Goal: Task Accomplishment & Management: Complete application form

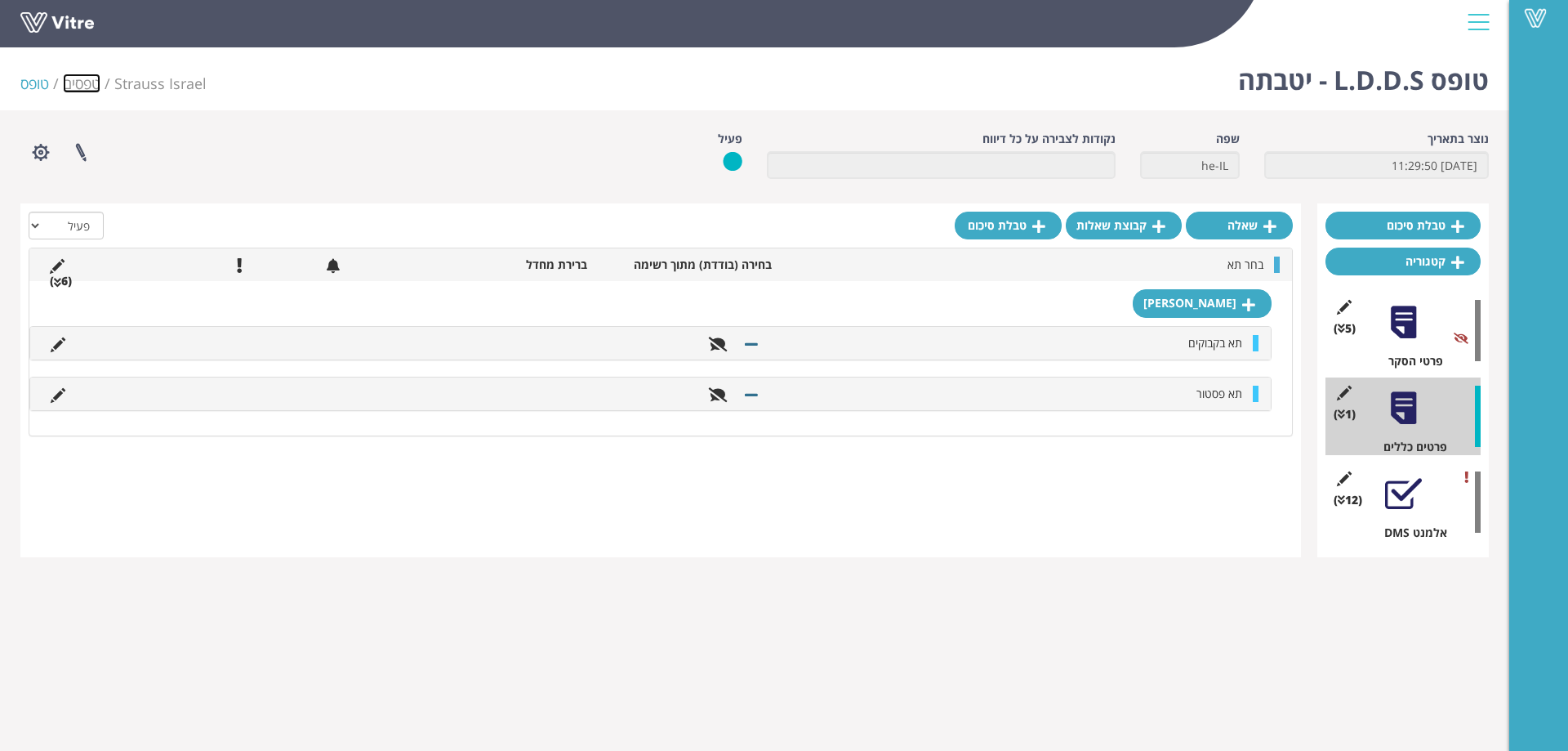
click at [75, 85] on link "טפסים" at bounding box center [82, 83] width 38 height 19
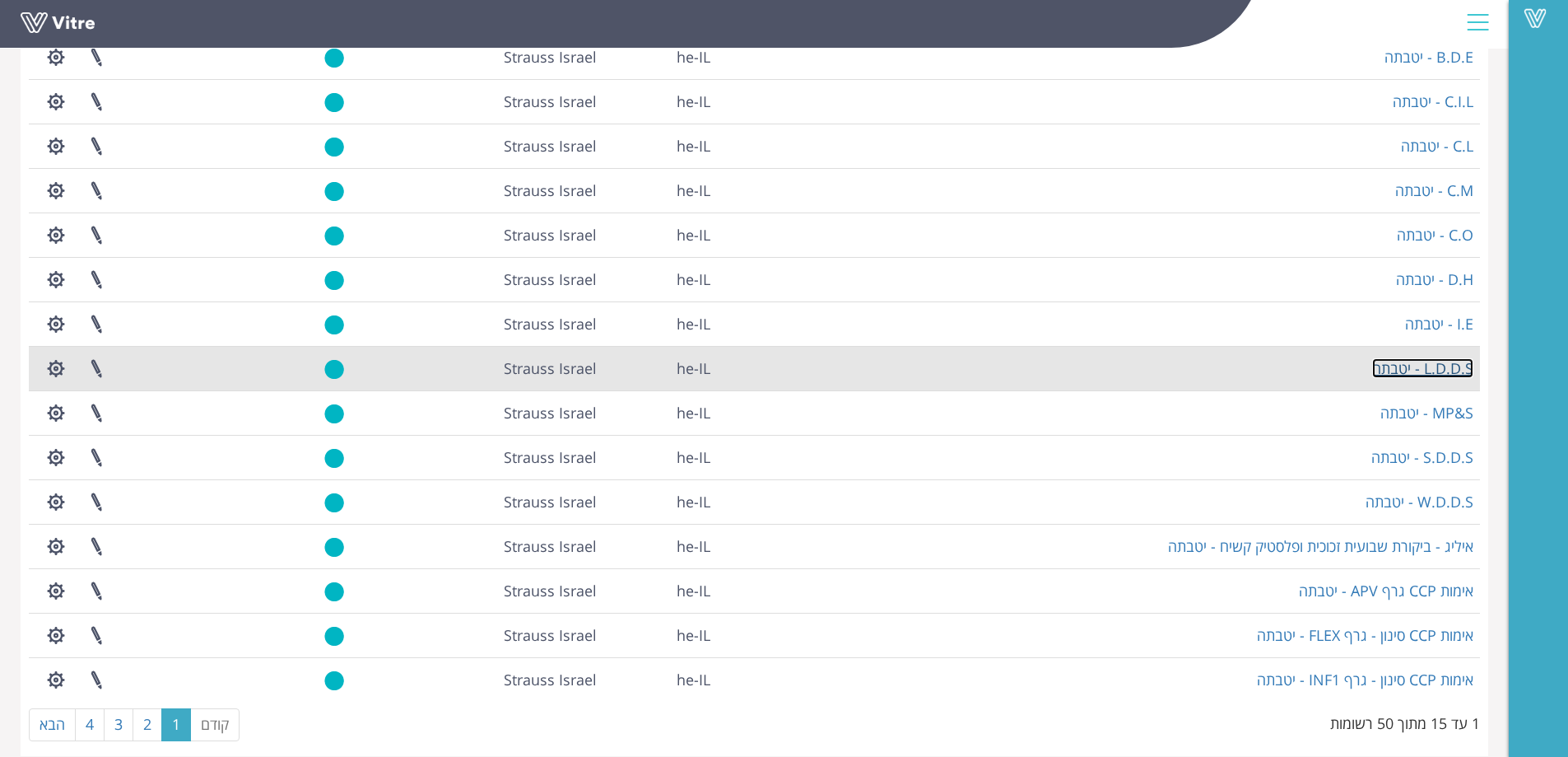
scroll to position [192, 0]
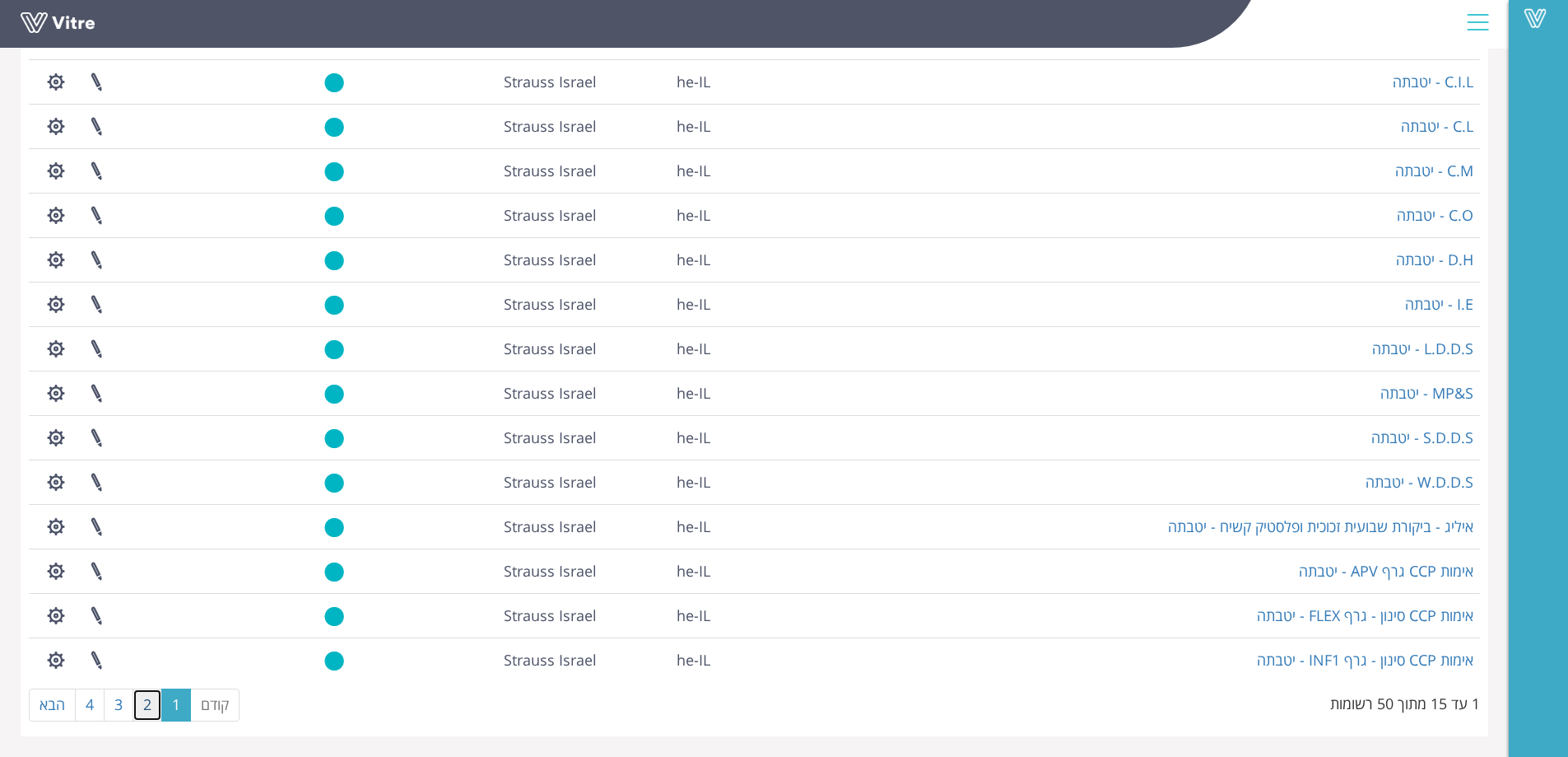
click at [141, 711] on link "2" at bounding box center [147, 704] width 30 height 33
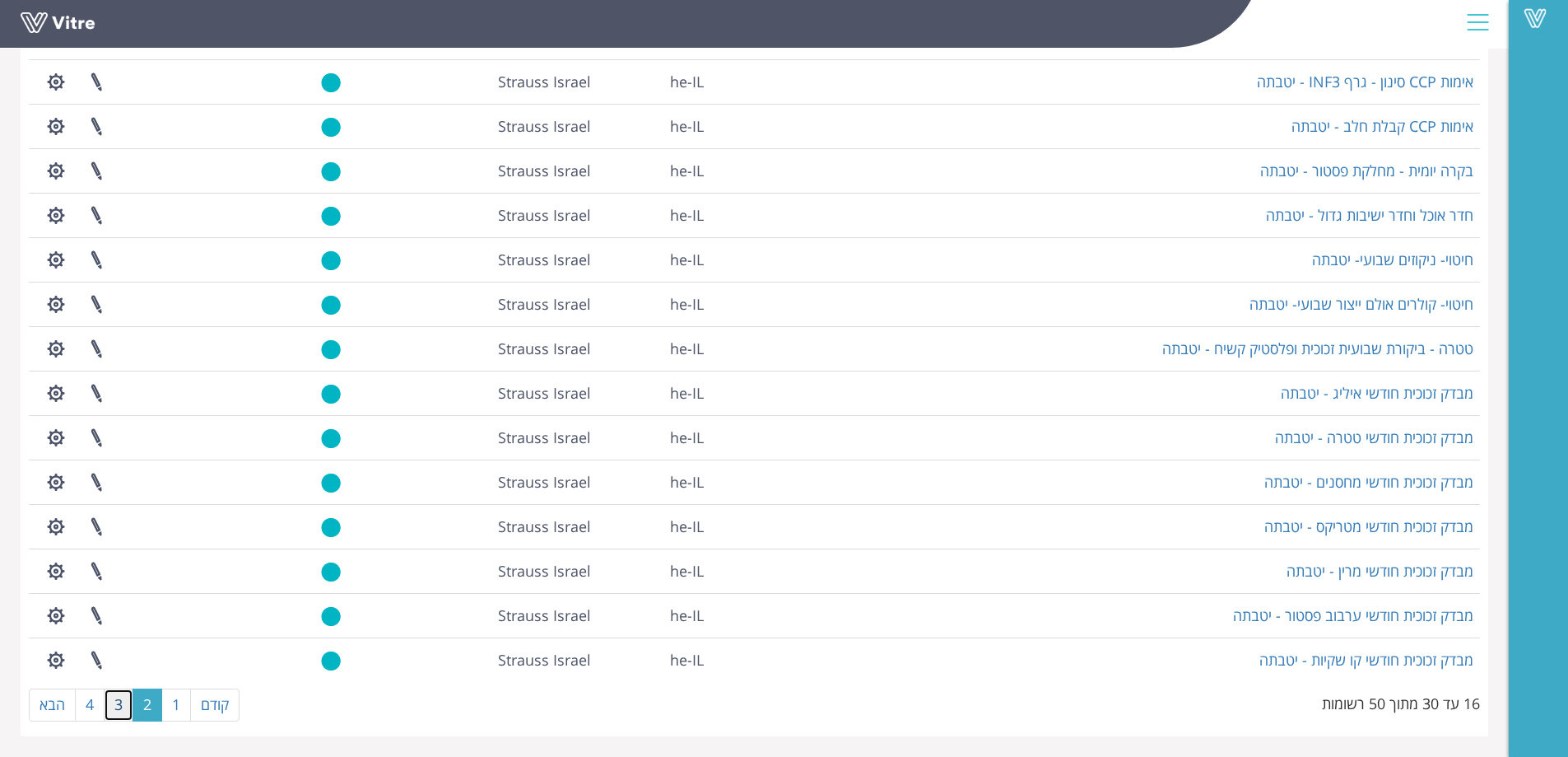
click at [122, 702] on link "3" at bounding box center [118, 704] width 30 height 33
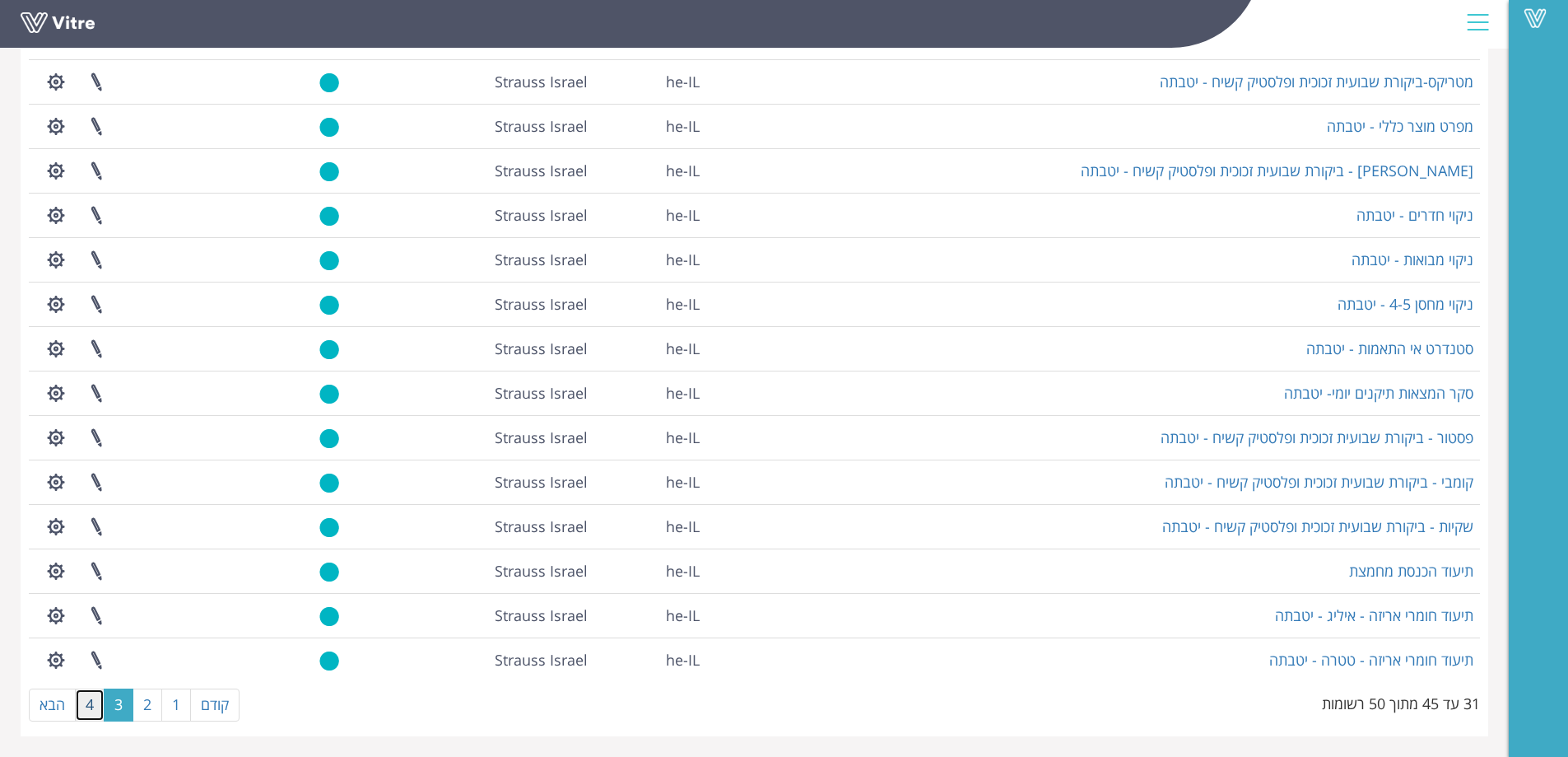
click at [88, 702] on link "4" at bounding box center [89, 704] width 30 height 33
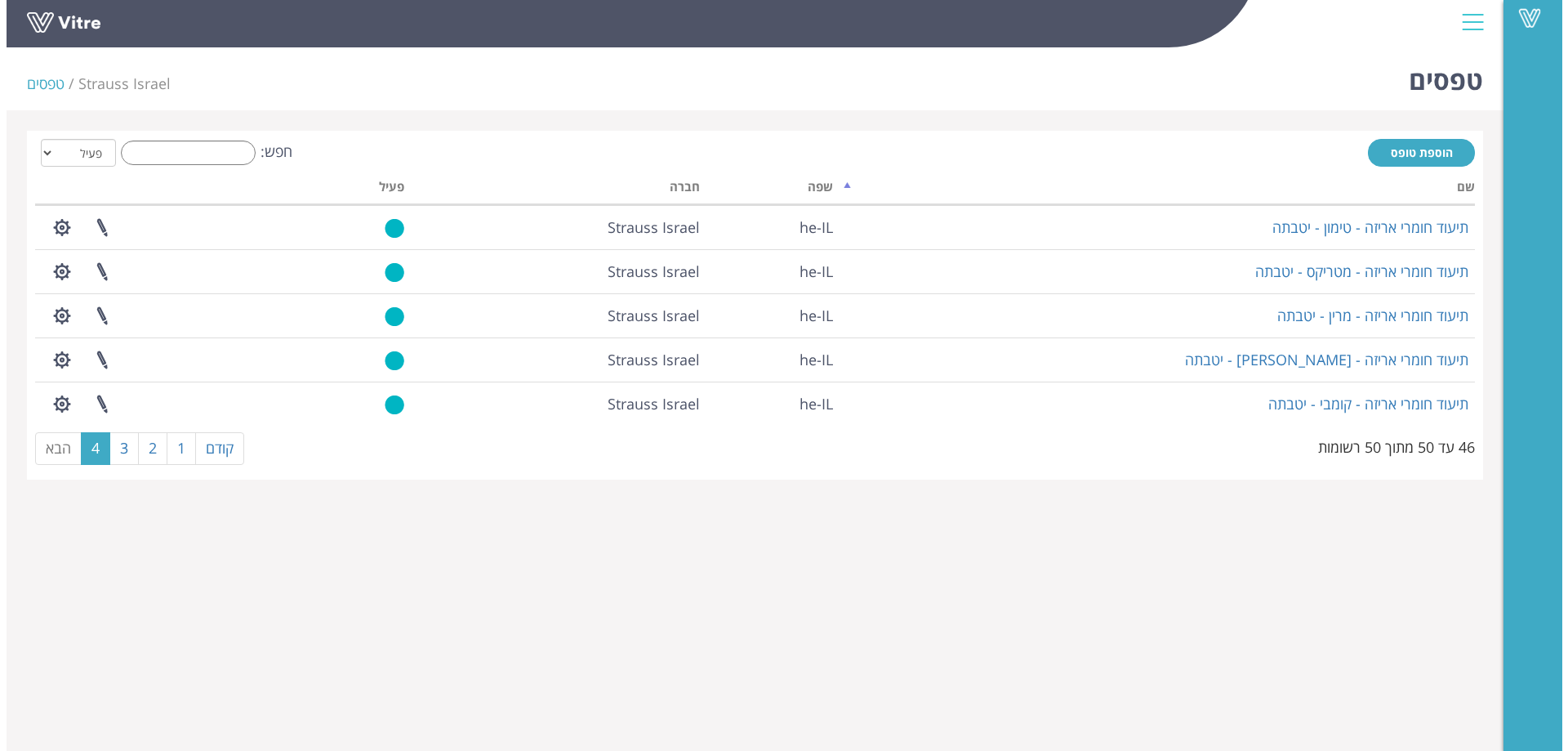
scroll to position [0, 0]
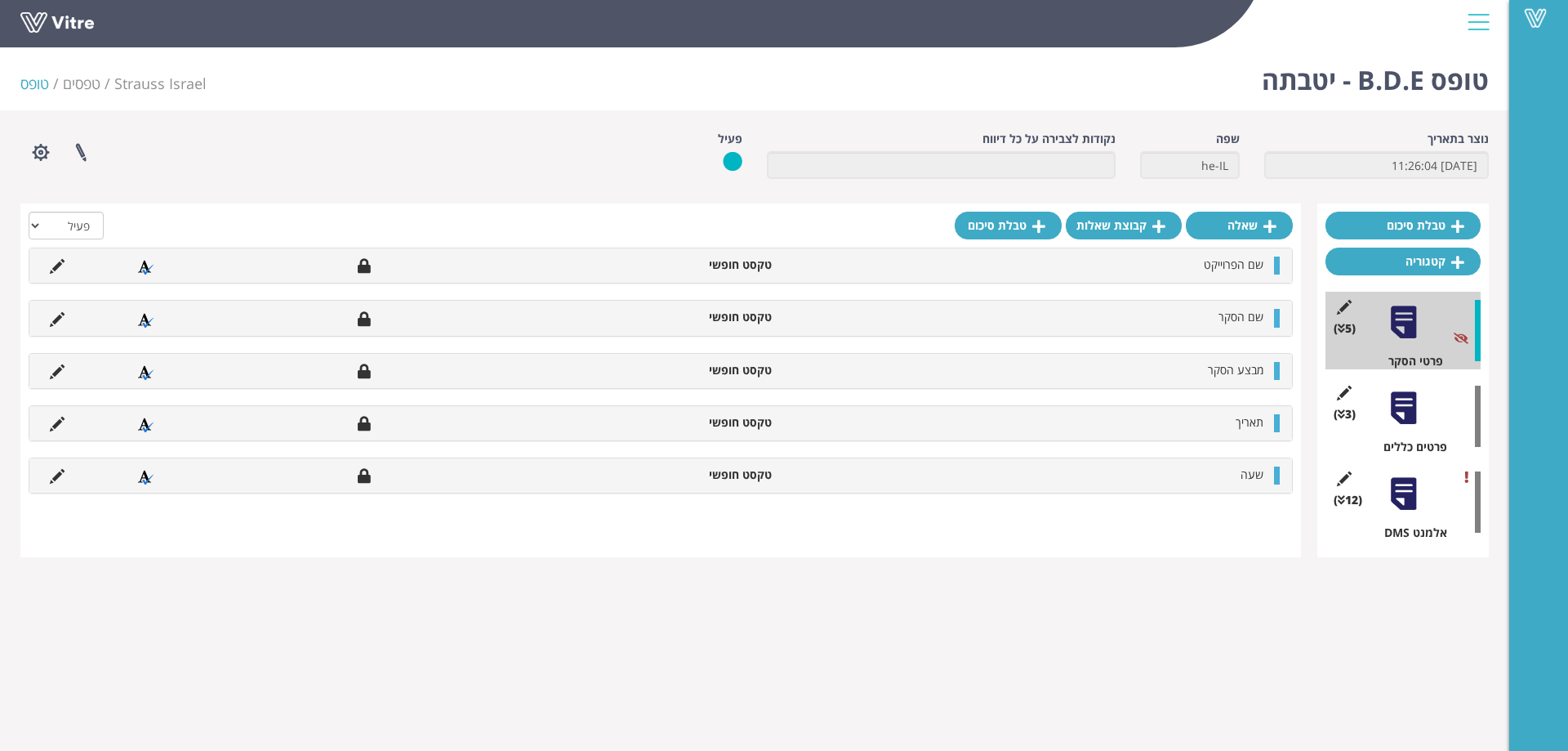
click at [1414, 407] on div at bounding box center [1404, 408] width 37 height 37
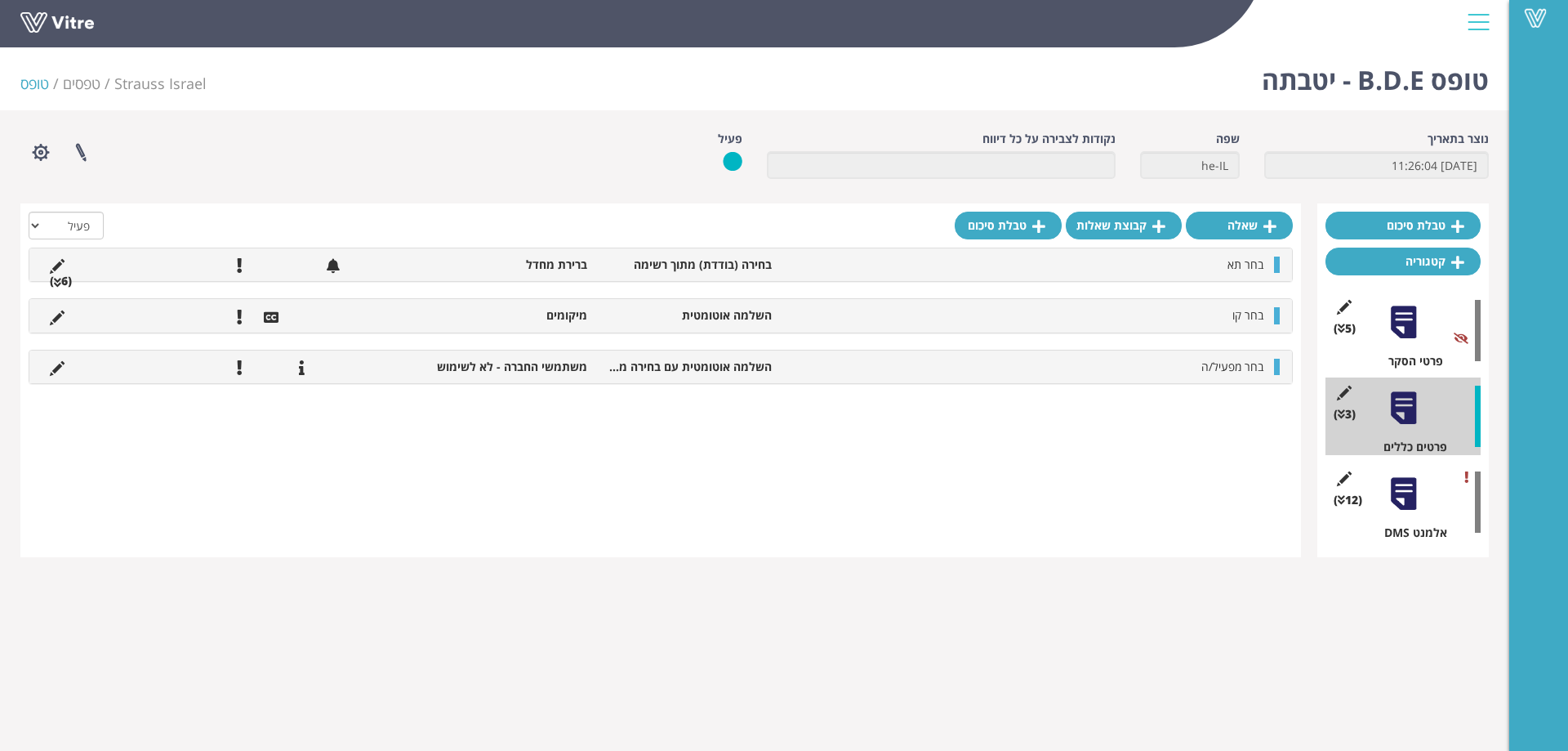
click at [63, 280] on li "(6 )" at bounding box center [60, 280] width 38 height 16
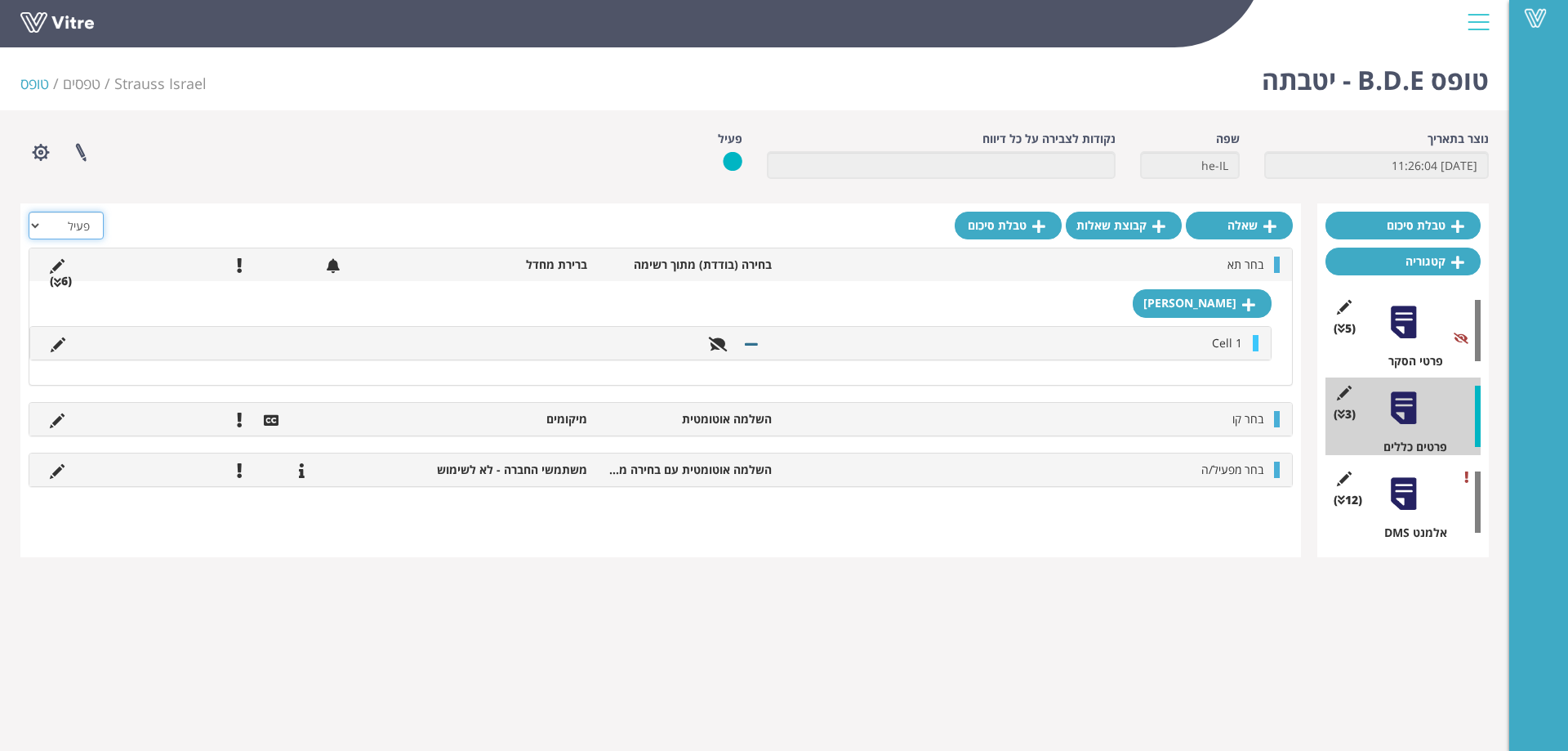
click at [84, 223] on select "הכל פעיל לא פעיל" at bounding box center [66, 225] width 75 height 28
select select "2"
click at [29, 212] on select "הכל פעיל לא פעיל" at bounding box center [66, 225] width 75 height 28
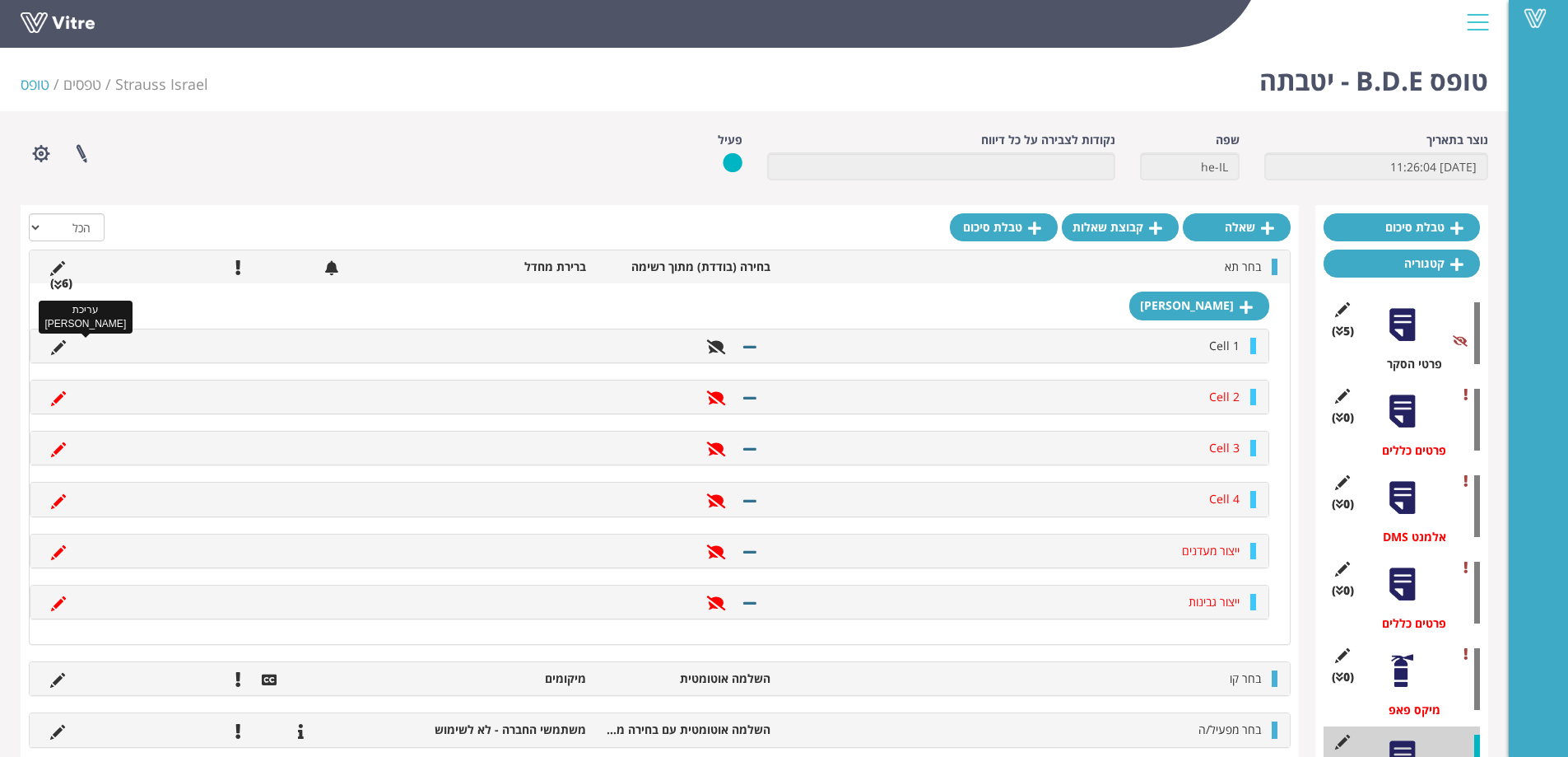
click at [60, 347] on icon at bounding box center [58, 347] width 14 height 14
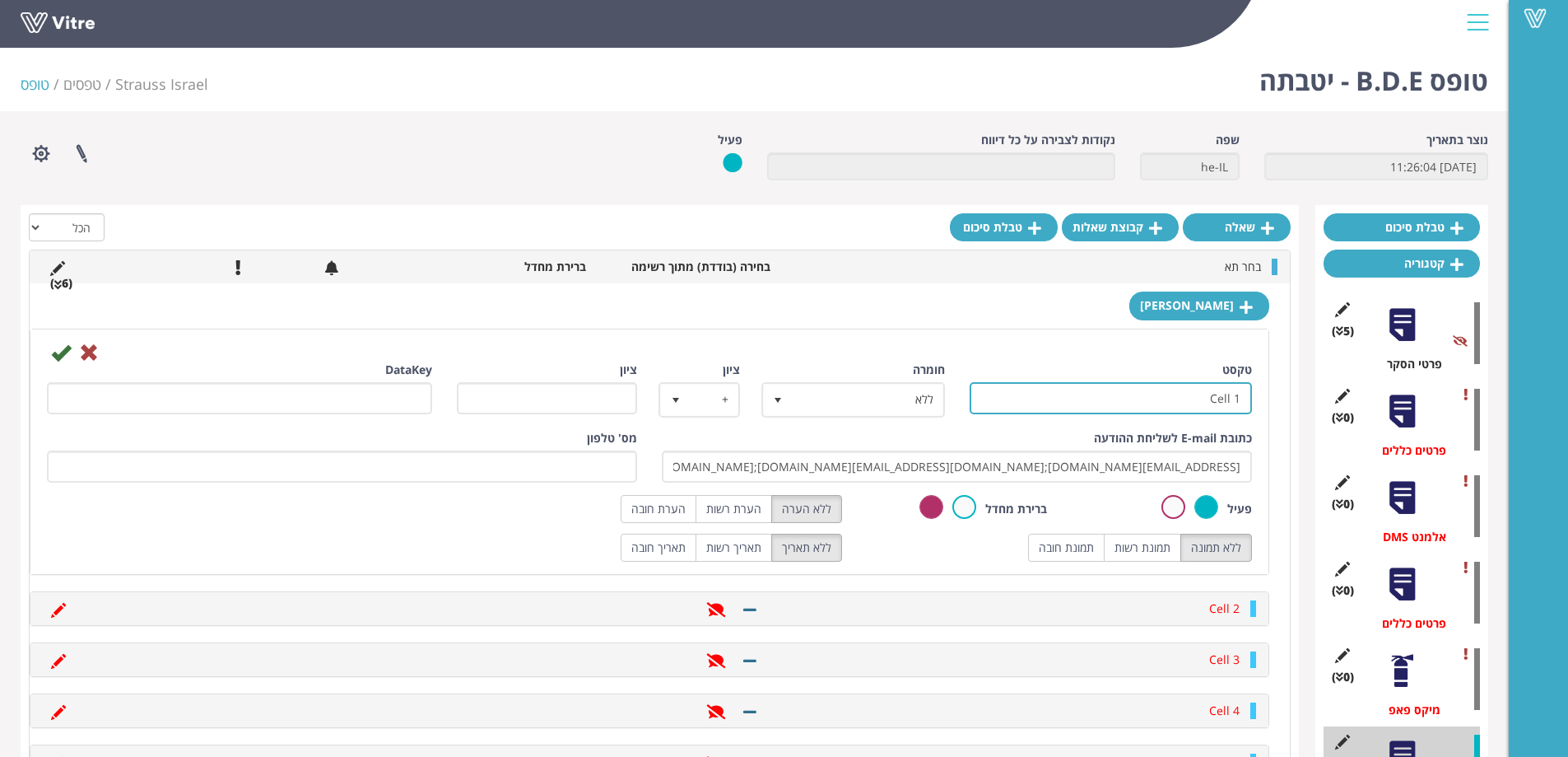
drag, startPoint x: 1190, startPoint y: 405, endPoint x: 1287, endPoint y: 404, distance: 97.0
click at [1287, 404] on div "תשובה Cell 1 טקסט Cell 1 חומרה ללא 0 ציון + 1 ציון DataKey כתובת E-mail לשליחת …" at bounding box center [660, 569] width 1260 height 572
paste input "תא בקבוקים"
type input "תא בקבוקים"
click at [61, 355] on icon at bounding box center [60, 352] width 20 height 20
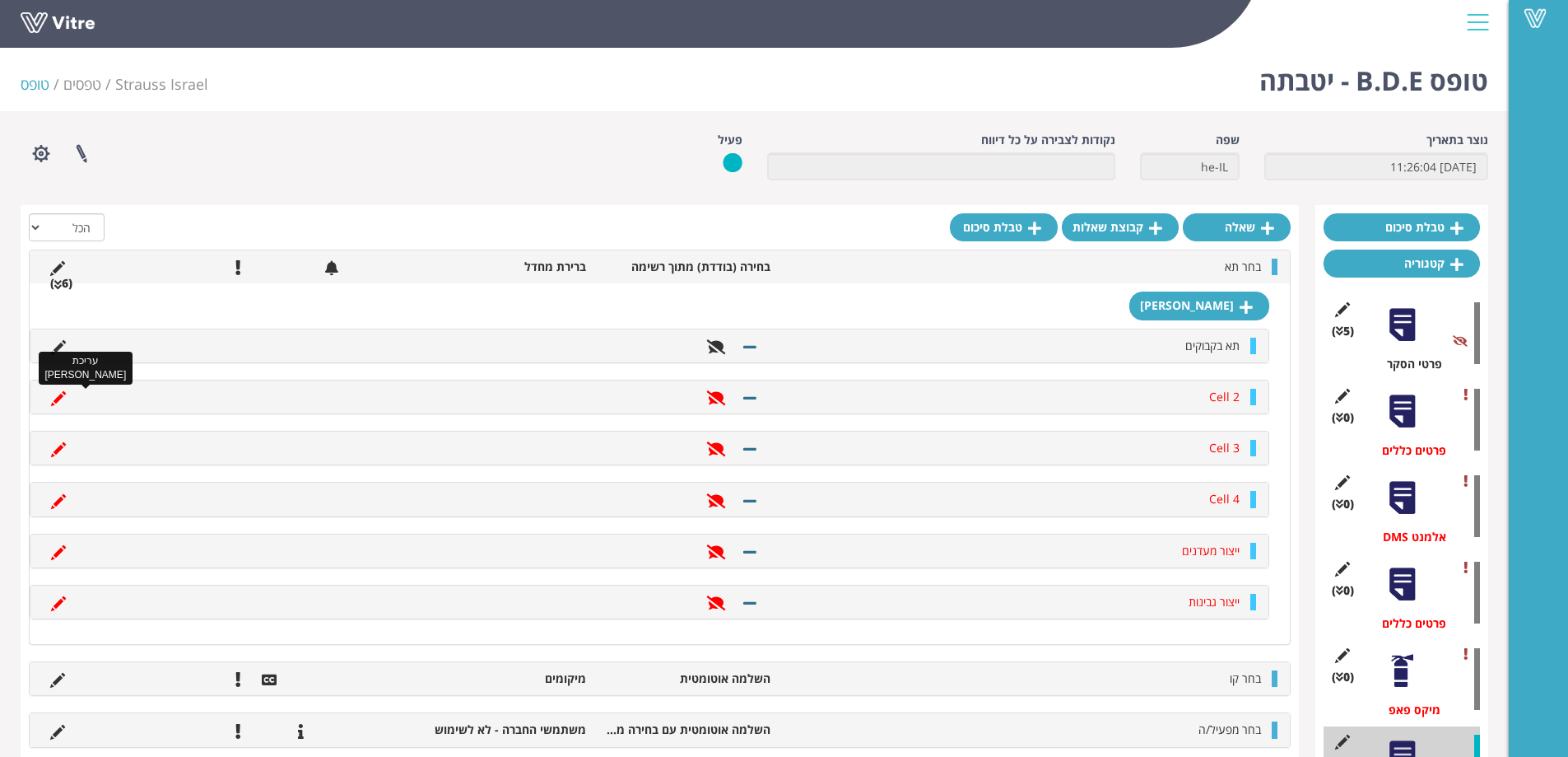
click at [58, 397] on icon at bounding box center [58, 398] width 14 height 14
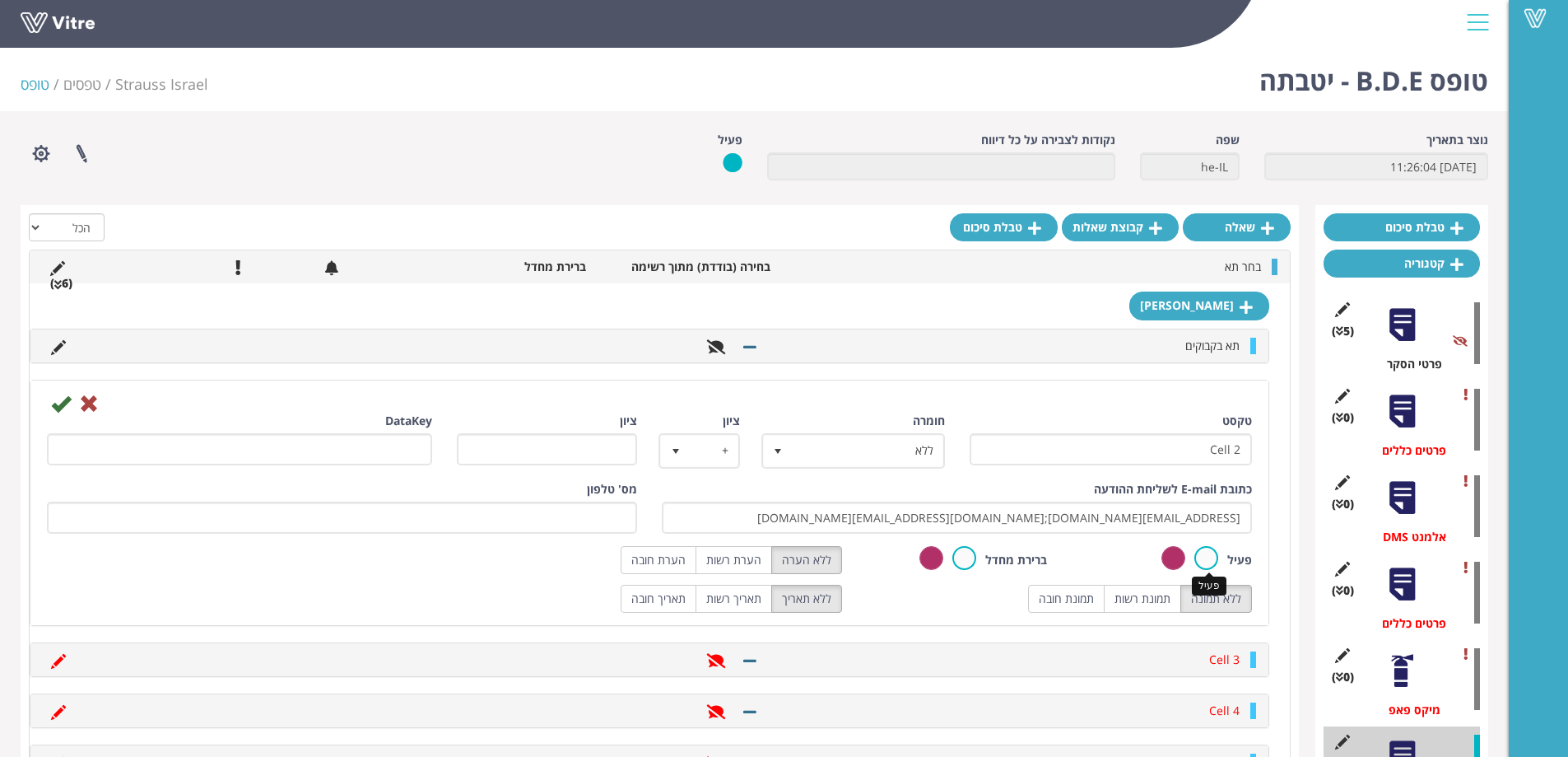
click at [1215, 556] on label at bounding box center [1206, 558] width 24 height 24
click at [0, 0] on input "radio" at bounding box center [0, 0] width 0 height 0
drag, startPoint x: 1190, startPoint y: 445, endPoint x: 1294, endPoint y: 445, distance: 104.0
click at [1294, 445] on div "שאלה קבוצת שאלות טבלת סיכום הכל פעיל לא פעיל בחר תא בחירה (בודדת) מתוך רשימה בר…" at bounding box center [659, 594] width 1278 height 778
paste input "תא פסטור"
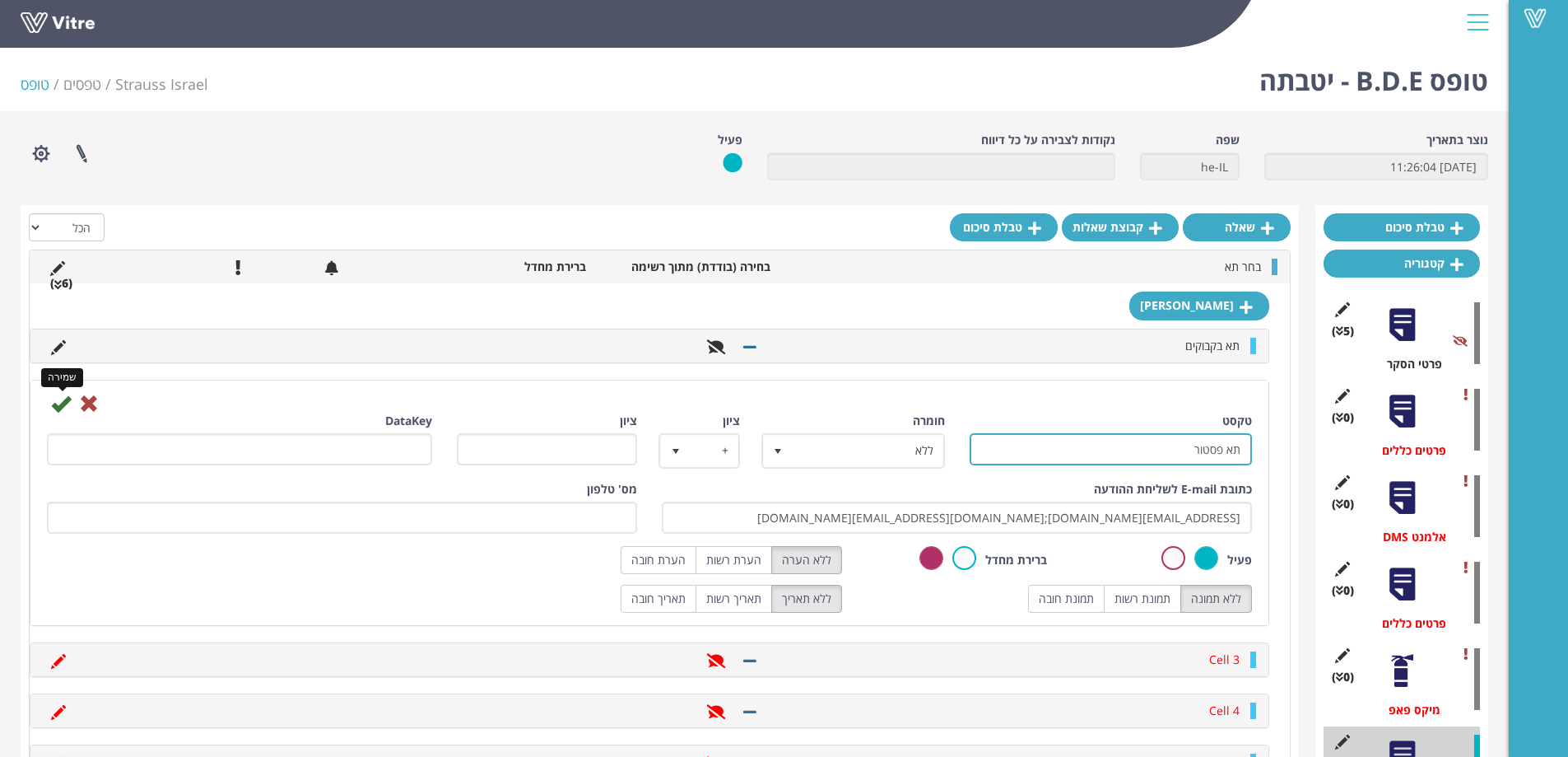
type input "תא פסטור"
click at [61, 404] on icon at bounding box center [60, 403] width 20 height 20
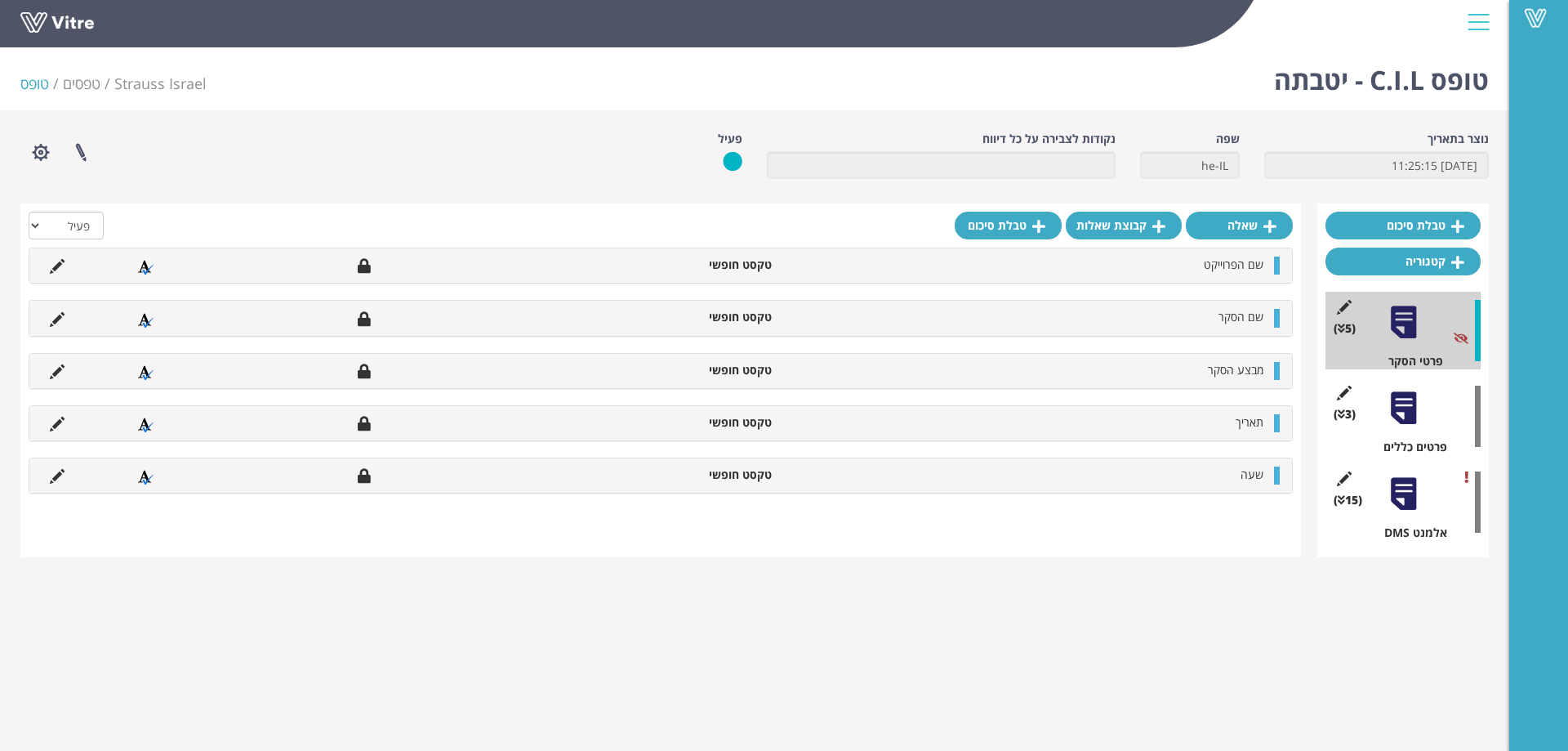
click at [1406, 402] on div at bounding box center [1404, 408] width 37 height 37
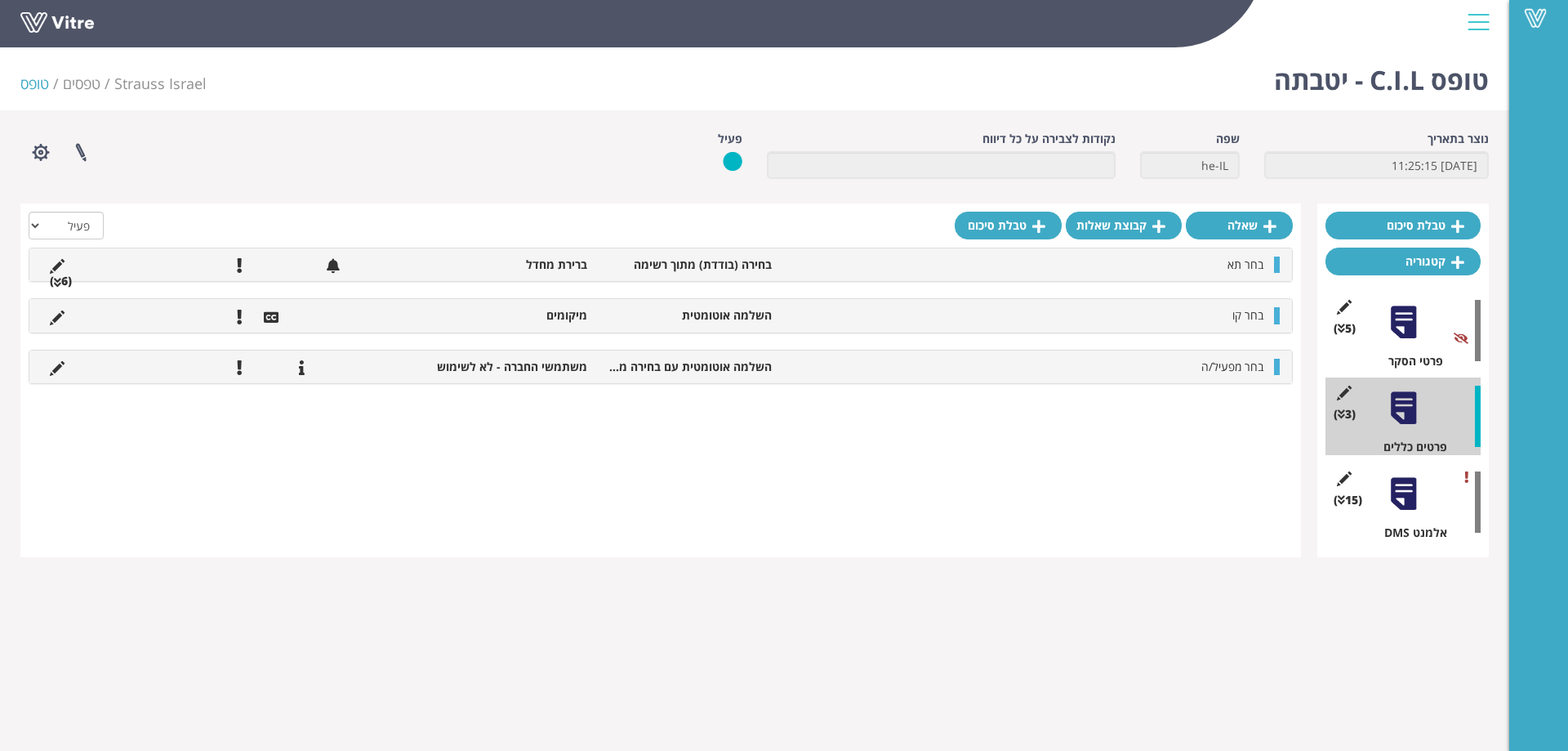
click at [58, 281] on icon at bounding box center [57, 283] width 8 height 12
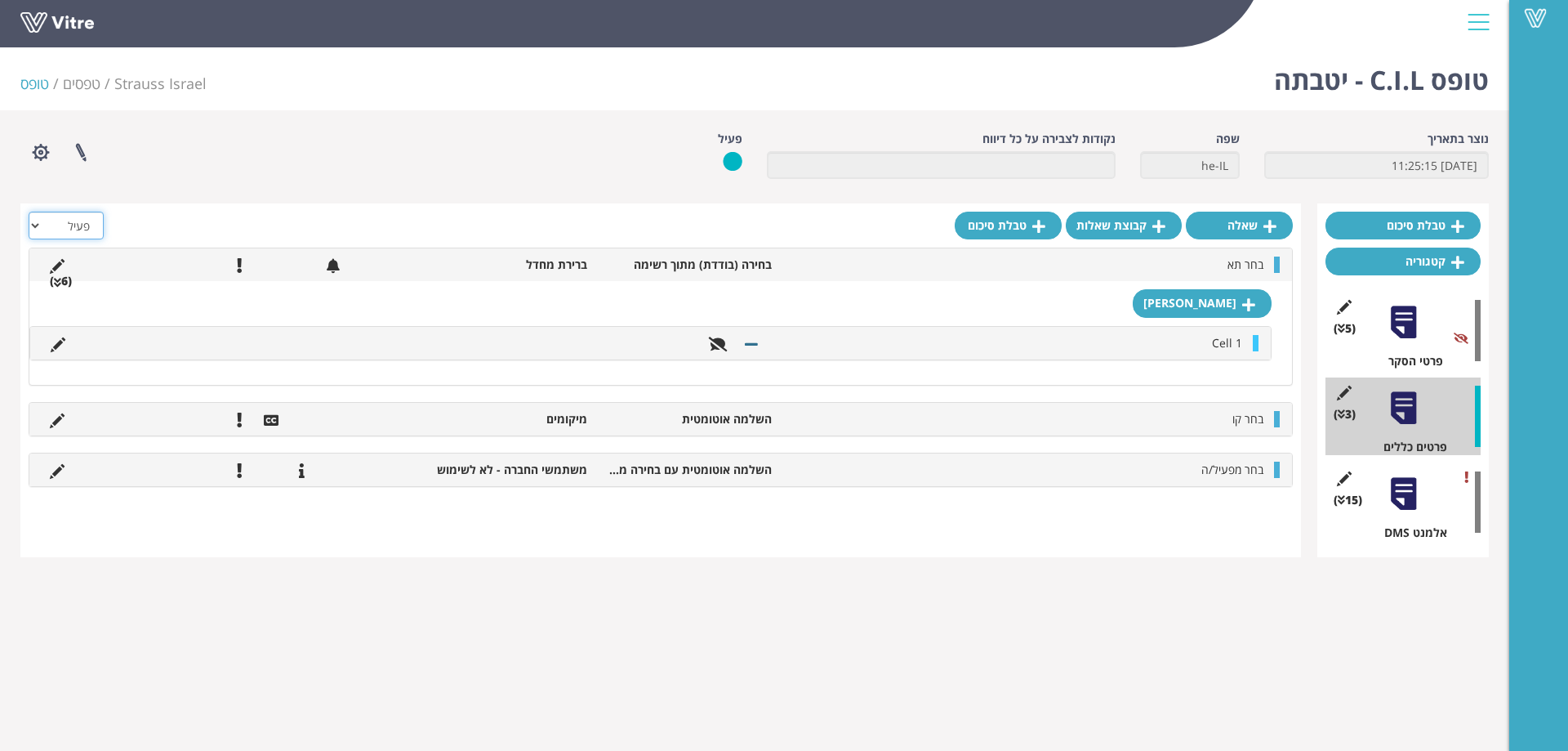
click at [75, 221] on select "הכל פעיל לא פעיל" at bounding box center [66, 225] width 75 height 28
select select "2"
click at [29, 212] on select "הכל פעיל לא פעיל" at bounding box center [66, 225] width 75 height 28
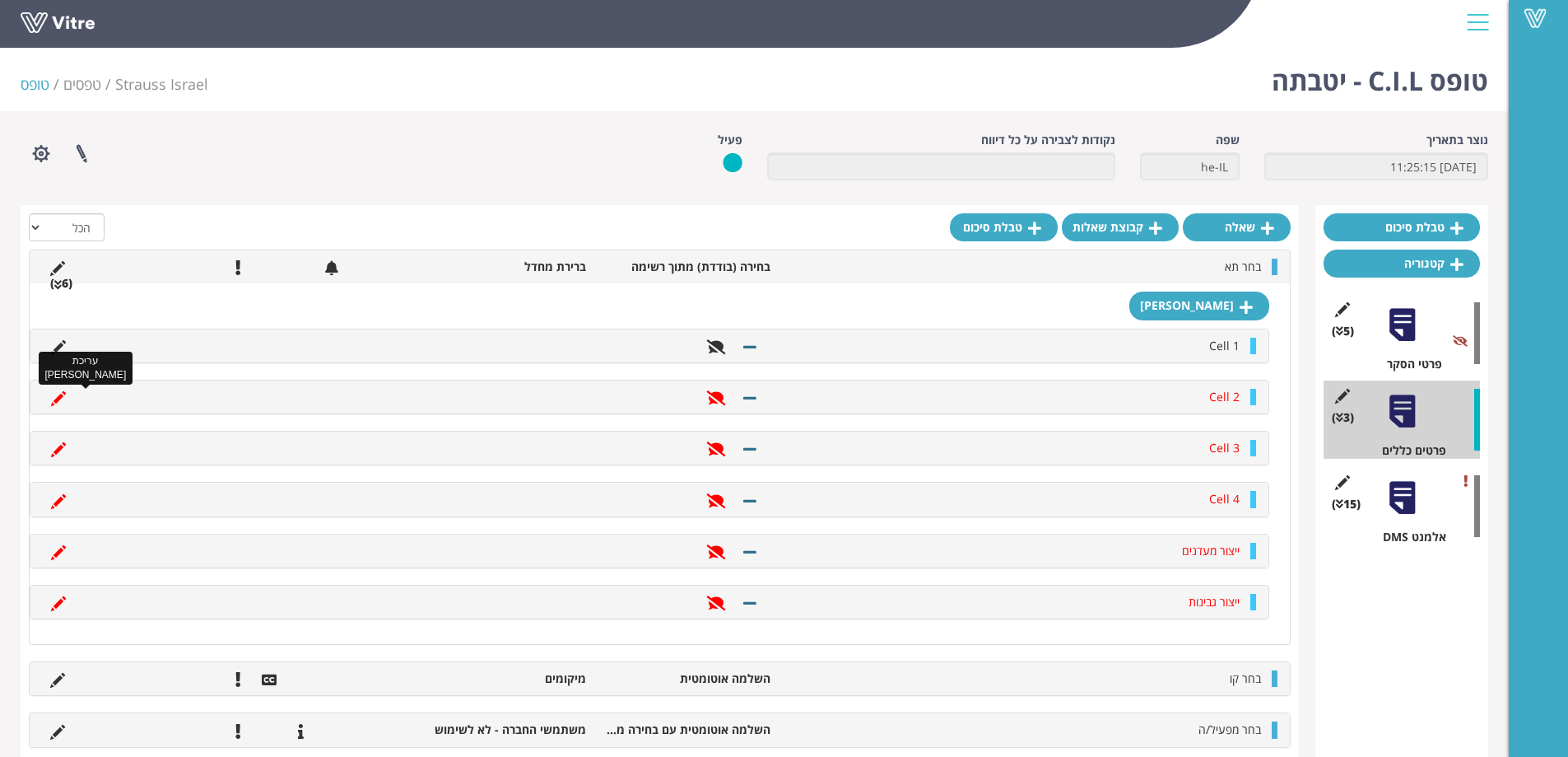
click at [62, 396] on icon at bounding box center [58, 398] width 14 height 14
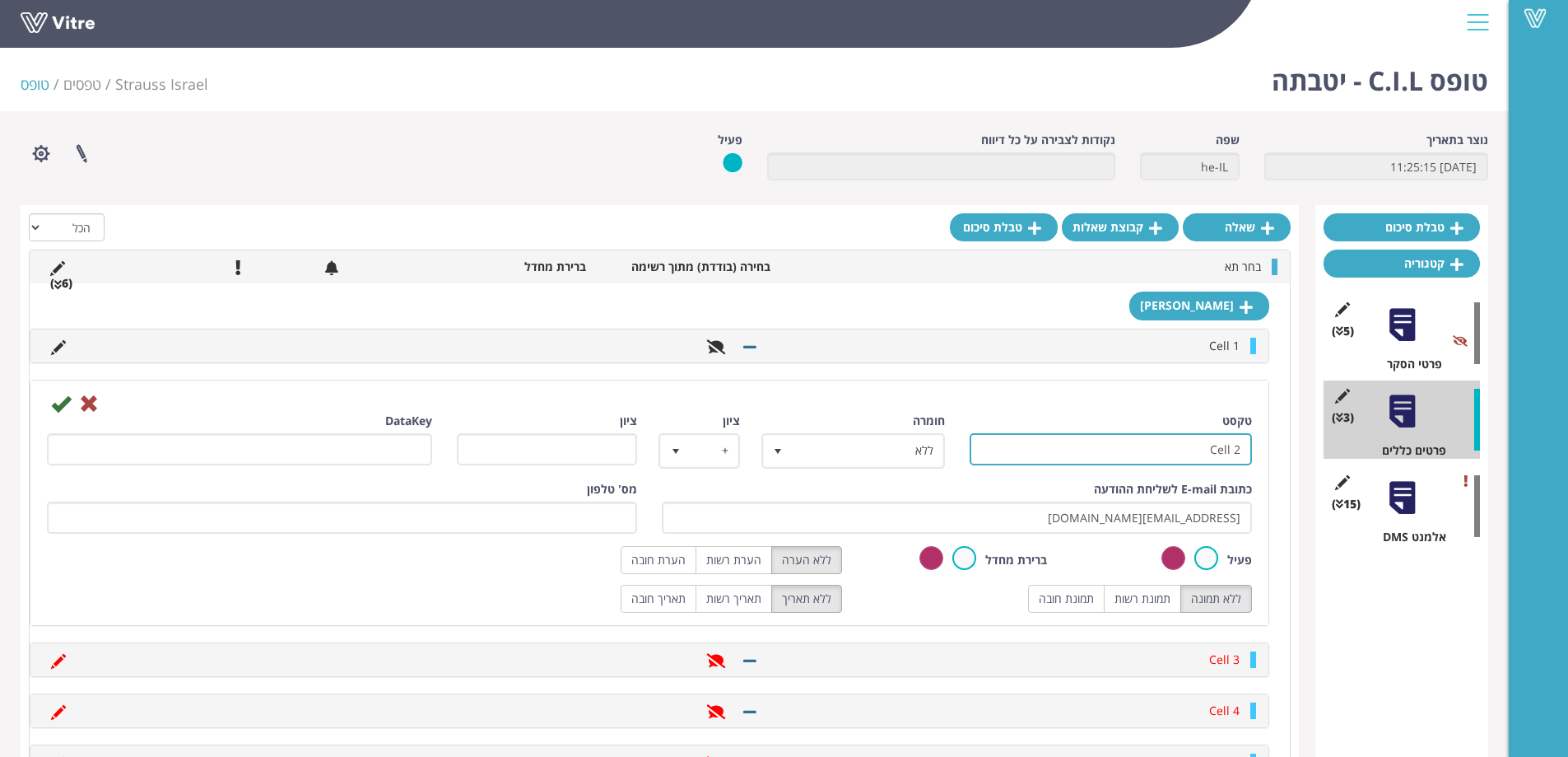
drag, startPoint x: 1197, startPoint y: 455, endPoint x: 1245, endPoint y: 452, distance: 48.1
click at [1245, 452] on input "Cell 2" at bounding box center [1111, 449] width 283 height 32
paste input "תא פסטור"
type input "תא פסטור"
click at [1204, 549] on label at bounding box center [1206, 558] width 24 height 24
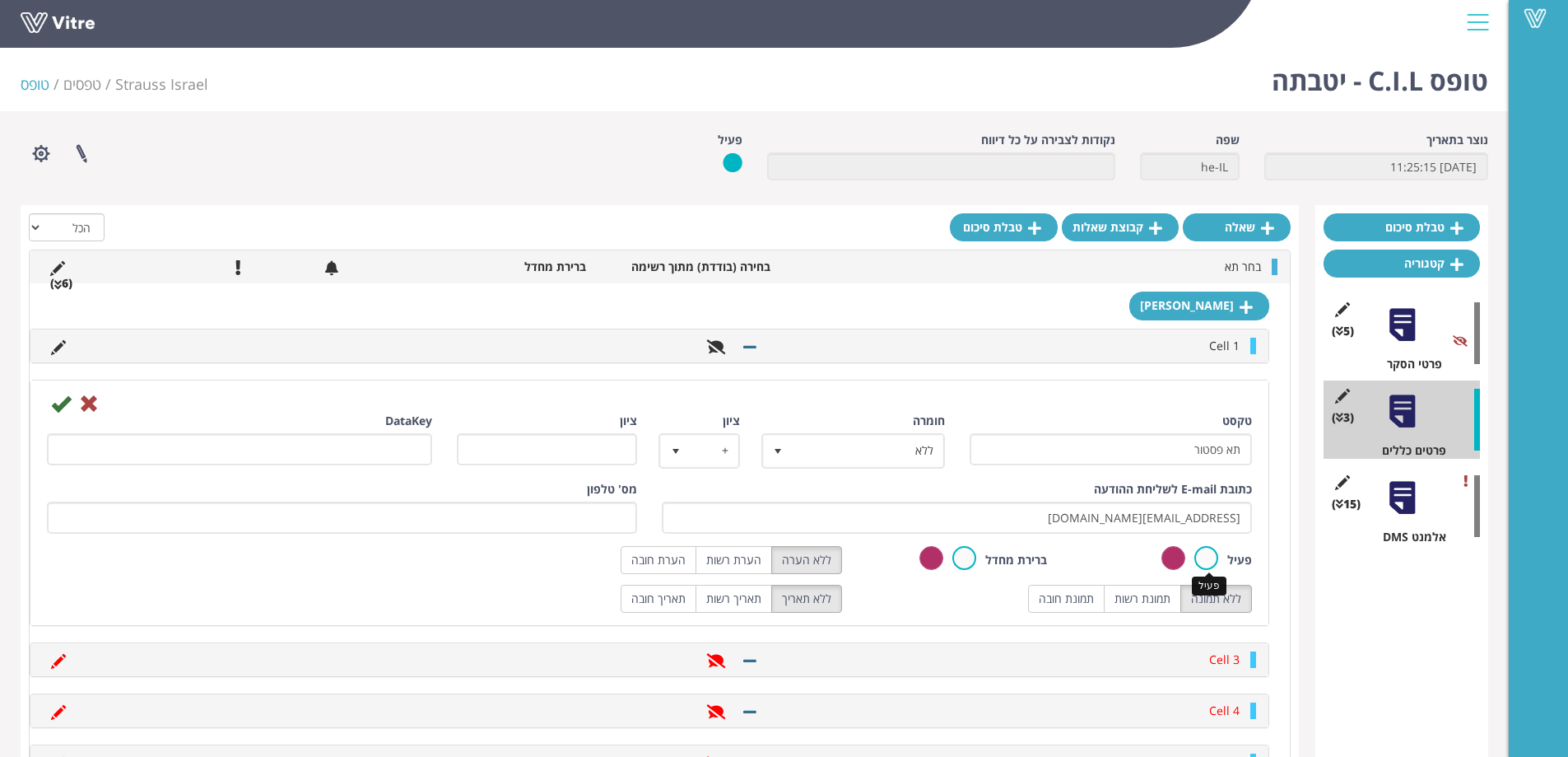
click at [0, 0] on input "radio" at bounding box center [0, 0] width 0 height 0
click at [62, 405] on icon at bounding box center [60, 403] width 20 height 20
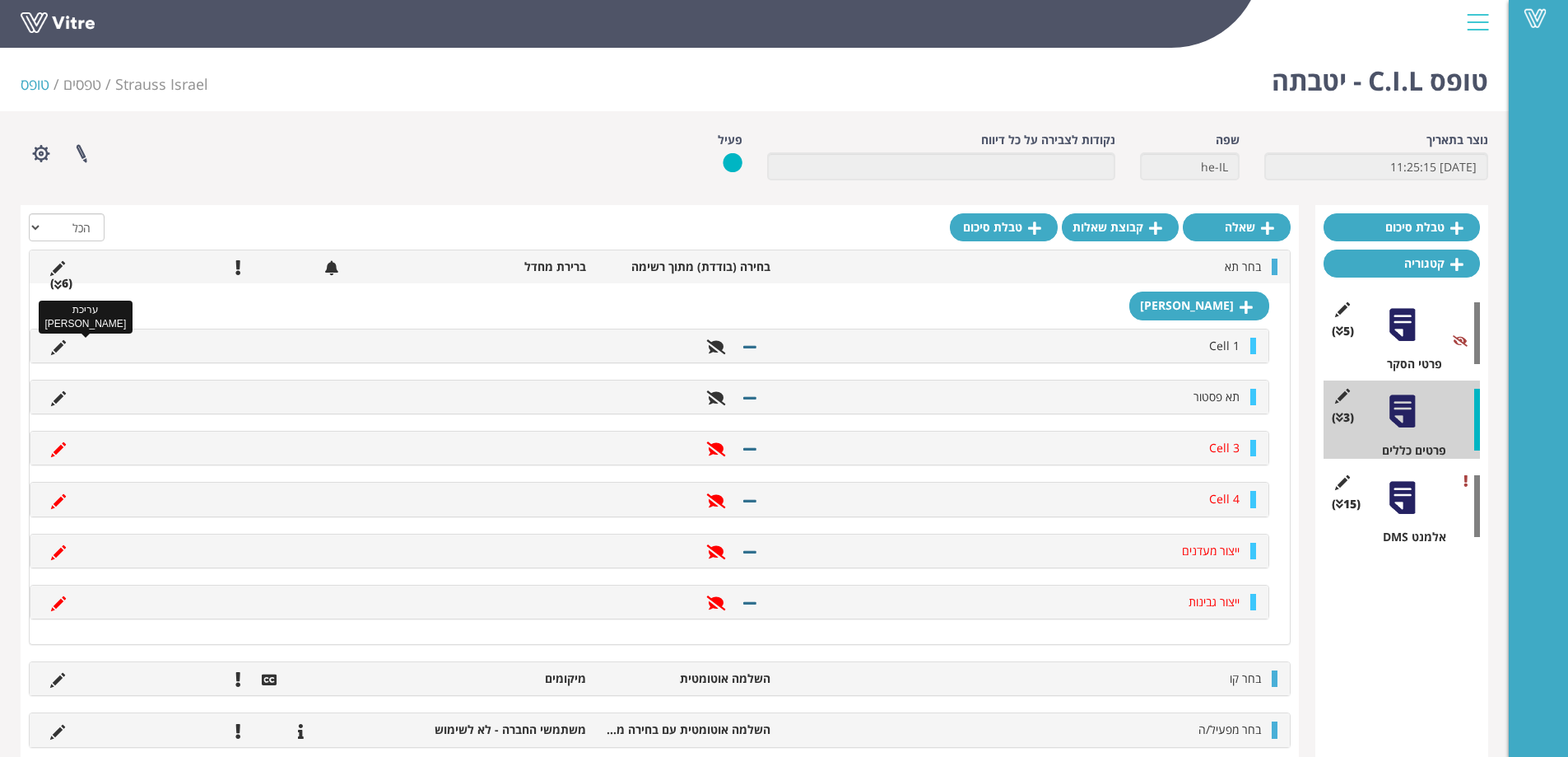
click at [53, 344] on icon at bounding box center [58, 347] width 14 height 14
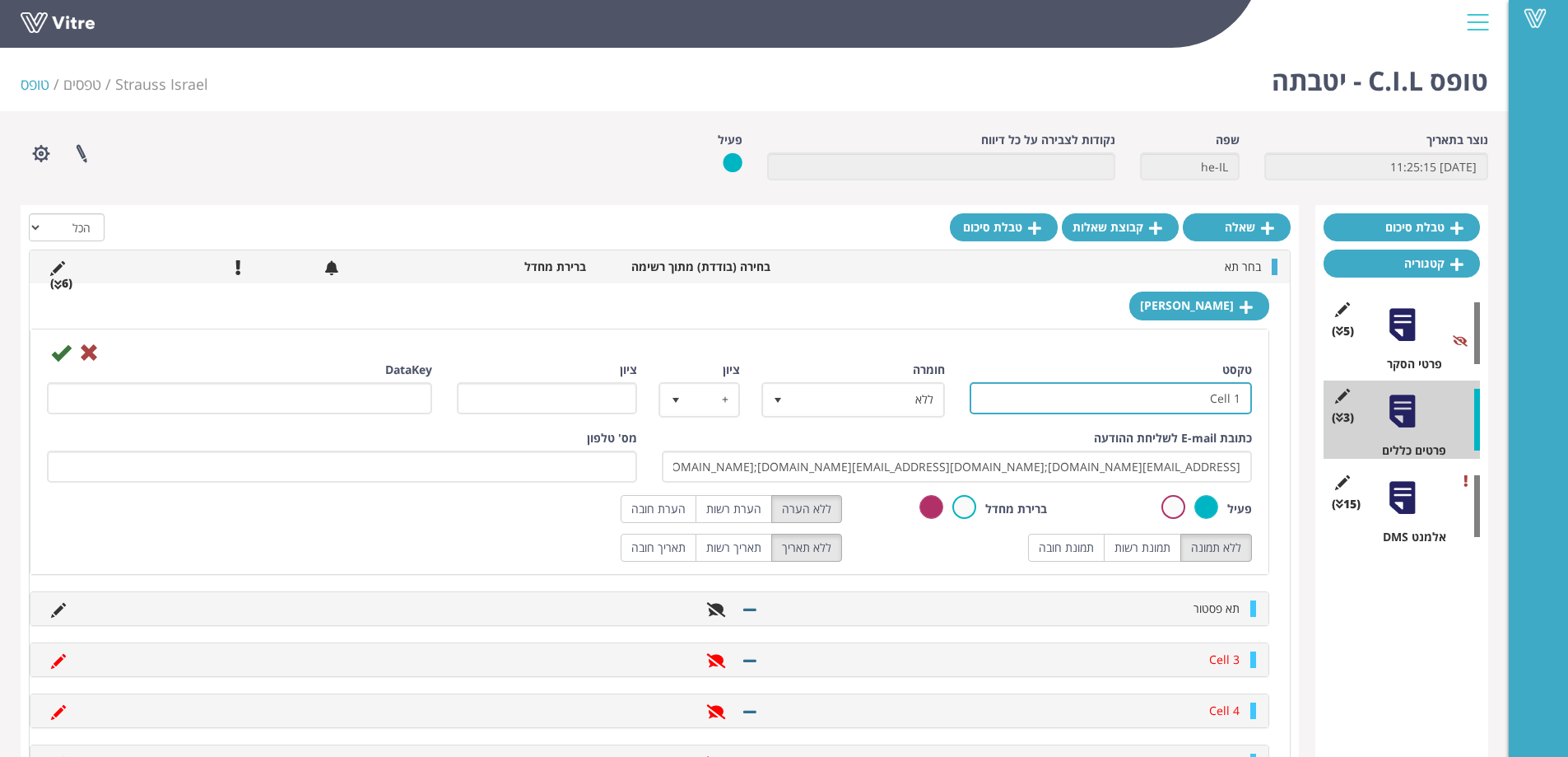
drag, startPoint x: 1163, startPoint y: 407, endPoint x: 1253, endPoint y: 407, distance: 90.0
click at [1253, 407] on div "טקסט Cell 1" at bounding box center [1111, 394] width 308 height 65
paste input "תא בקבוקים"
type input "תא בקבוקים"
click at [54, 350] on icon at bounding box center [60, 352] width 20 height 20
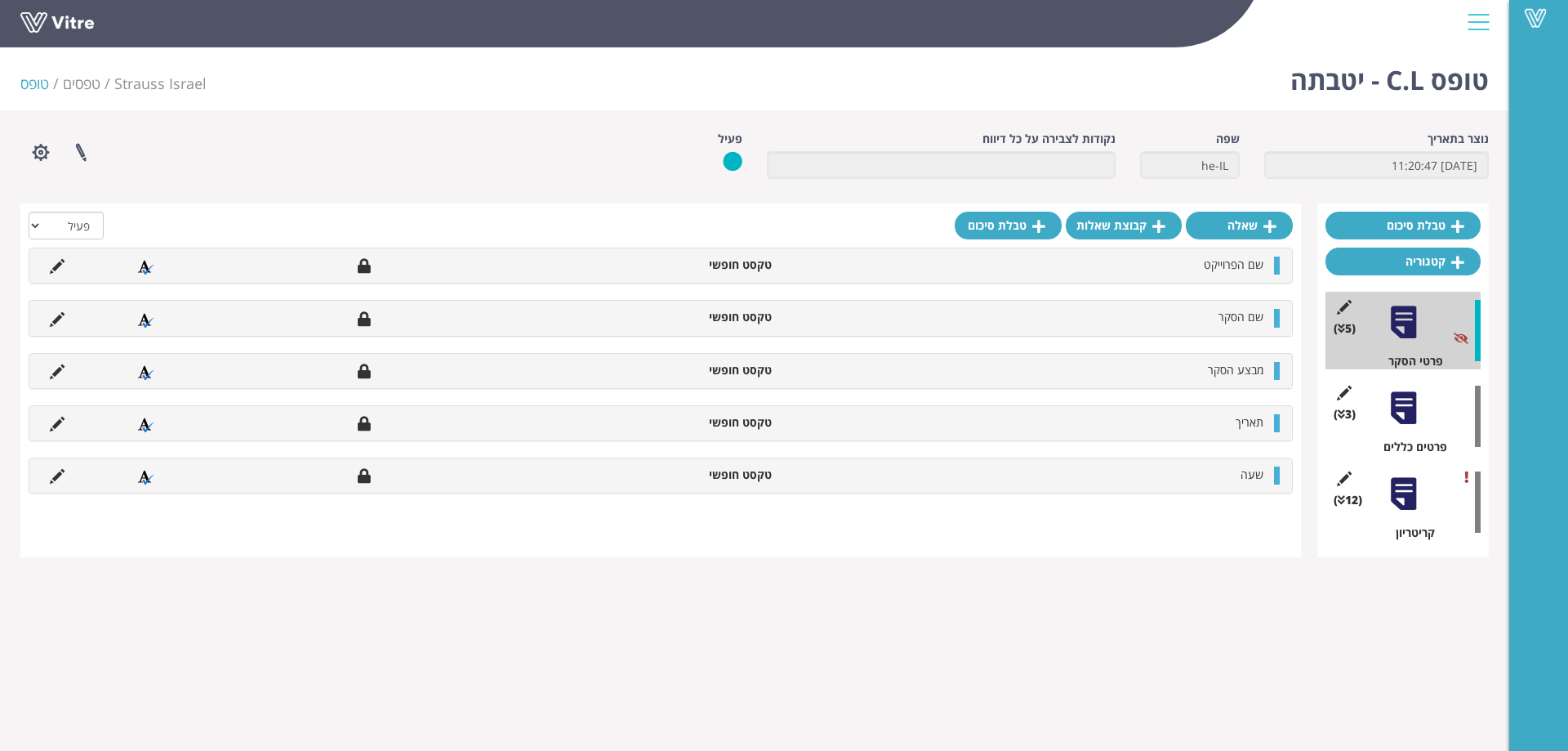
click at [1395, 403] on div at bounding box center [1404, 408] width 37 height 37
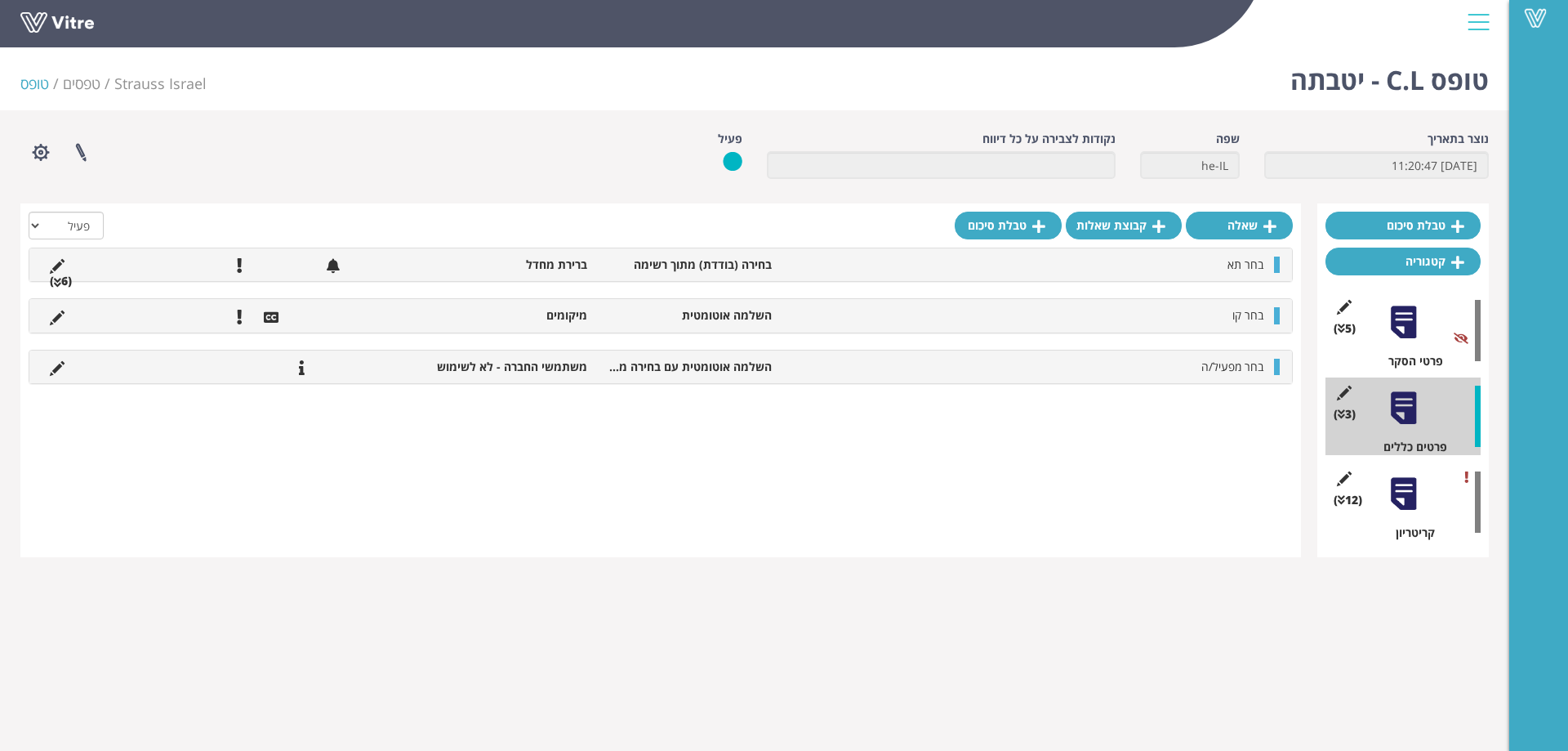
click at [56, 285] on icon at bounding box center [57, 283] width 8 height 12
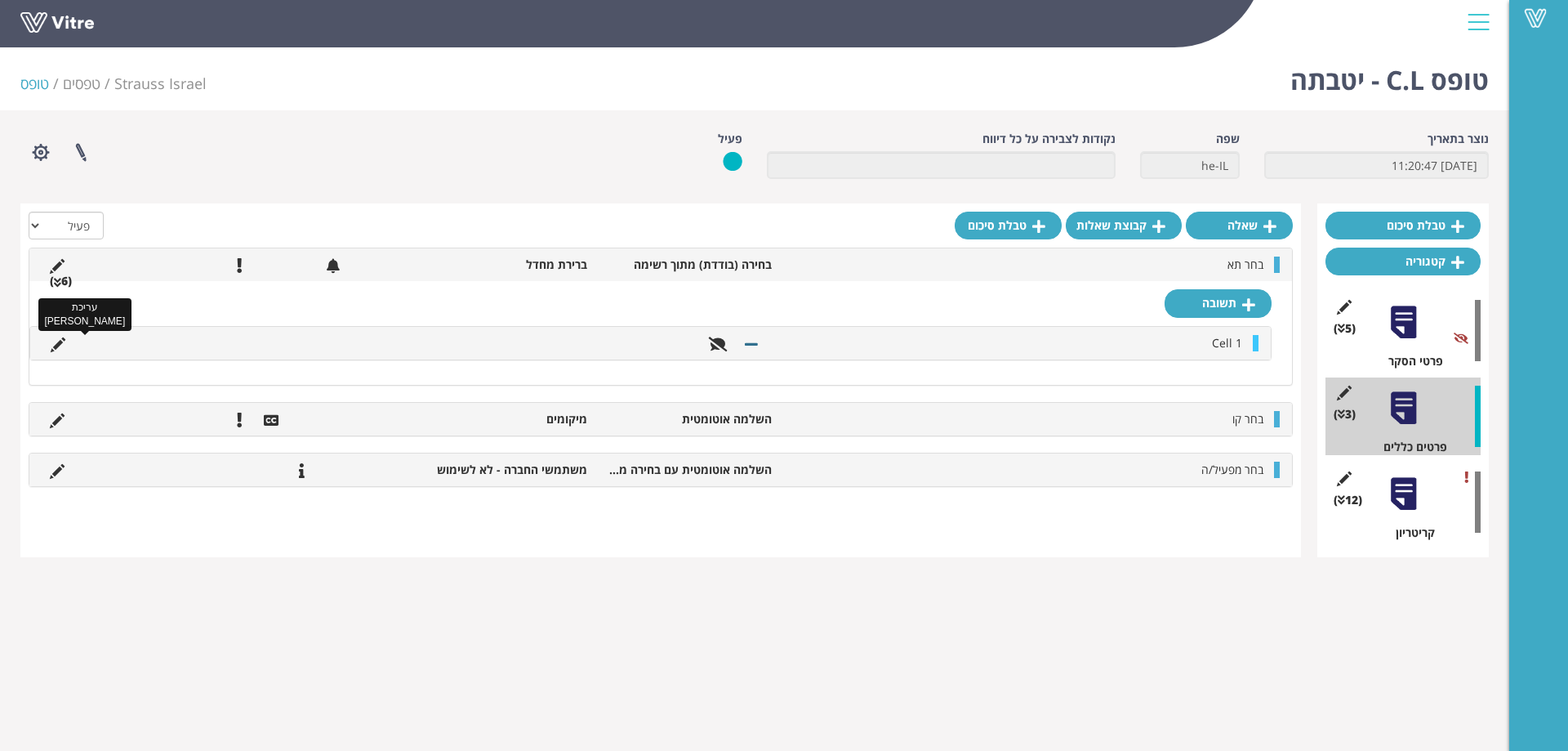
click at [57, 344] on icon at bounding box center [57, 344] width 14 height 14
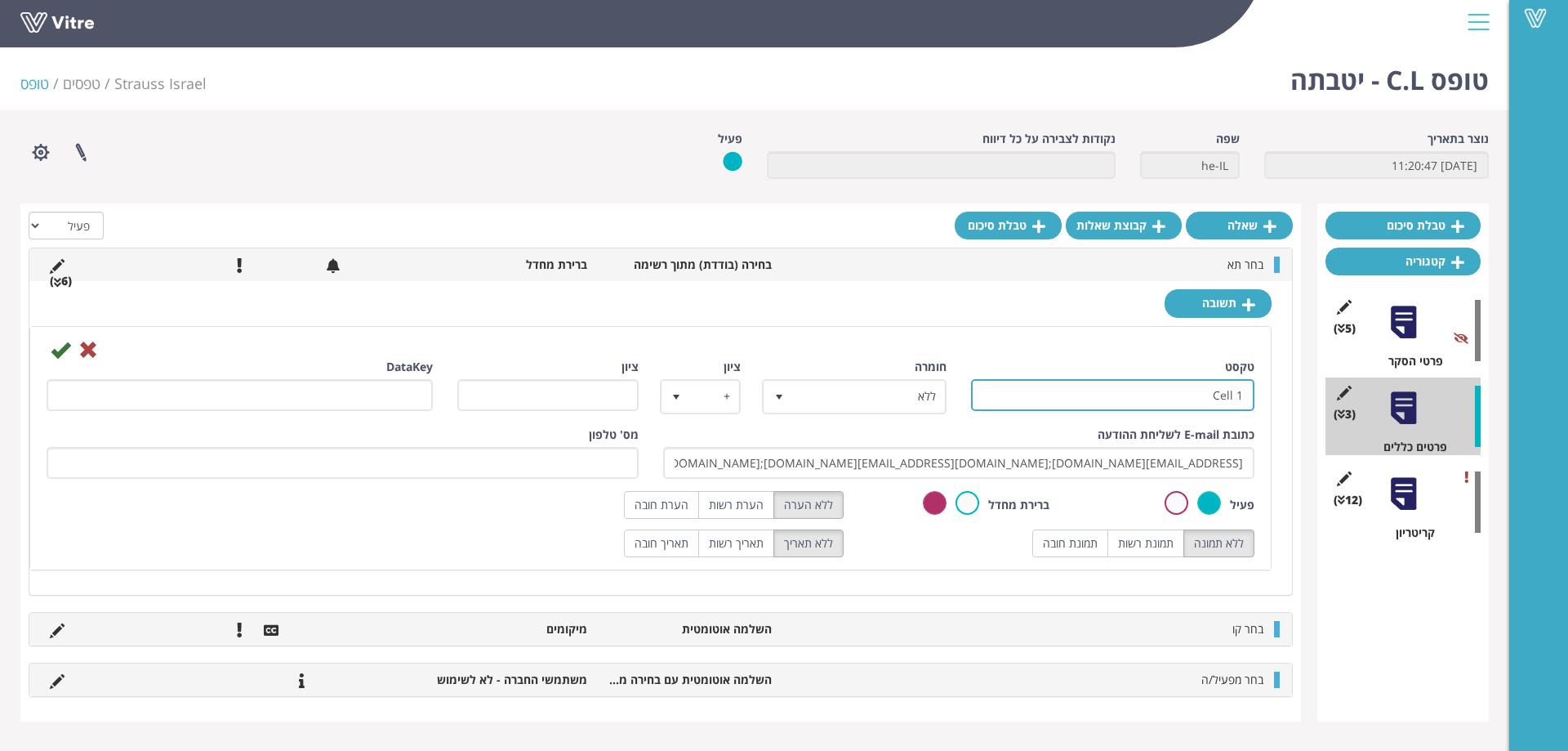
drag, startPoint x: 1190, startPoint y: 394, endPoint x: 1310, endPoint y: 394, distance: 120.0
click at [1310, 394] on div "טבלת סיכום קטגוריה (5 ) פרטי הסקר (3 ) פרטים כללים (12 ) קריטריון שאלה קבוצת שא…" at bounding box center [754, 462] width 1468 height 518
paste input "תא בקבוקים"
type input "תא בקבוקים"
click at [57, 350] on icon at bounding box center [60, 349] width 19 height 19
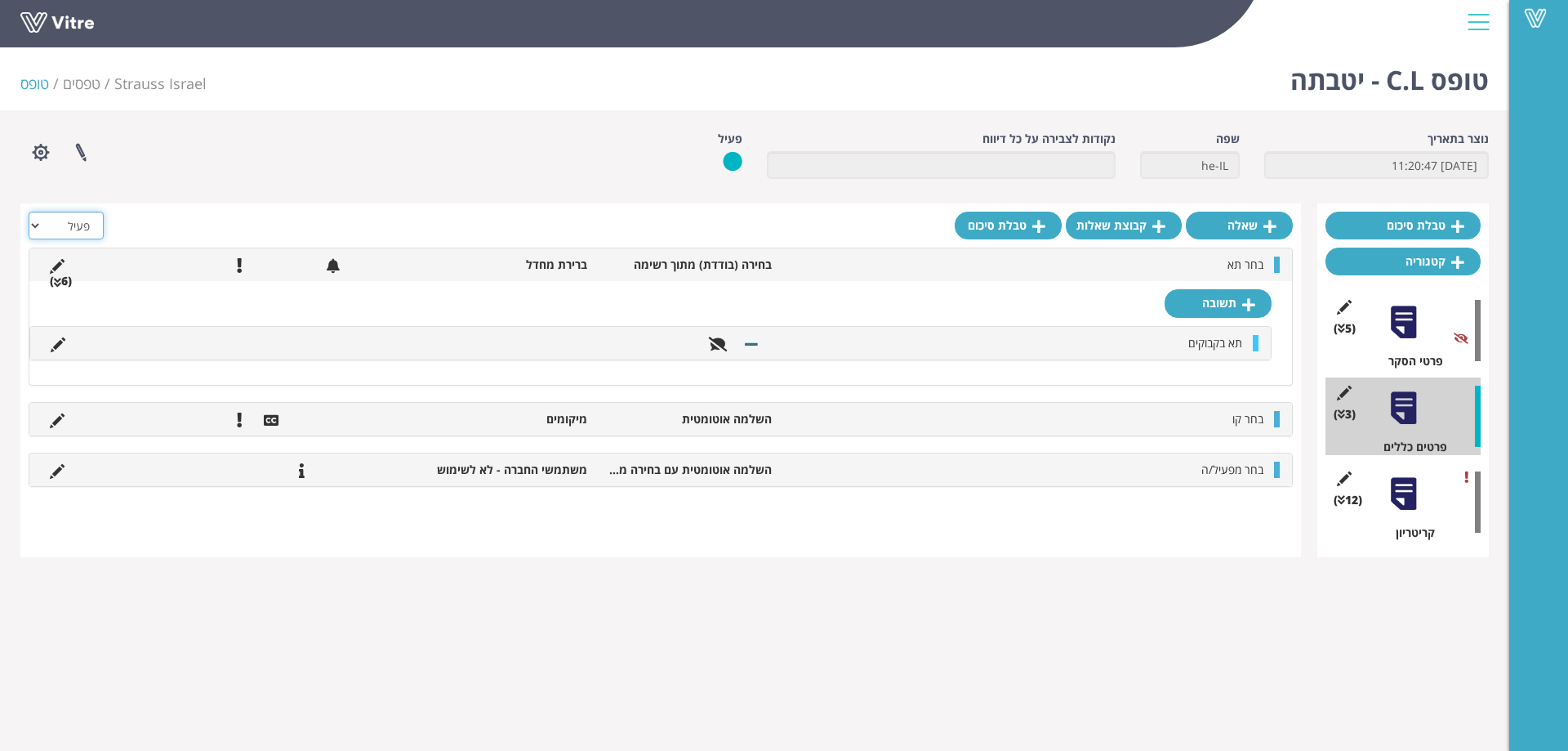
click at [76, 230] on select "הכל פעיל לא פעיל" at bounding box center [66, 225] width 75 height 28
select select "2"
click at [29, 212] on select "הכל פעיל לא פעיל" at bounding box center [66, 225] width 75 height 28
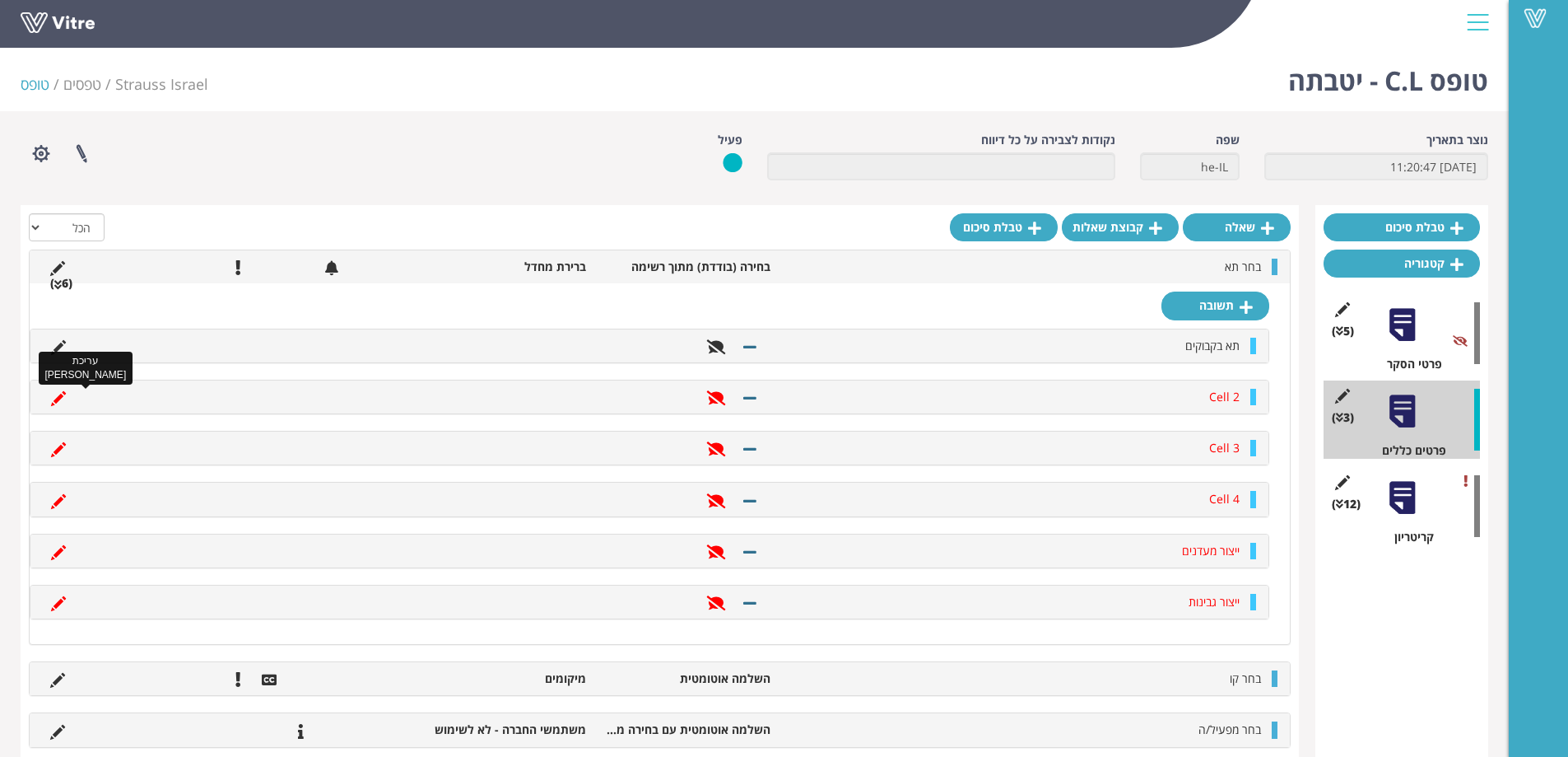
click at [62, 398] on icon at bounding box center [58, 398] width 14 height 14
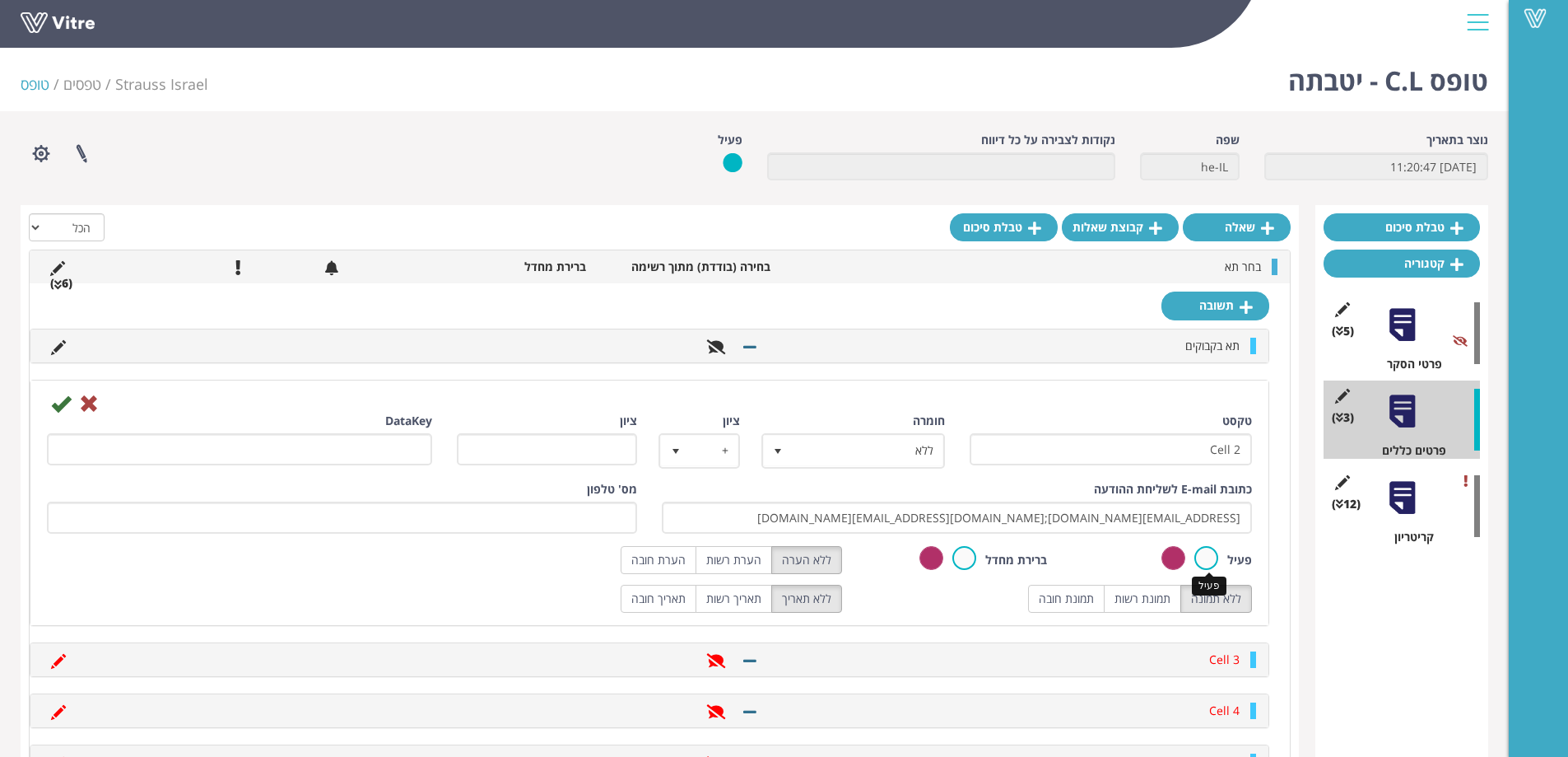
click at [1213, 559] on label at bounding box center [1206, 558] width 24 height 24
click at [0, 0] on input "radio" at bounding box center [0, 0] width 0 height 0
drag, startPoint x: 1189, startPoint y: 443, endPoint x: 1250, endPoint y: 443, distance: 61.0
click at [1250, 443] on input "Cell 2" at bounding box center [1111, 449] width 283 height 32
paste input "תא פסטור"
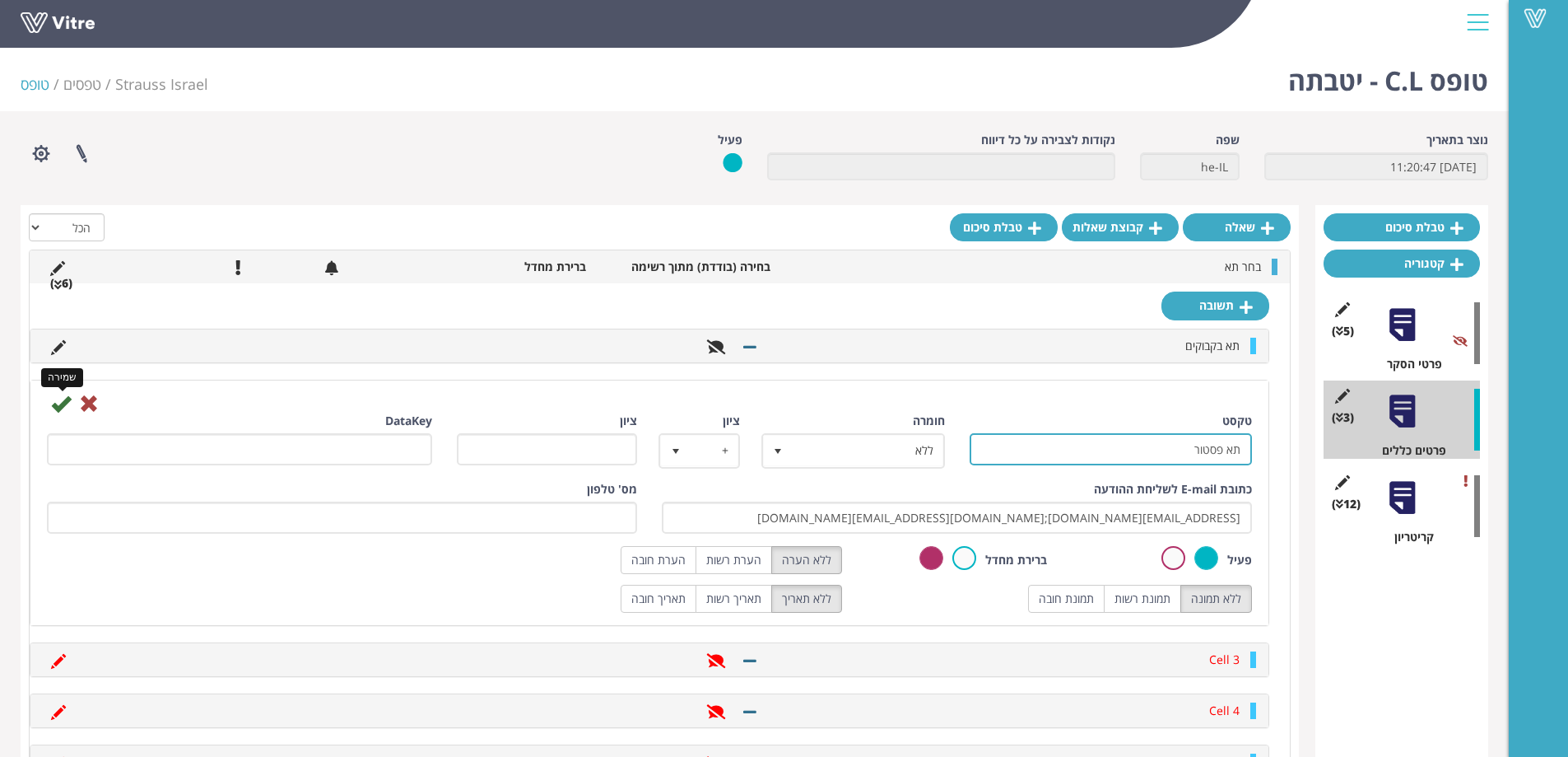
type input "תא פסטור"
click at [58, 400] on icon at bounding box center [60, 403] width 20 height 20
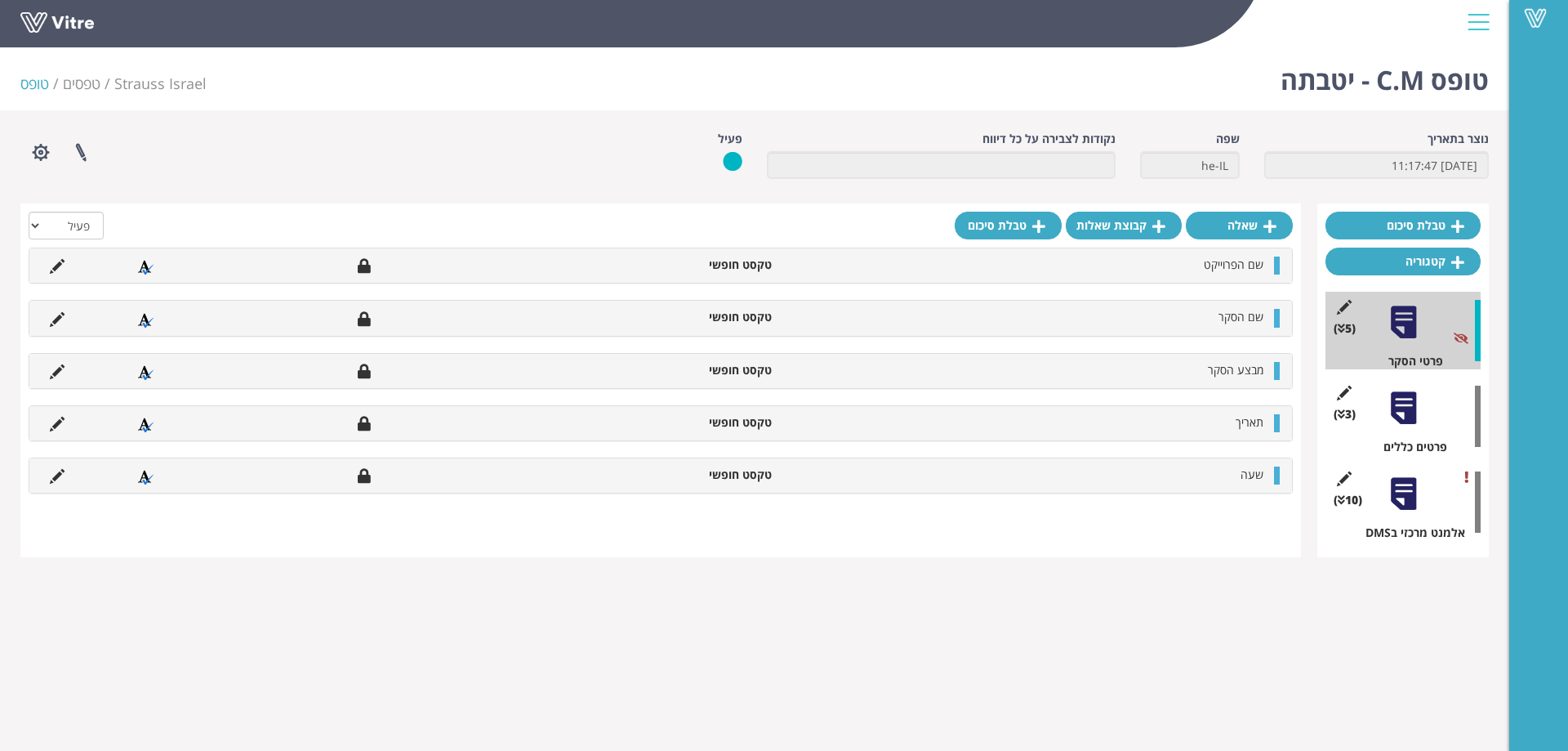
click at [1406, 412] on div at bounding box center [1404, 408] width 37 height 37
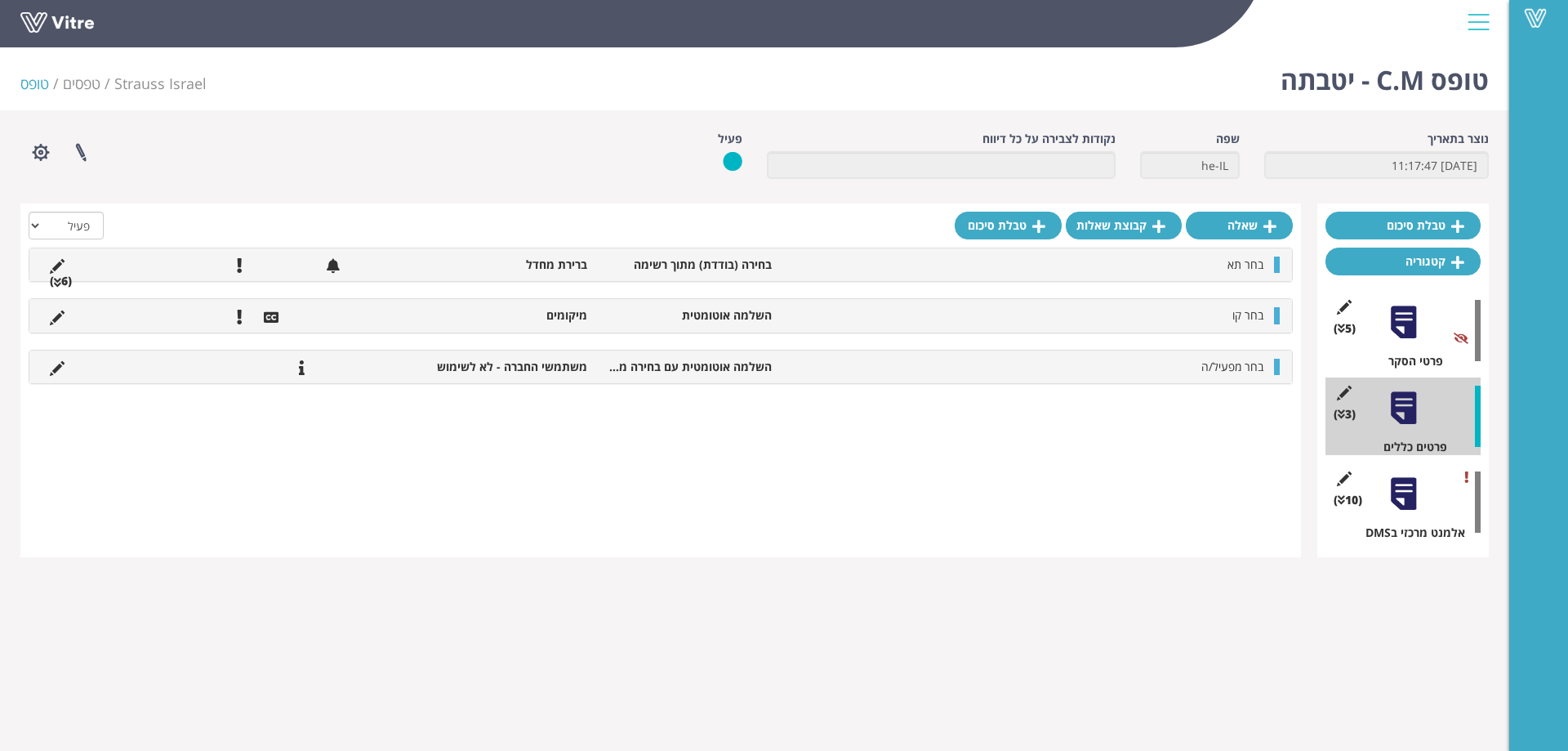
click at [57, 279] on icon at bounding box center [57, 283] width 8 height 12
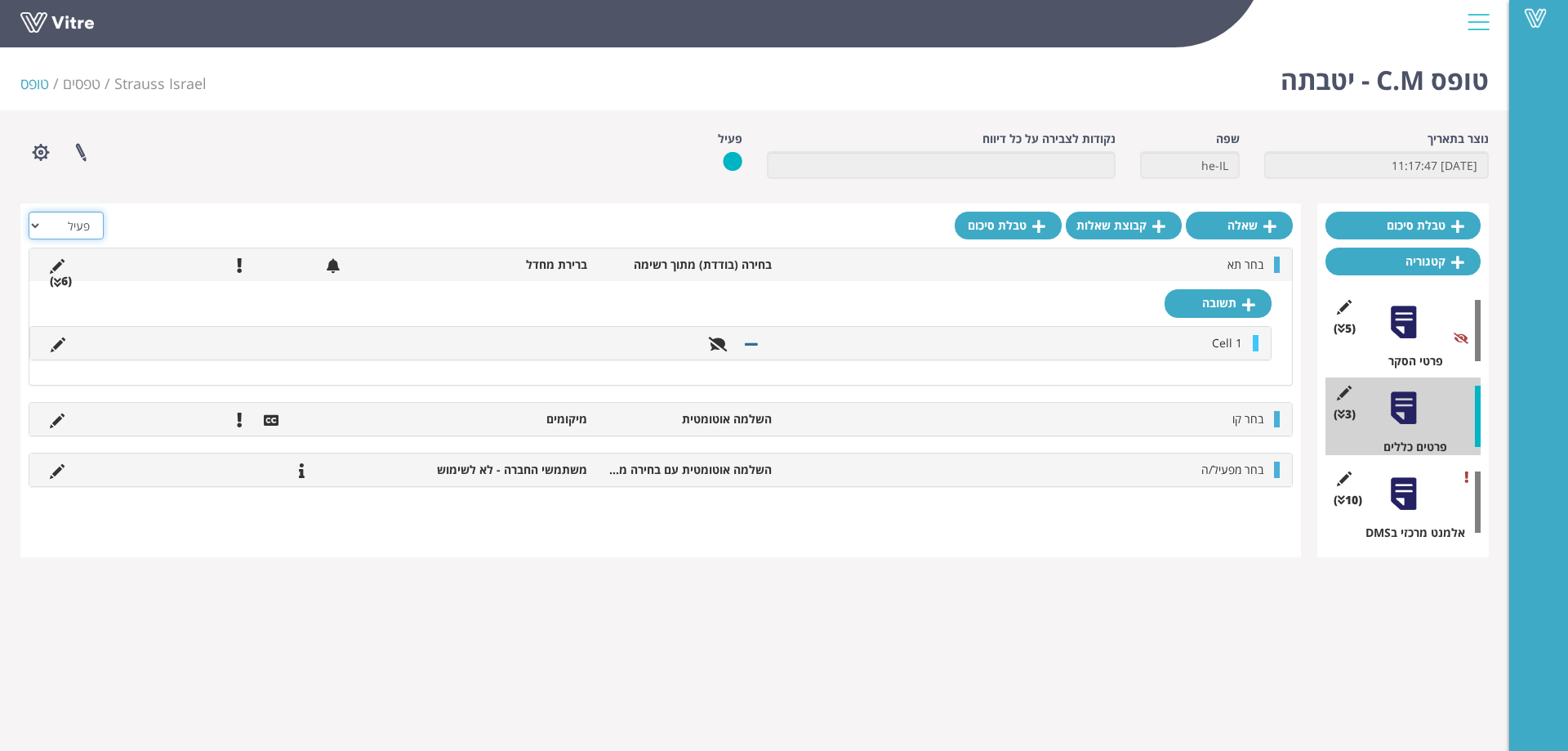
drag, startPoint x: 75, startPoint y: 227, endPoint x: 82, endPoint y: 237, distance: 12.2
click at [75, 227] on select "הכל פעיל לא פעיל" at bounding box center [66, 225] width 75 height 28
click at [29, 212] on select "הכל פעיל לא פעיל" at bounding box center [66, 225] width 75 height 28
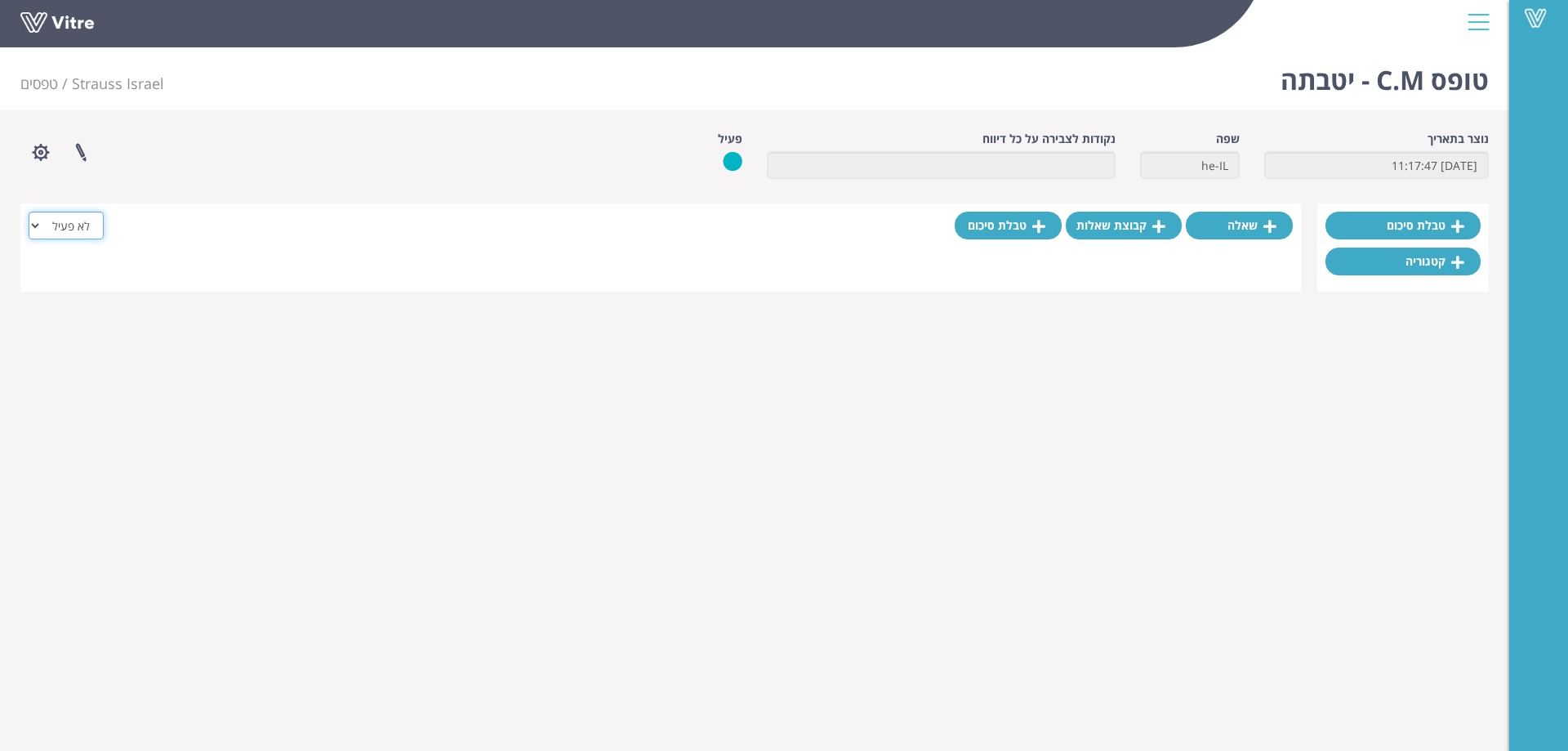
click at [73, 231] on select "הכל פעיל לא פעיל" at bounding box center [66, 225] width 75 height 28
select select "2"
click at [29, 212] on select "הכל פעיל לא פעיל" at bounding box center [66, 225] width 75 height 28
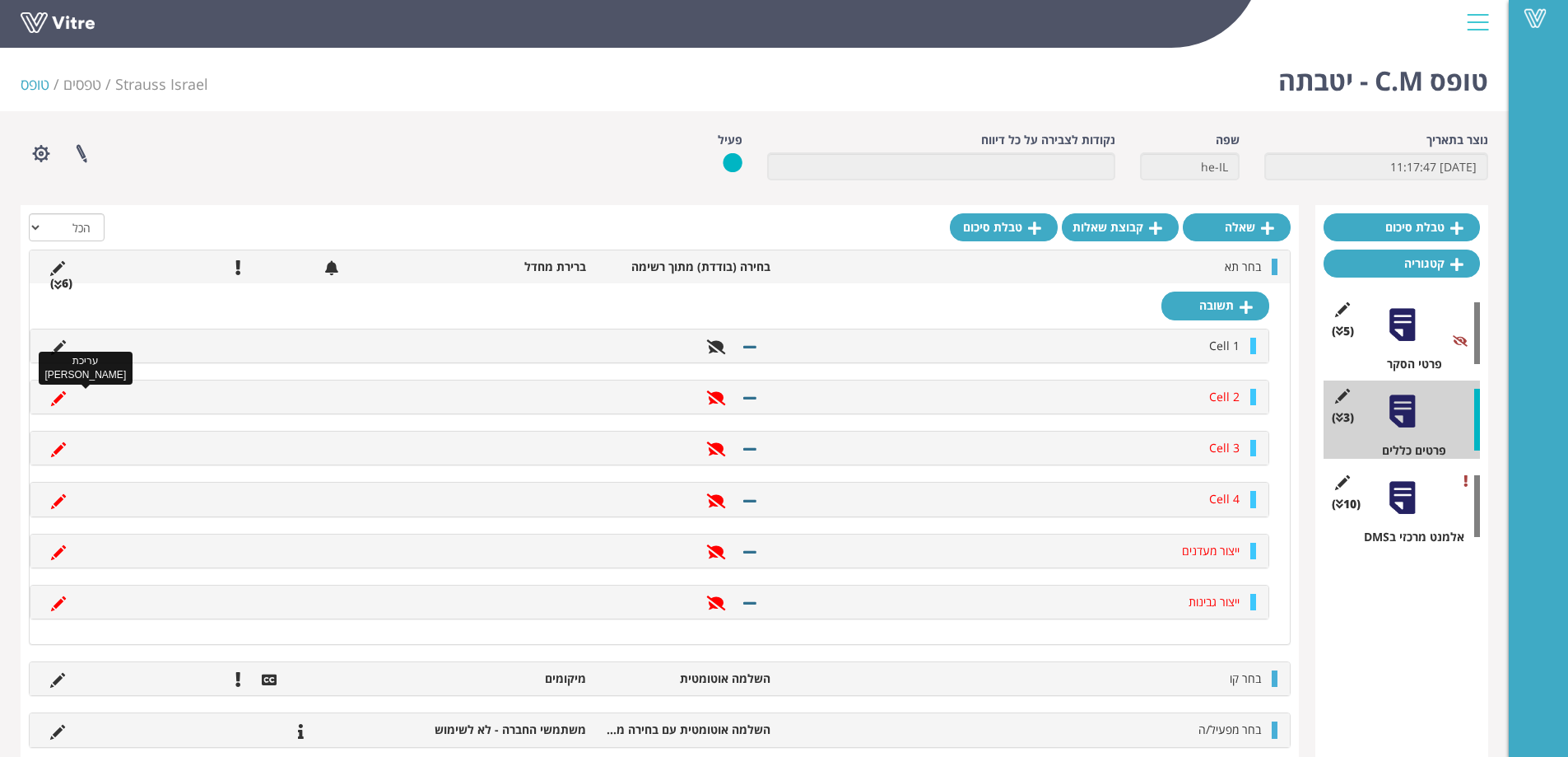
click at [53, 397] on icon at bounding box center [58, 398] width 14 height 14
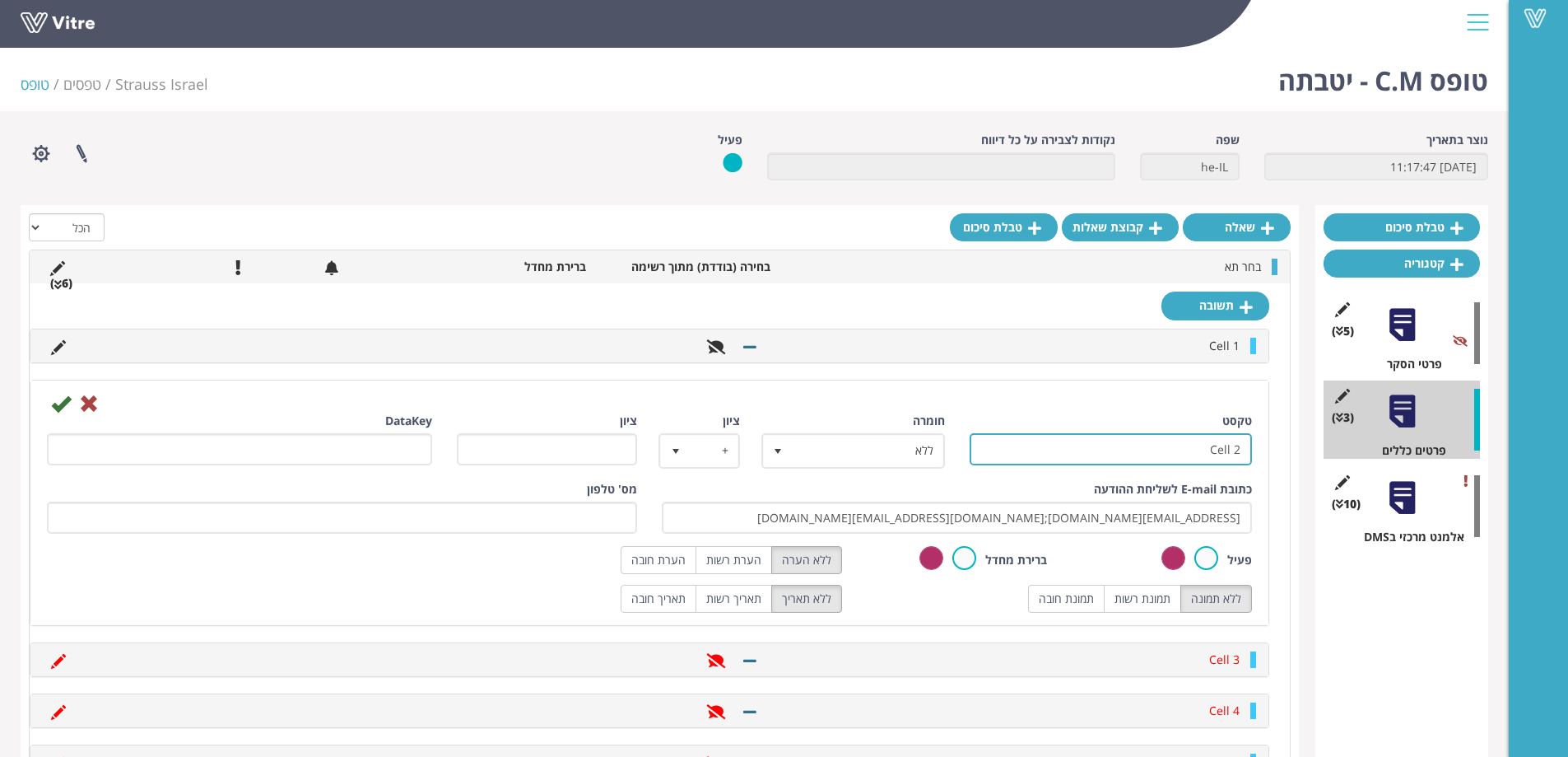
drag, startPoint x: 1207, startPoint y: 453, endPoint x: 1311, endPoint y: 453, distance: 104.0
click at [1311, 453] on div "טבלת סיכום קטגוריה (5 ) פרטי הסקר (3 ) פרטים כללים (10 ) אלמנט מרכזי בDMS שאלה …" at bounding box center [754, 594] width 1468 height 778
paste input "תא פסטור"
type input "תא פסטור"
click at [1207, 558] on label at bounding box center [1206, 558] width 24 height 24
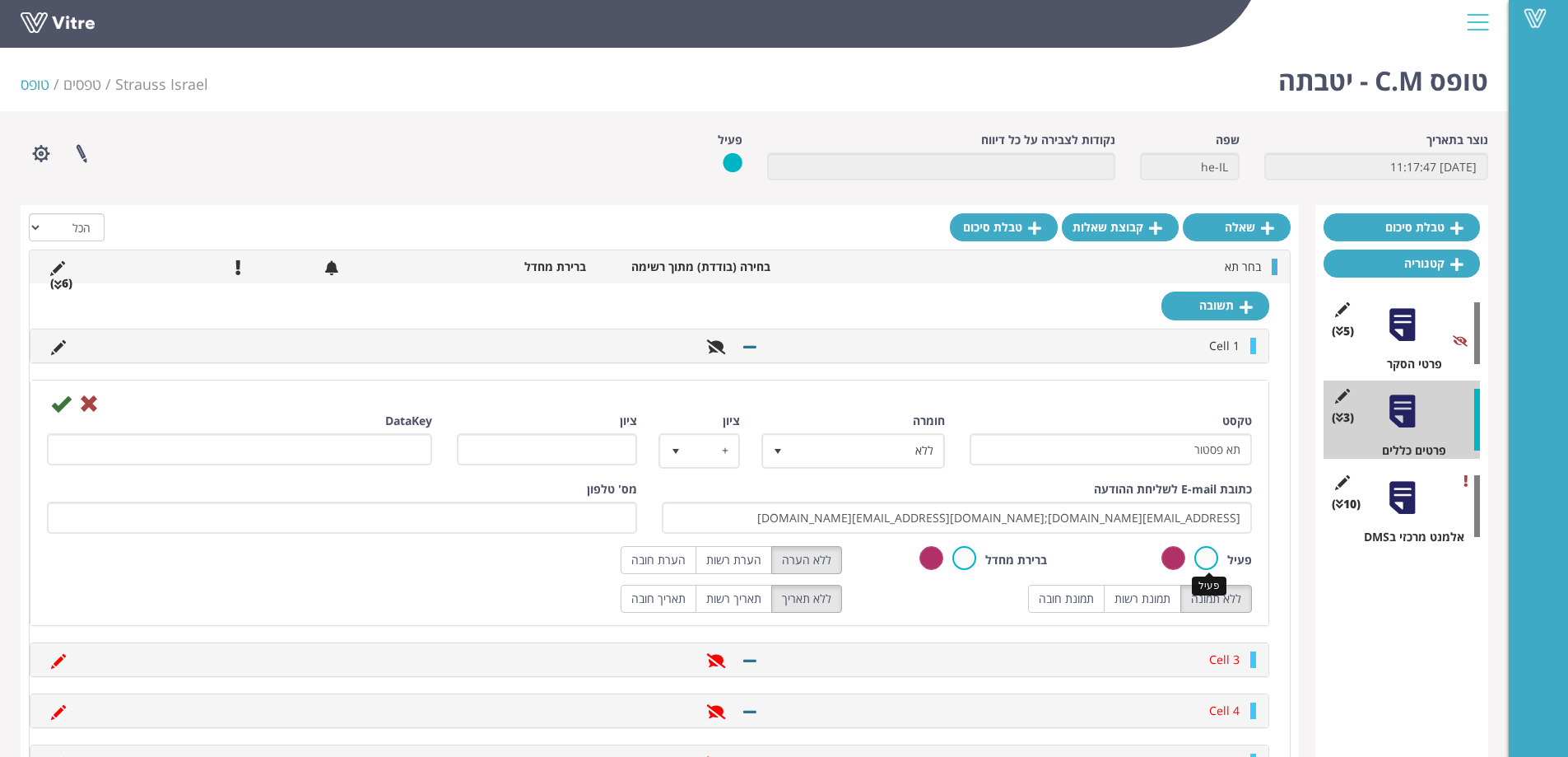
click at [0, 0] on input "radio" at bounding box center [0, 0] width 0 height 0
click at [59, 403] on icon at bounding box center [60, 403] width 20 height 20
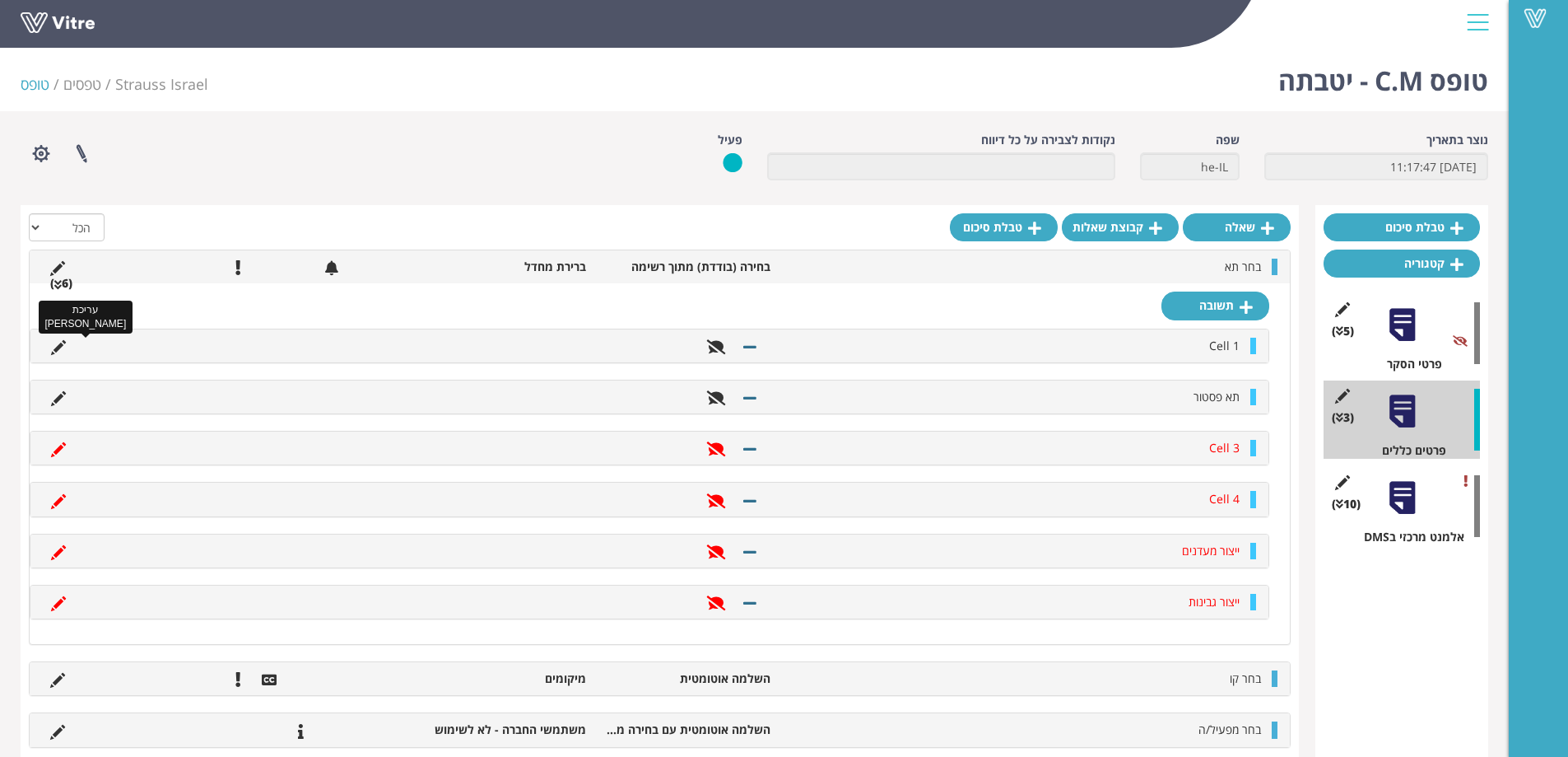
click at [54, 343] on icon at bounding box center [58, 347] width 14 height 14
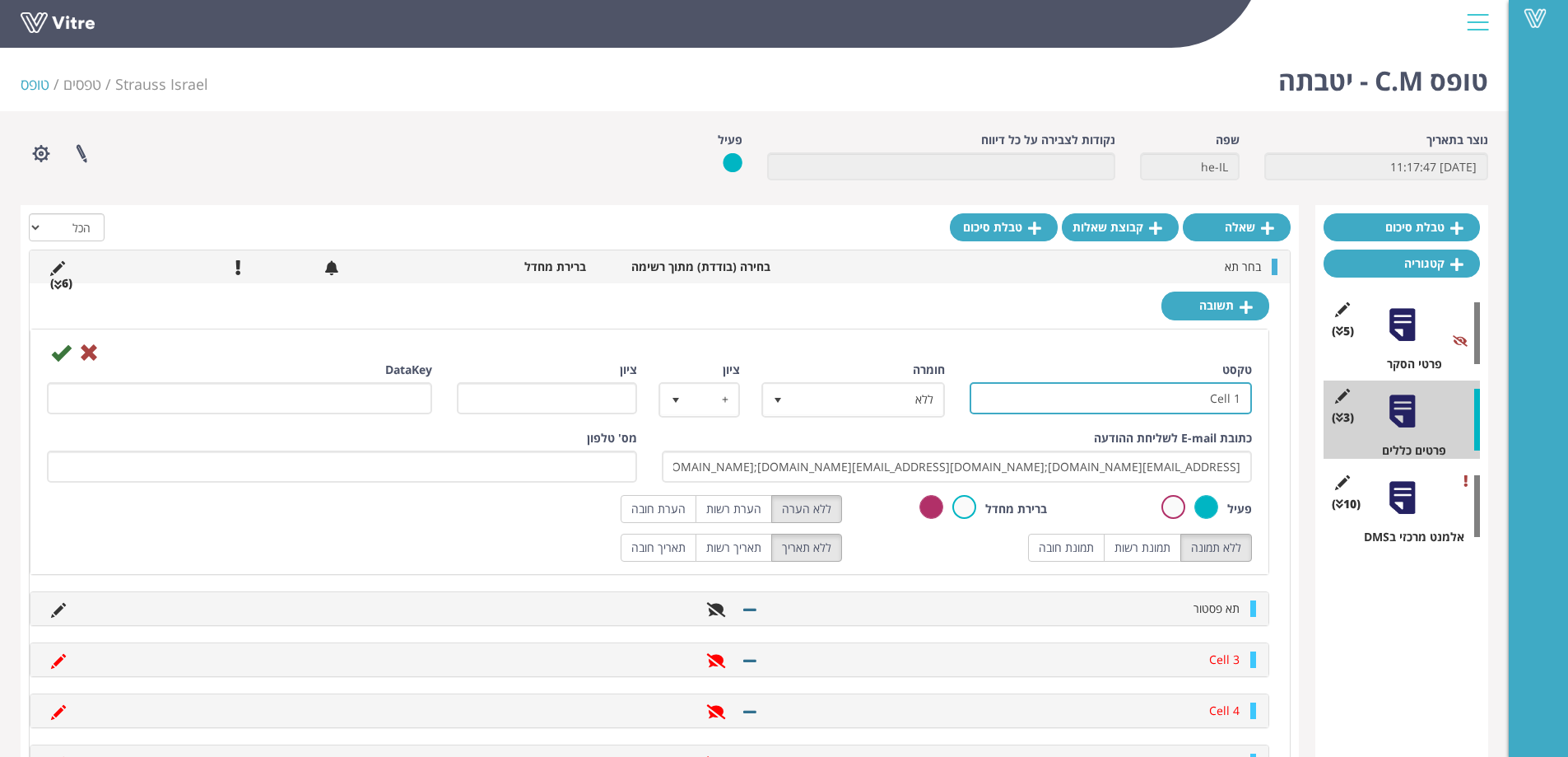
drag, startPoint x: 1196, startPoint y: 398, endPoint x: 1291, endPoint y: 397, distance: 95.0
click at [1291, 397] on div "שאלה קבוצת שאלות טבלת סיכום הכל פעיל לא פעיל בחר תא בחירה (בודדת) מתוך רשימה בר…" at bounding box center [659, 594] width 1278 height 778
paste input "תא בקבוקים"
type input "תא בקבוקים"
click at [59, 349] on icon at bounding box center [60, 352] width 20 height 20
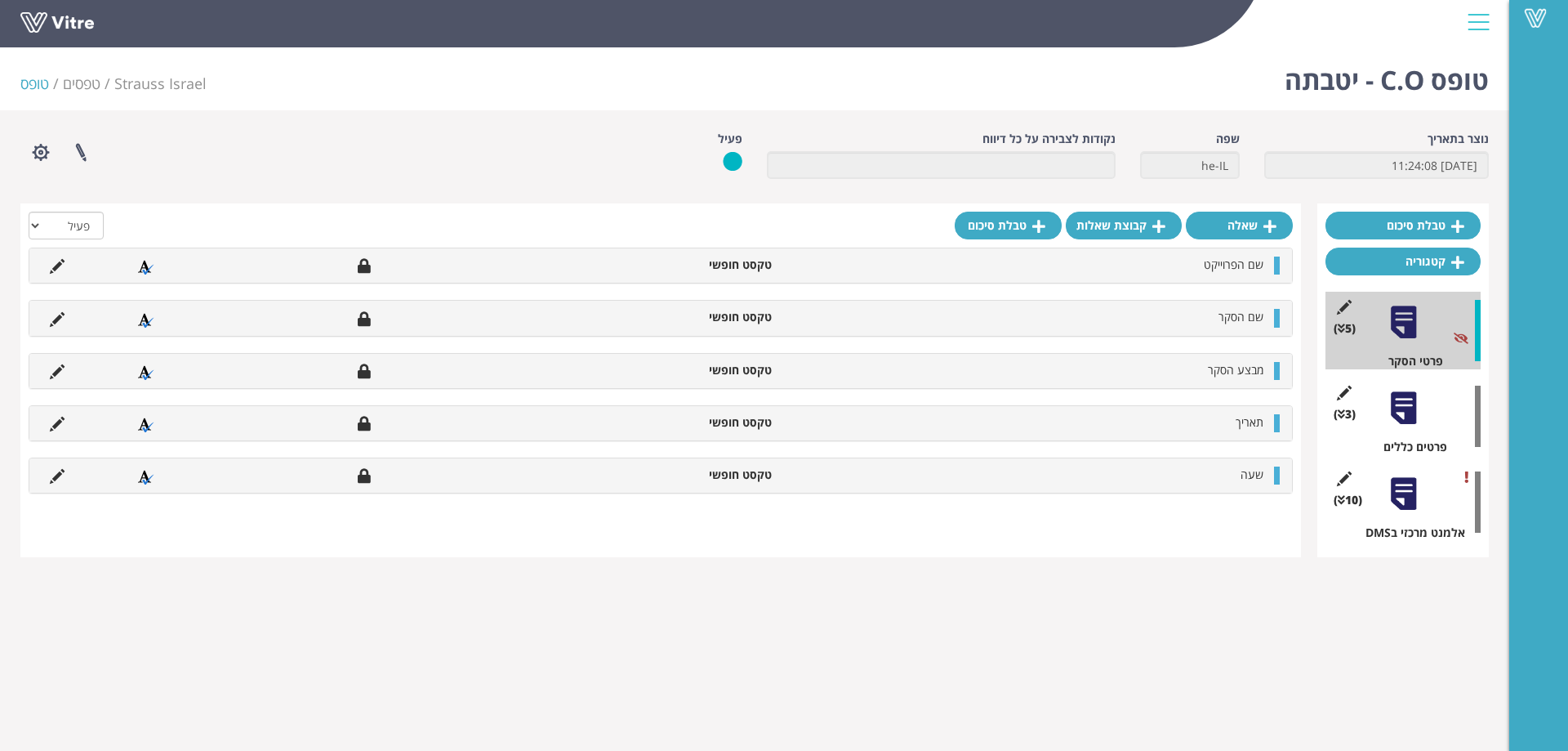
click at [1405, 414] on div at bounding box center [1404, 408] width 37 height 37
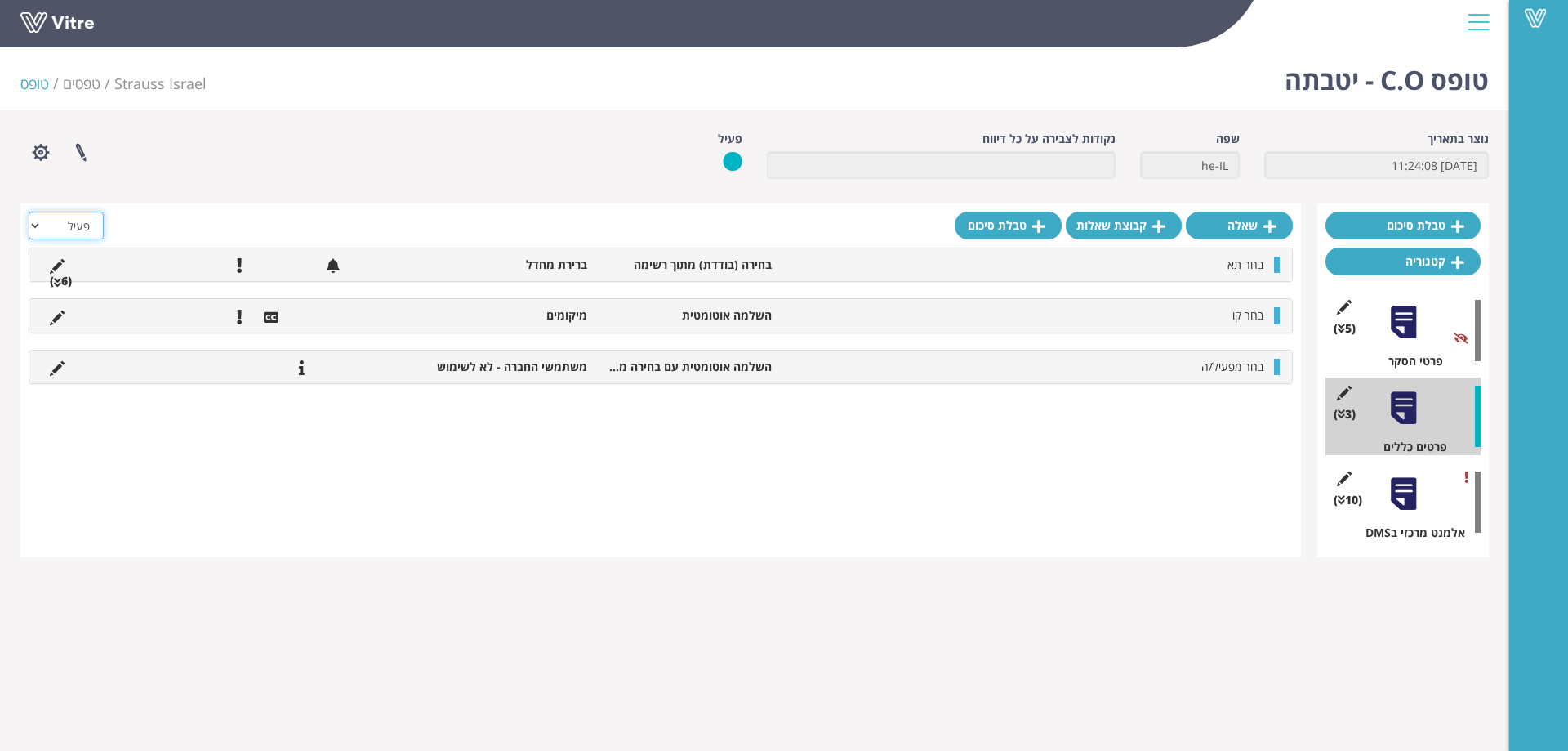
click at [67, 221] on select "הכל פעיל לא פעיל" at bounding box center [66, 225] width 75 height 28
select select "2"
click at [29, 212] on select "הכל פעיל לא פעיל" at bounding box center [66, 225] width 75 height 28
click at [62, 282] on li "(6 )" at bounding box center [60, 280] width 38 height 16
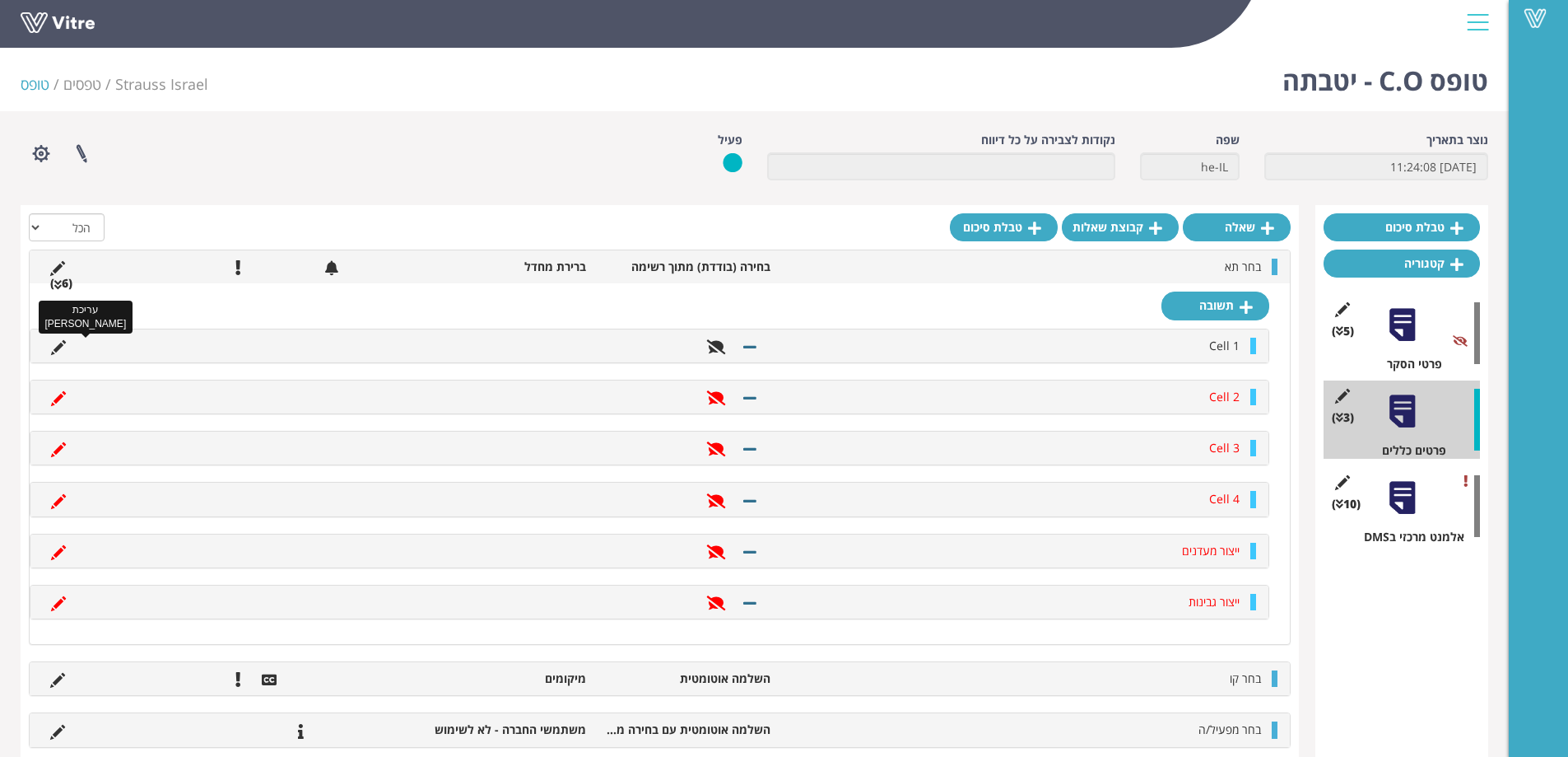
click at [65, 341] on icon at bounding box center [58, 347] width 14 height 14
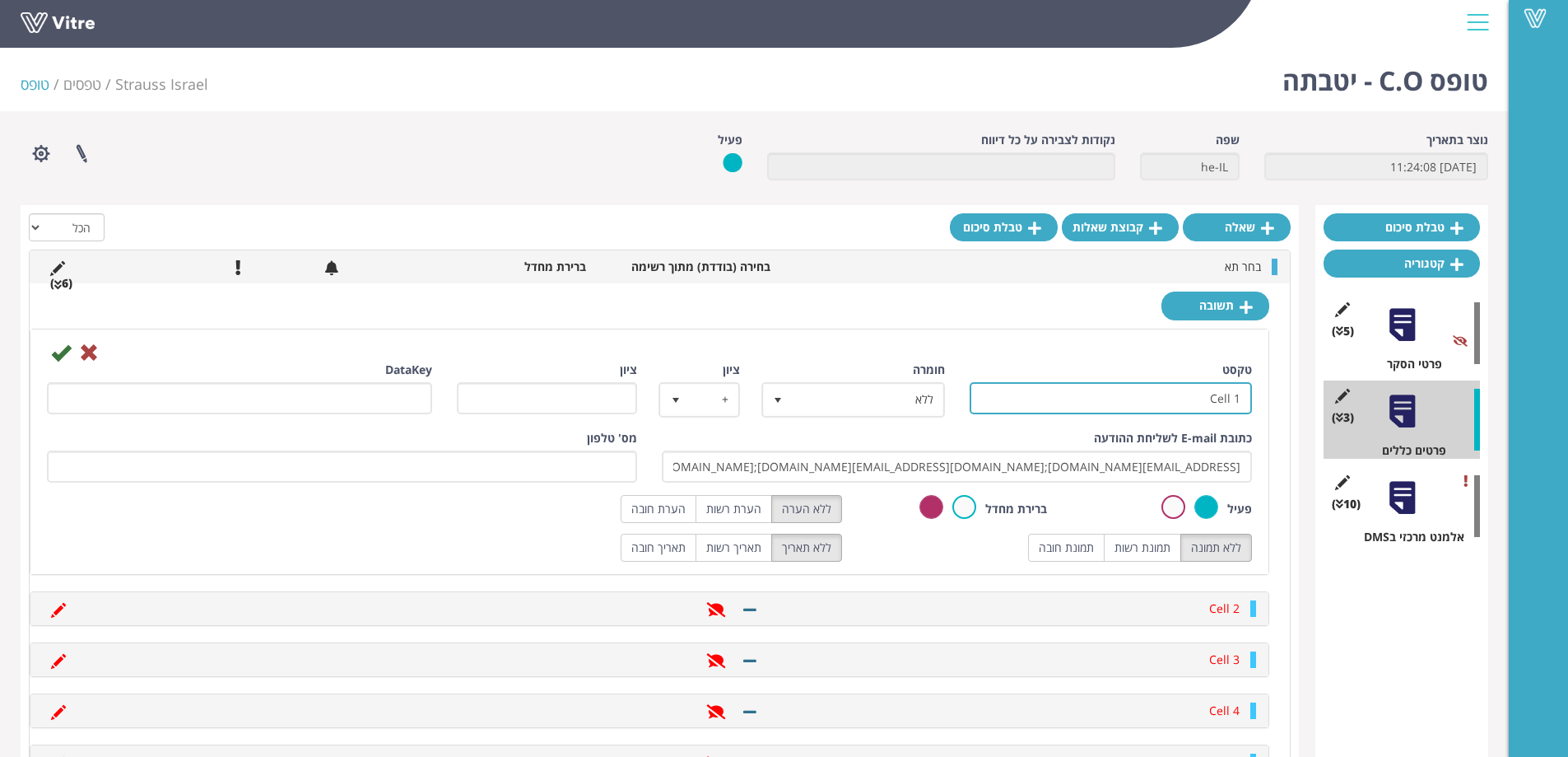
drag, startPoint x: 1190, startPoint y: 405, endPoint x: 1310, endPoint y: 415, distance: 120.4
click at [1310, 415] on div "טבלת סיכום קטגוריה (5 ) פרטי הסקר (3 ) פרטים כללים (10 ) אלמנט מרכזי בDMS שאלה …" at bounding box center [754, 594] width 1468 height 778
paste input "תא בקבוקים"
type input "תא בקבוקים"
click at [52, 354] on icon at bounding box center [60, 352] width 20 height 20
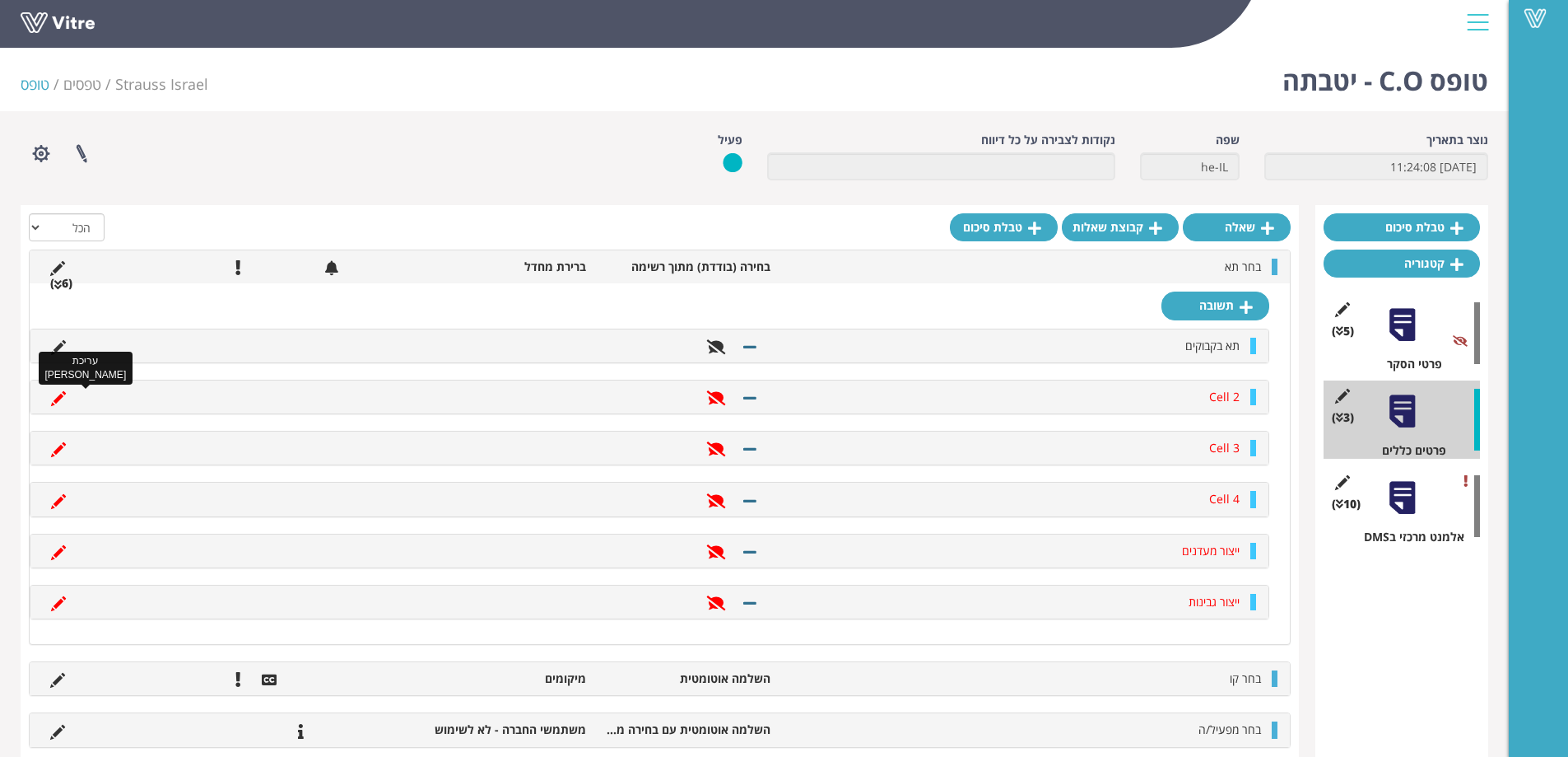
click at [57, 397] on icon at bounding box center [58, 398] width 14 height 14
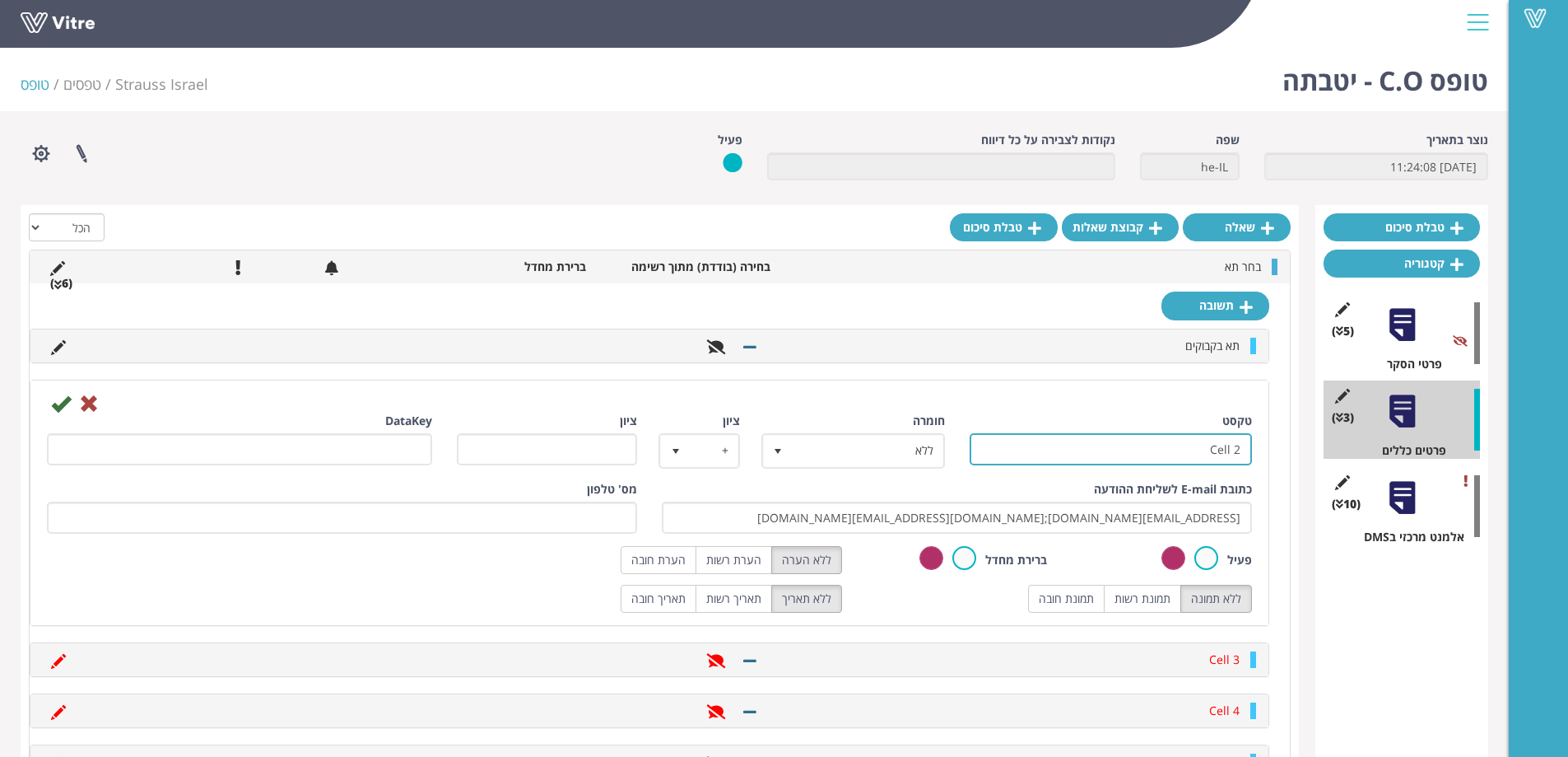
drag, startPoint x: 1172, startPoint y: 449, endPoint x: 1372, endPoint y: 449, distance: 200.0
click at [1373, 449] on div "טבלת סיכום קטגוריה (5 ) פרטי הסקר (3 ) פרטים כללים (10 ) אלמנט מרכזי בDMS שאלה …" at bounding box center [754, 594] width 1468 height 778
paste input "תא פסטור"
type input "תא פסטור"
click at [1209, 555] on label at bounding box center [1206, 558] width 24 height 24
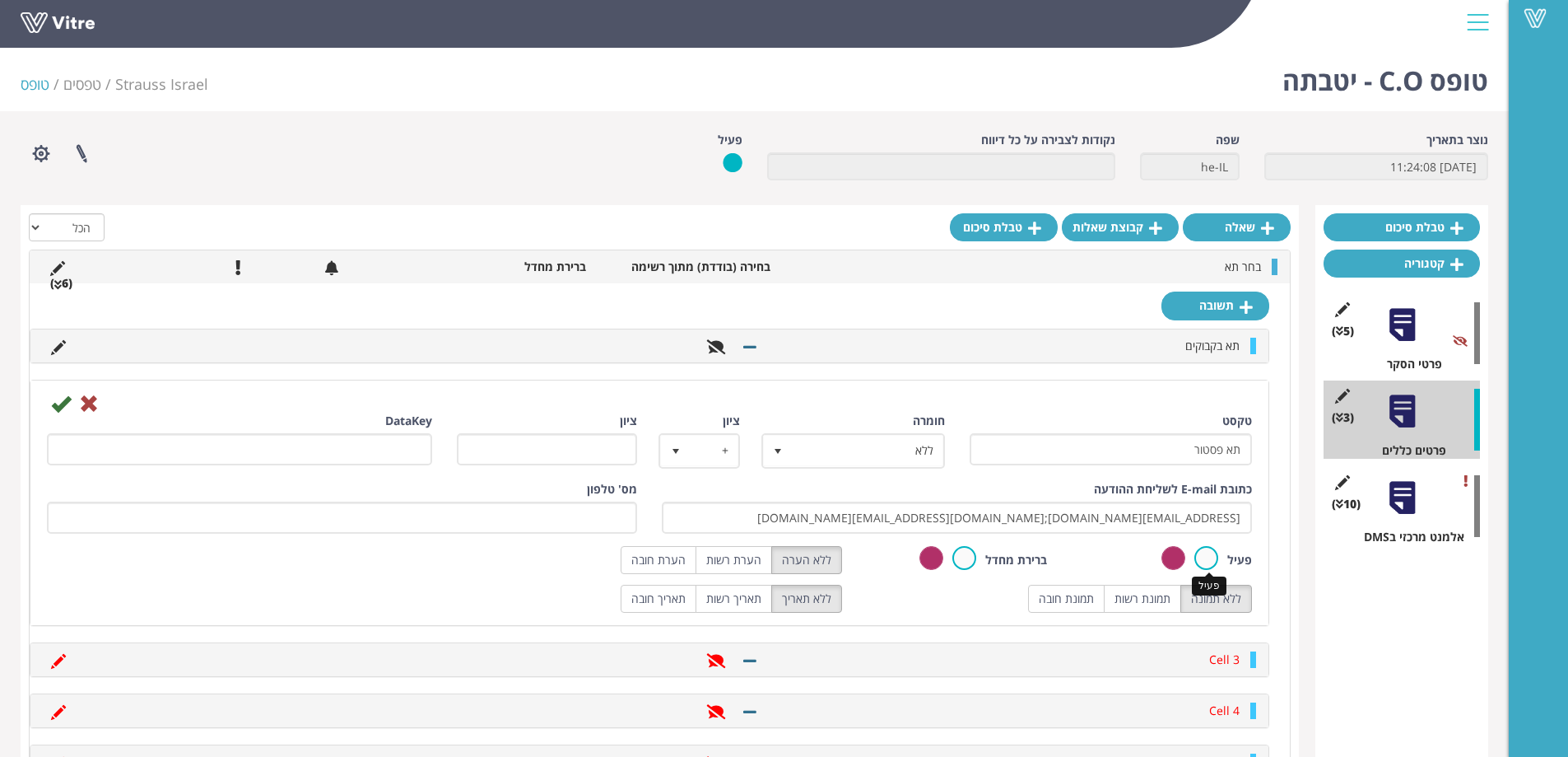
click at [0, 0] on input "radio" at bounding box center [0, 0] width 0 height 0
click at [60, 402] on icon at bounding box center [60, 403] width 20 height 20
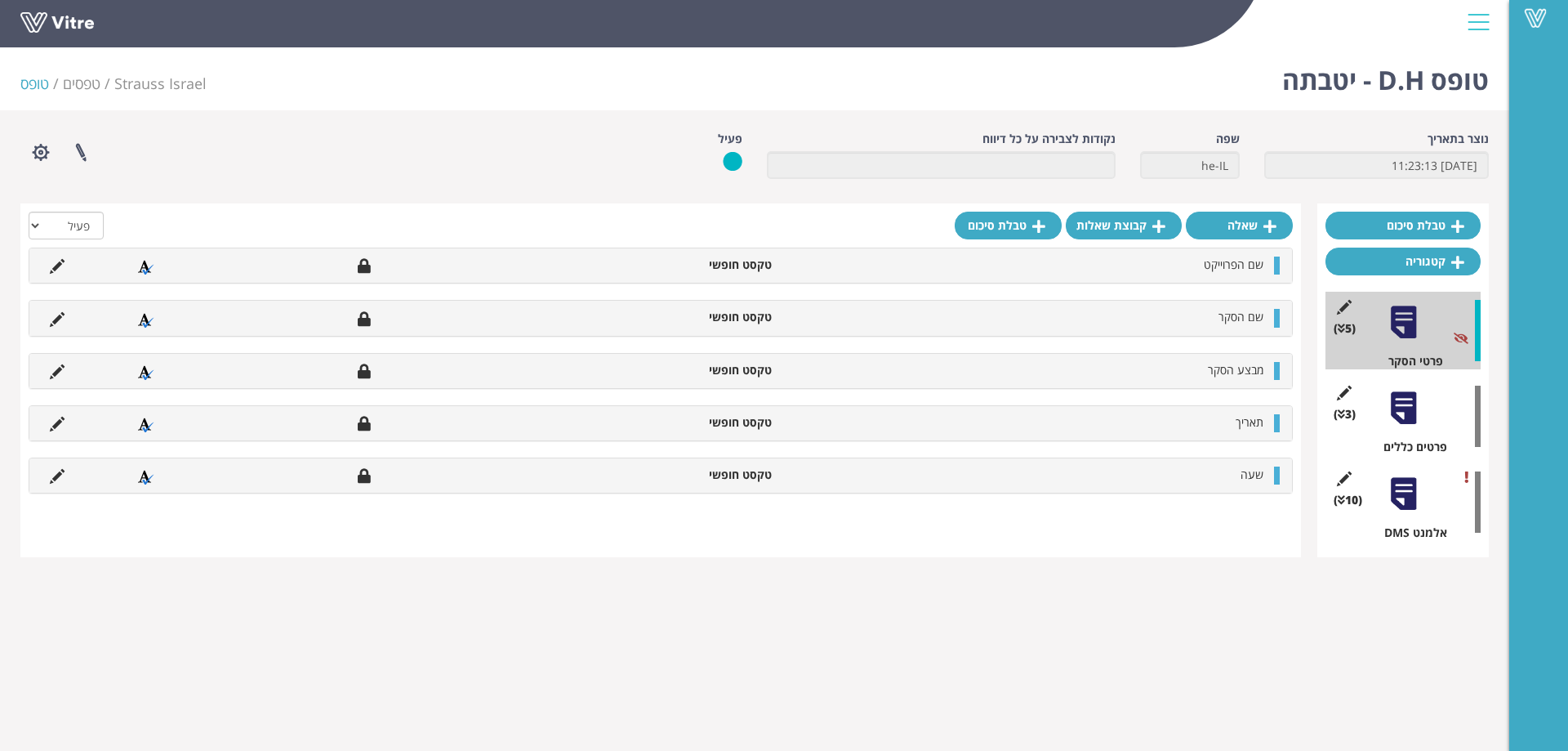
click at [1407, 400] on div at bounding box center [1404, 408] width 37 height 37
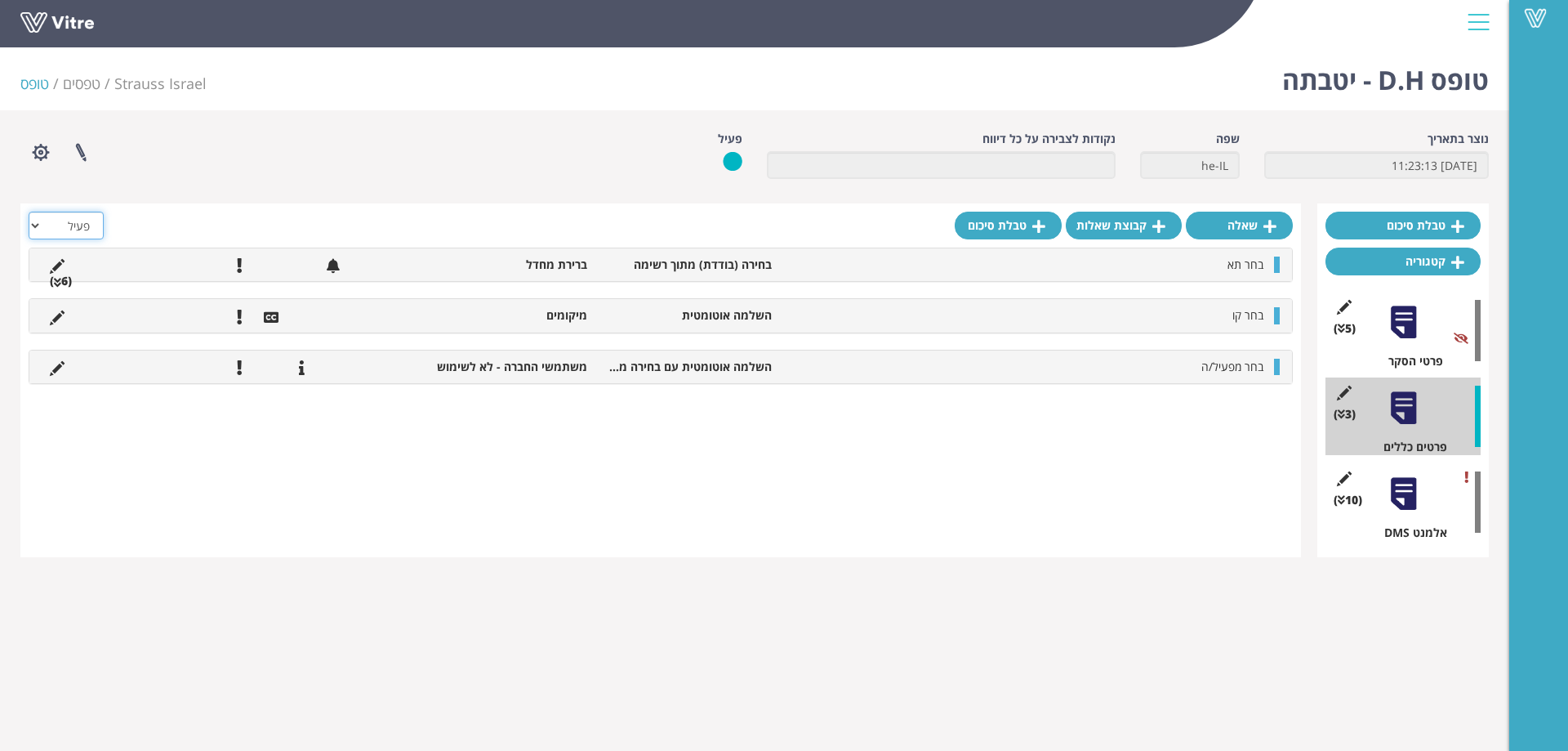
click at [84, 227] on select "הכל פעיל לא פעיל" at bounding box center [66, 225] width 75 height 28
click at [82, 252] on div "בחר תא בחירה (בודדת) מתוך רשימה ברירת מחדל (6 )" at bounding box center [661, 264] width 1263 height 33
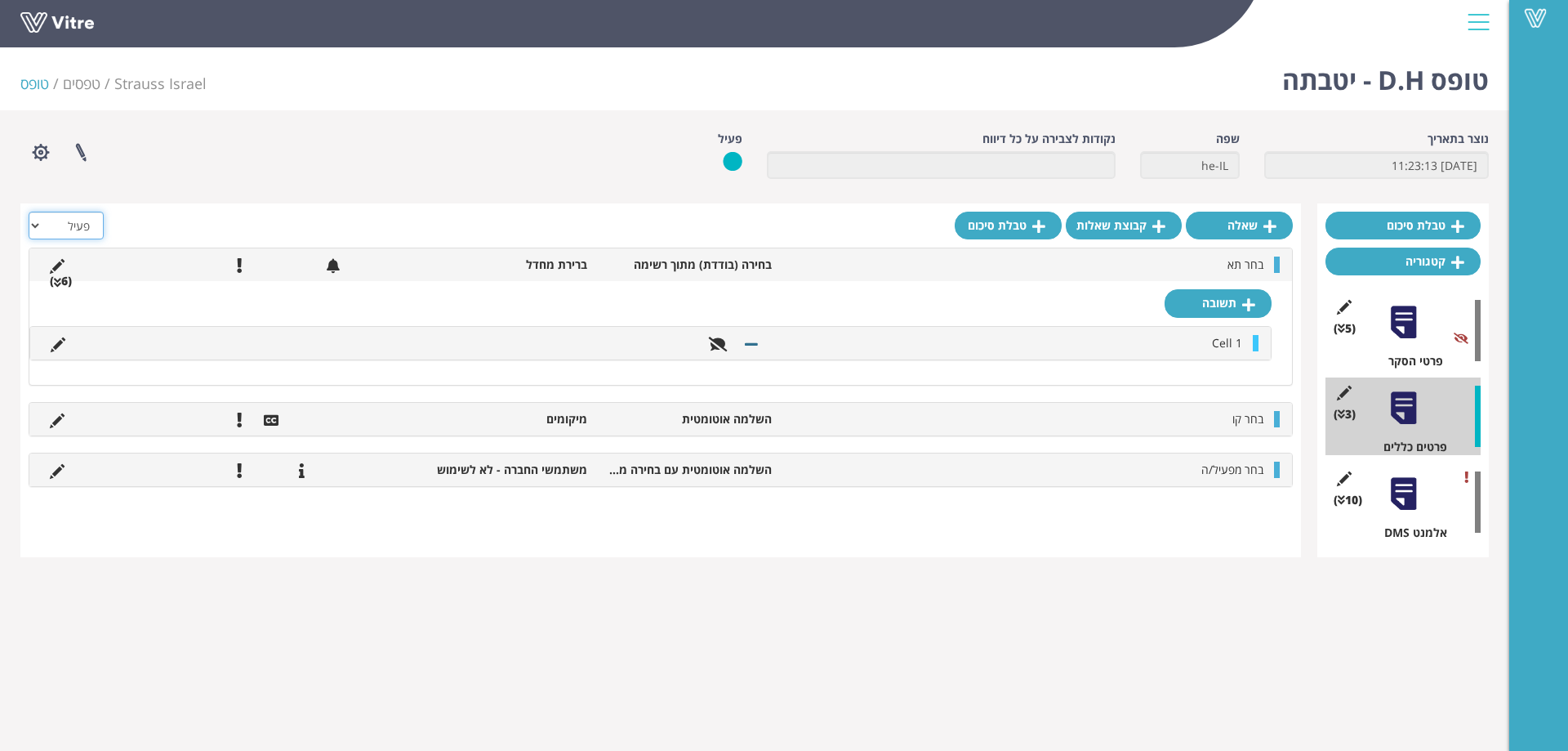
drag, startPoint x: 77, startPoint y: 226, endPoint x: 83, endPoint y: 235, distance: 10.8
click at [77, 226] on select "הכל פעיל לא פעיל" at bounding box center [66, 225] width 75 height 28
select select "2"
click at [29, 212] on select "הכל פעיל לא פעיל" at bounding box center [66, 225] width 75 height 28
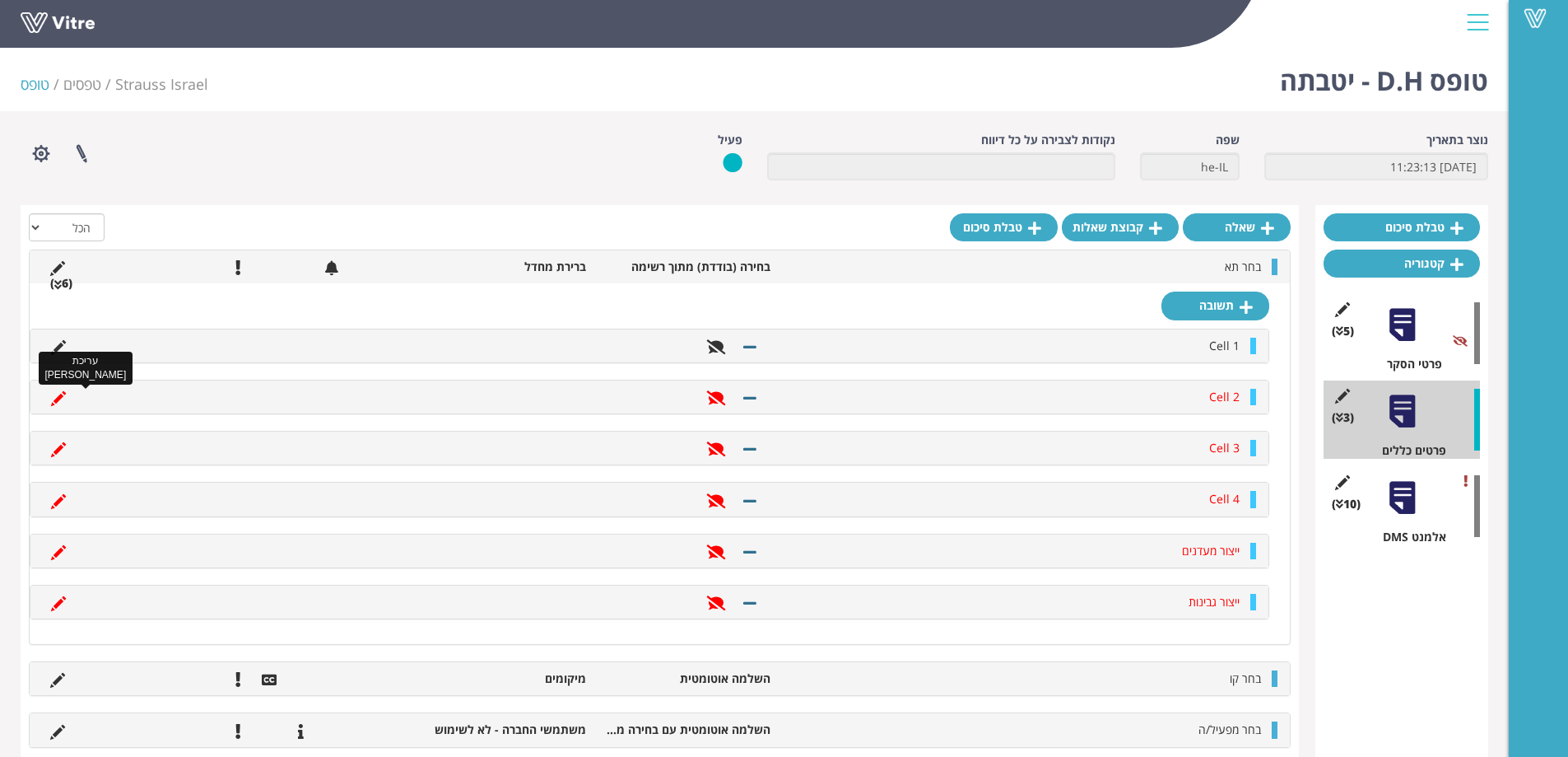
click at [57, 396] on icon at bounding box center [58, 398] width 14 height 14
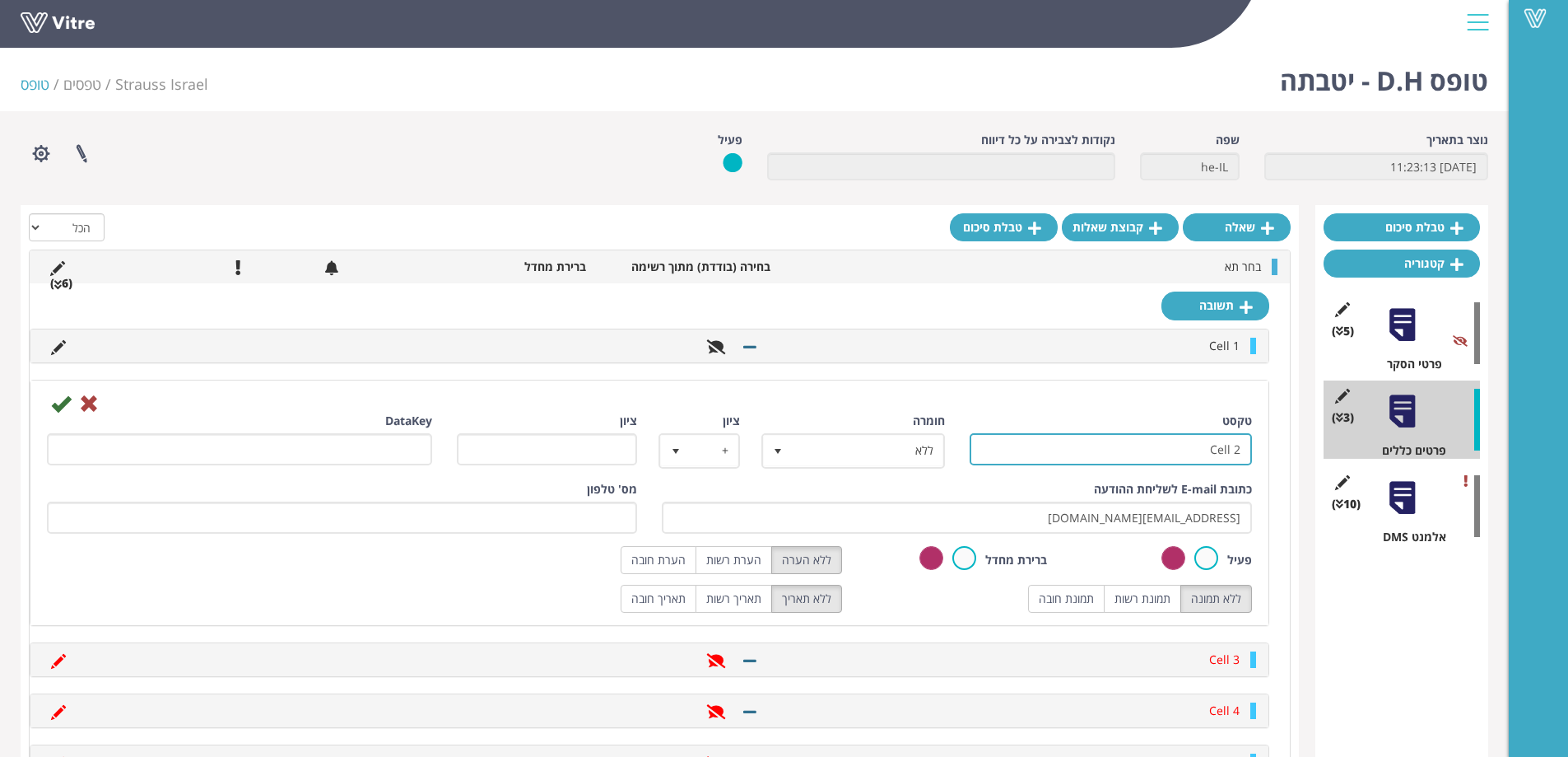
drag, startPoint x: 1150, startPoint y: 454, endPoint x: 1319, endPoint y: 458, distance: 169.0
click at [1319, 458] on div "טבלת סיכום קטגוריה (5 ) פרטי הסקר (3 ) פרטים כללים (10 ) אלמנט DMS שאלה קבוצת ש…" at bounding box center [754, 594] width 1468 height 778
paste input "תא פסטור"
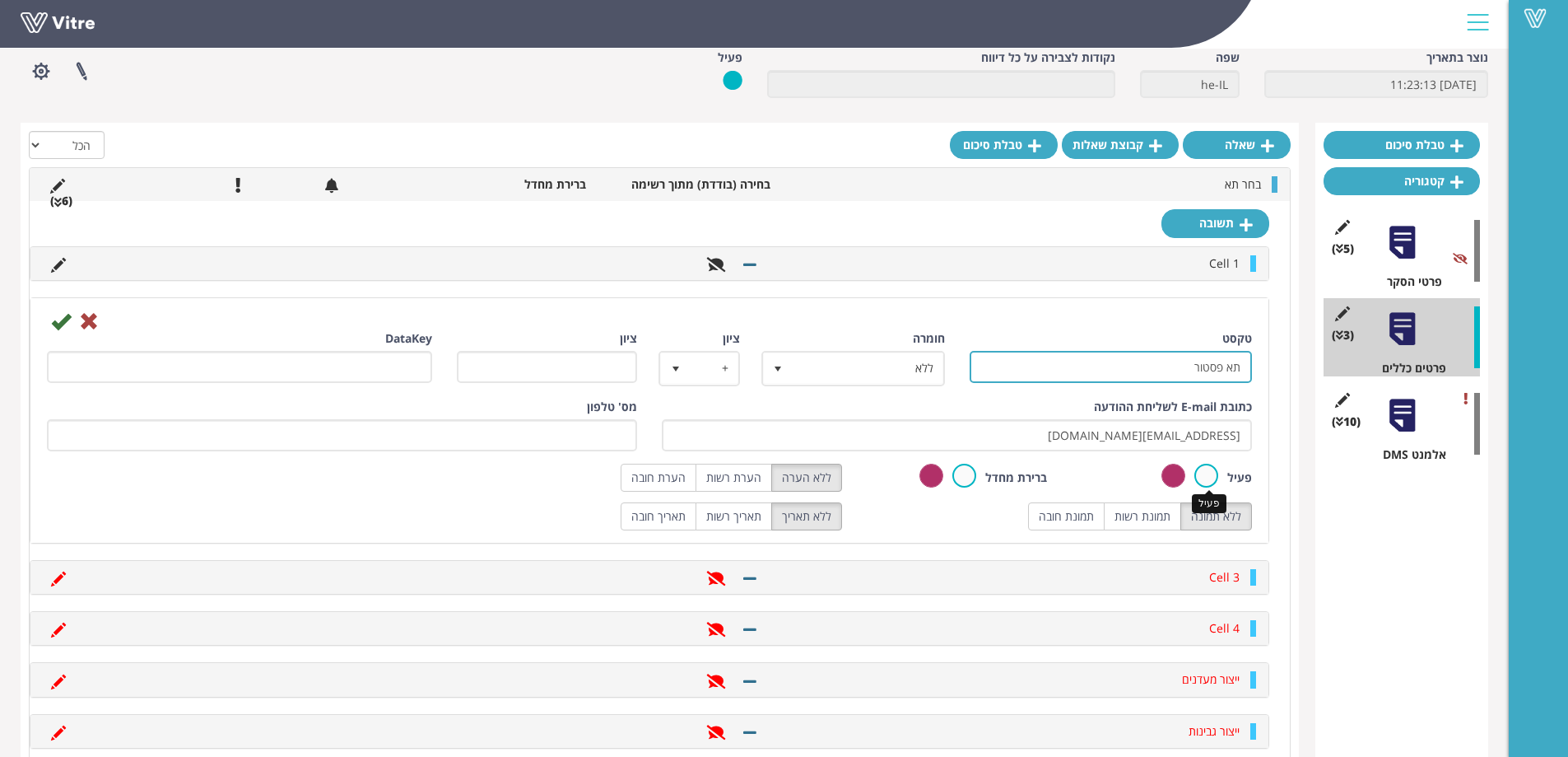
type input "תא פסטור"
click at [1207, 476] on label at bounding box center [1206, 475] width 24 height 24
click at [0, 0] on input "radio" at bounding box center [0, 0] width 0 height 0
click at [58, 319] on icon at bounding box center [60, 321] width 20 height 20
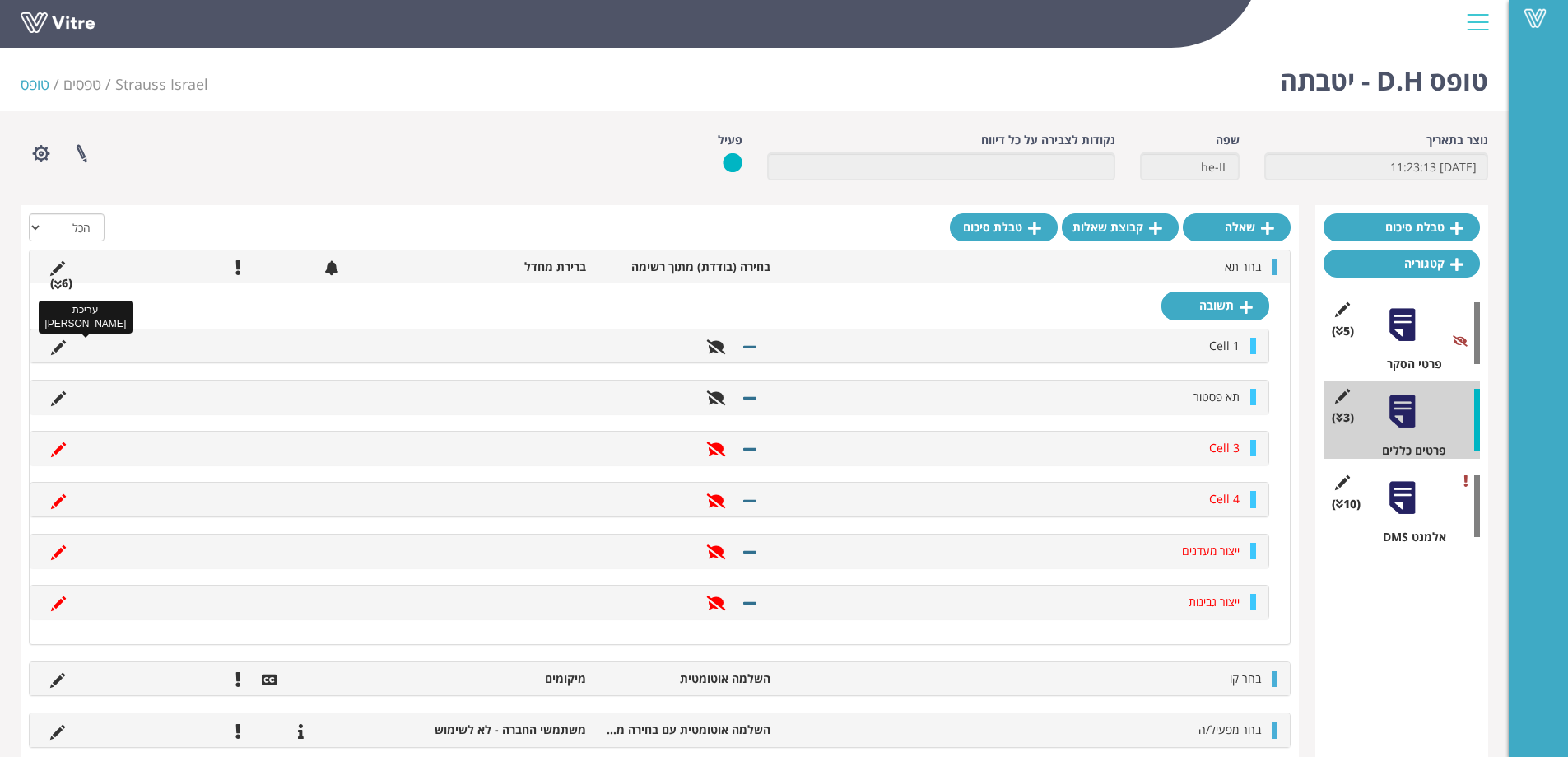
click at [61, 347] on icon at bounding box center [58, 347] width 14 height 14
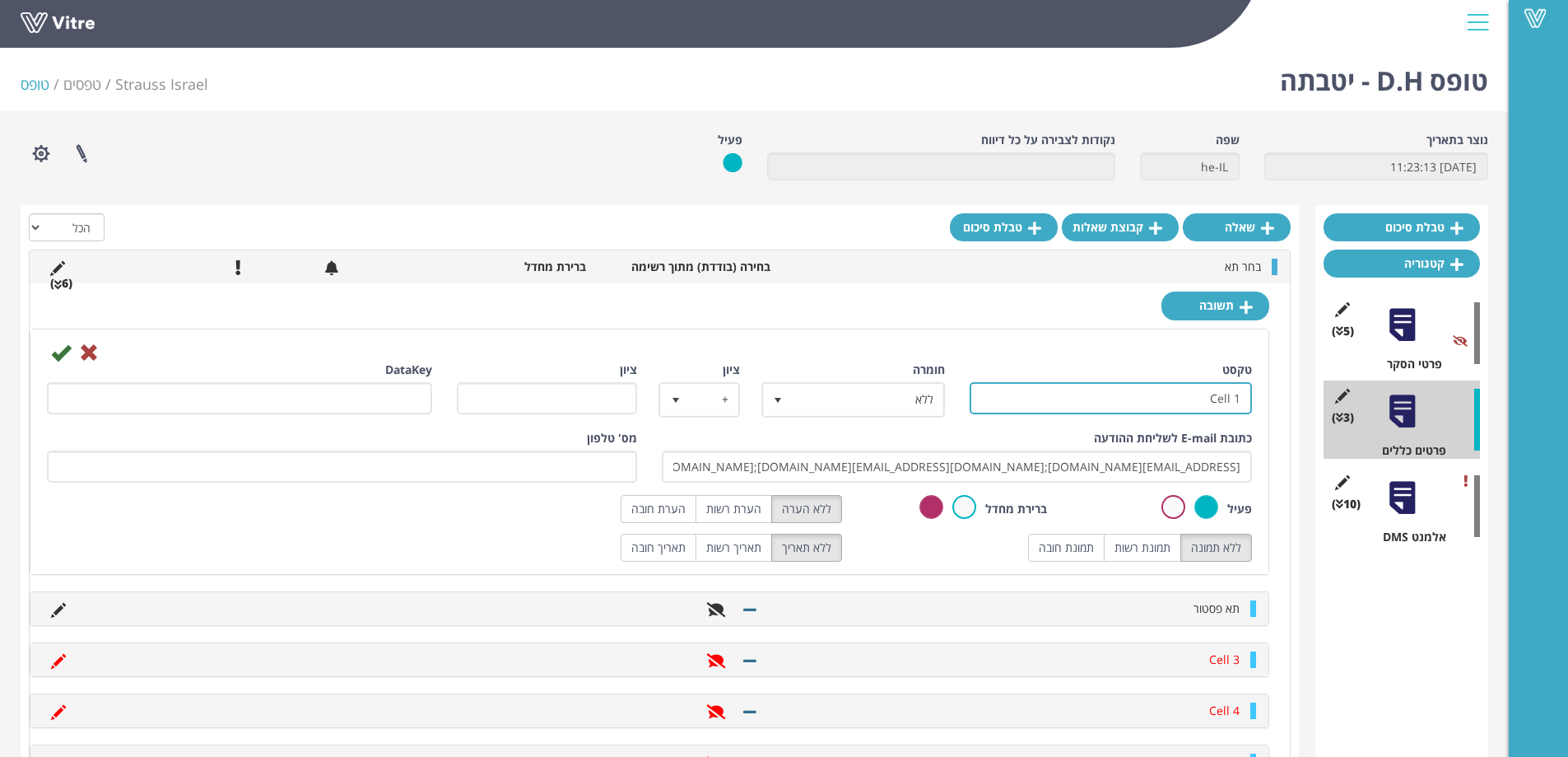
drag, startPoint x: 1202, startPoint y: 403, endPoint x: 1301, endPoint y: 403, distance: 99.0
click at [1301, 403] on div "טבלת סיכום קטגוריה (5 ) פרטי הסקר (3 ) פרטים כללים (10 ) אלמנט DMS שאלה קבוצת ש…" at bounding box center [754, 594] width 1468 height 778
paste input "תא בקבוקים"
type input "תא בקבוקים"
click at [60, 351] on icon at bounding box center [60, 352] width 20 height 20
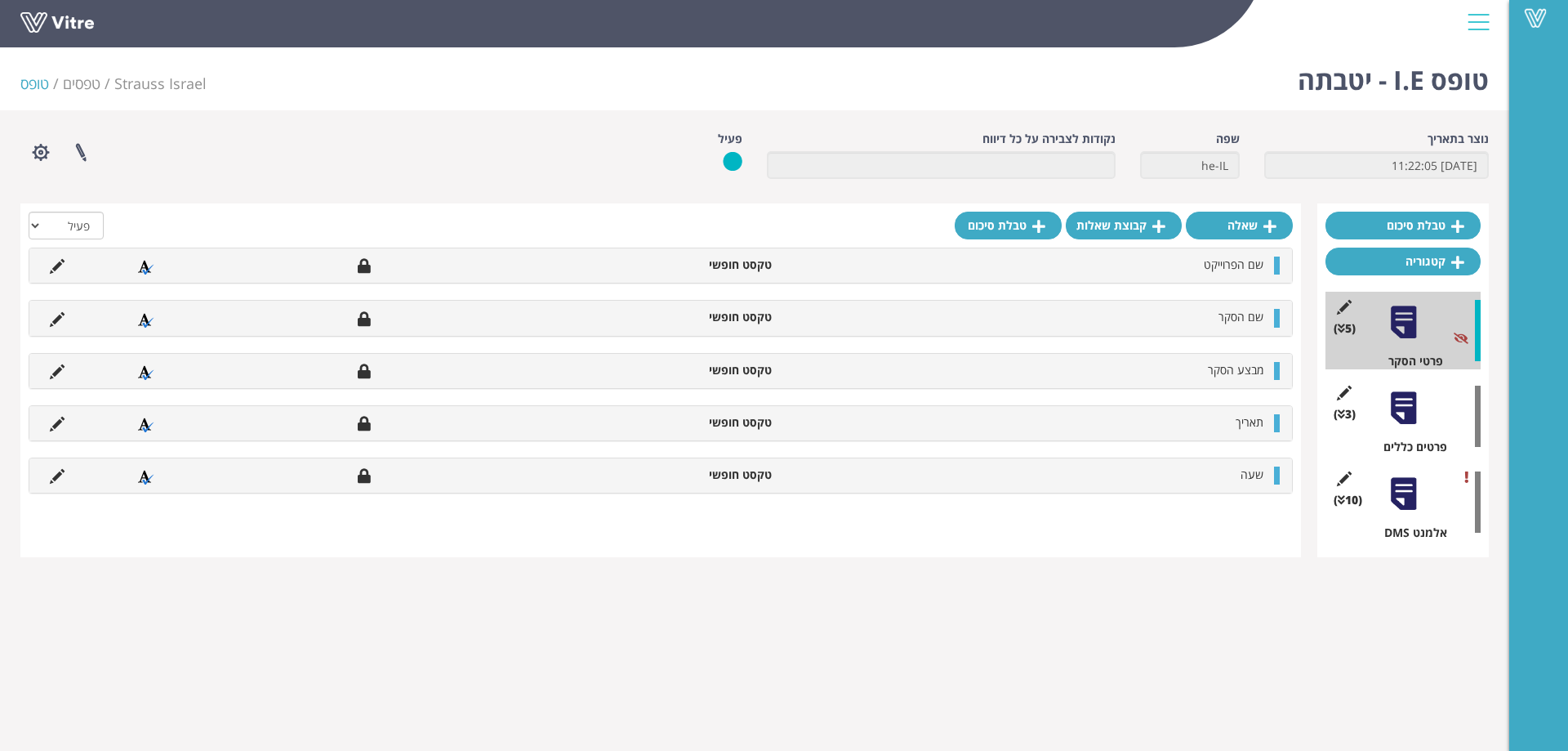
click at [1398, 421] on div at bounding box center [1404, 408] width 37 height 37
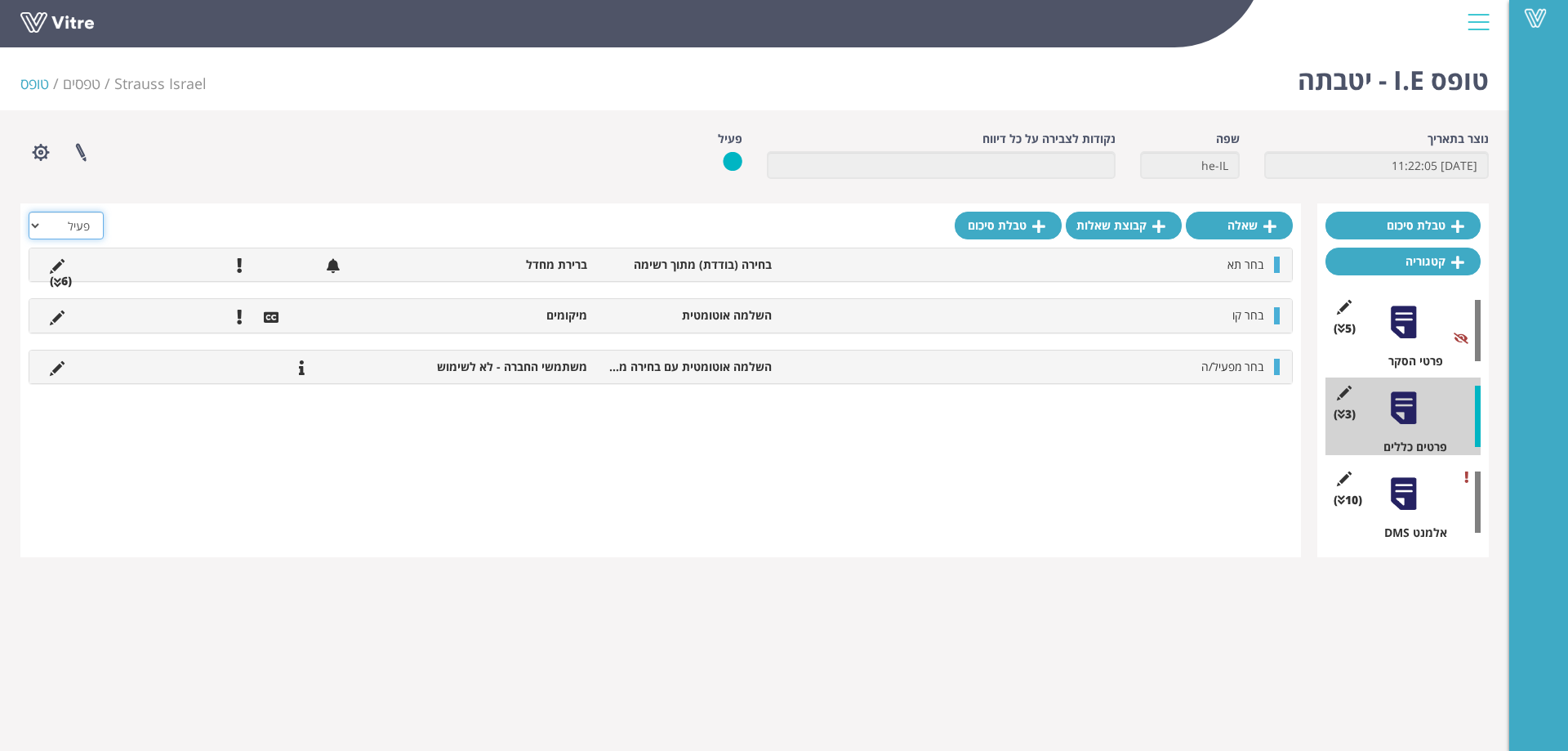
click at [97, 224] on select "הכל פעיל לא פעיל" at bounding box center [66, 225] width 75 height 28
select select "2"
click at [29, 212] on select "הכל פעיל לא פעיל" at bounding box center [66, 225] width 75 height 28
click at [60, 274] on li "(6 )" at bounding box center [60, 280] width 38 height 16
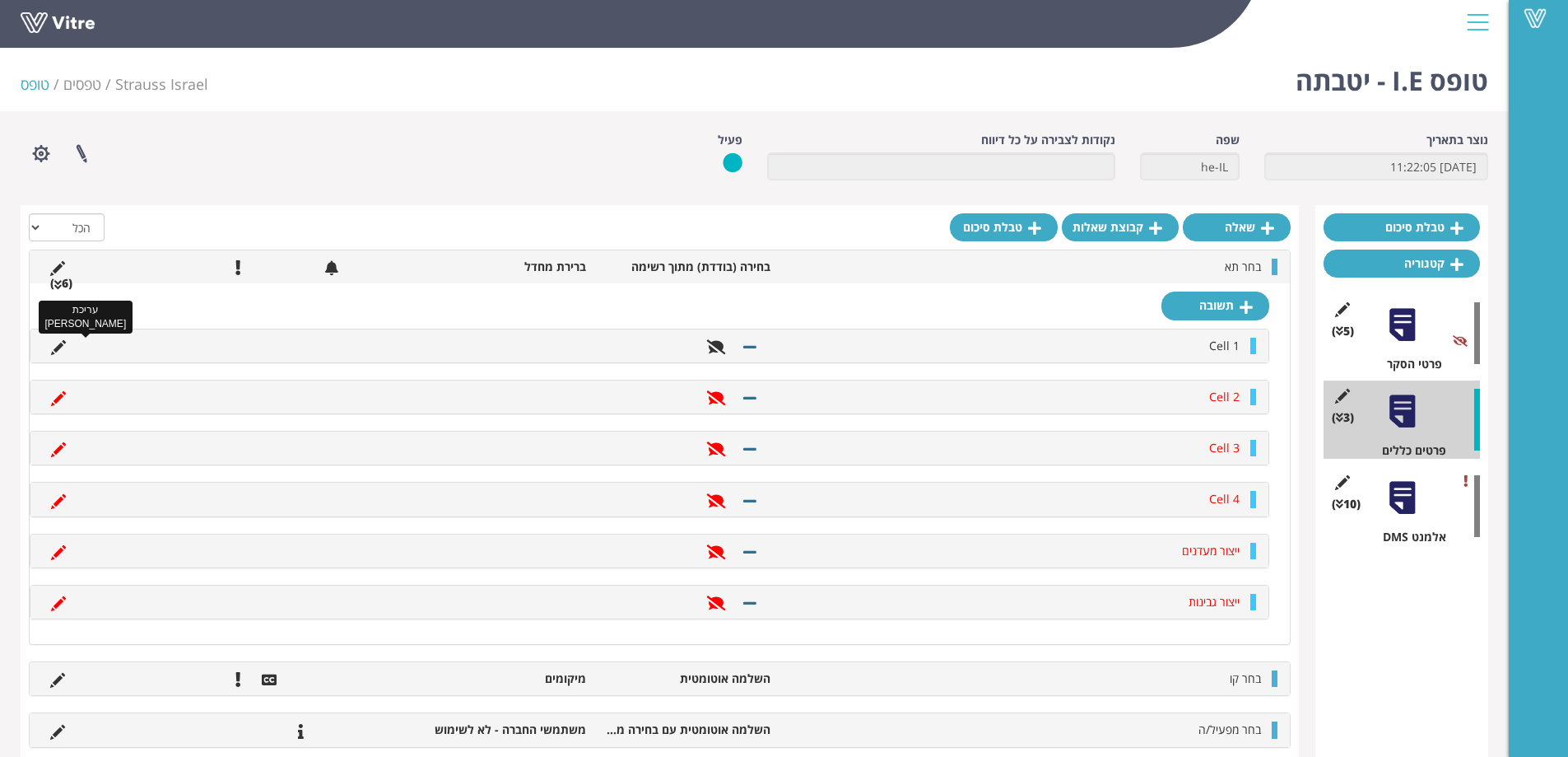
click at [60, 345] on icon at bounding box center [58, 347] width 14 height 14
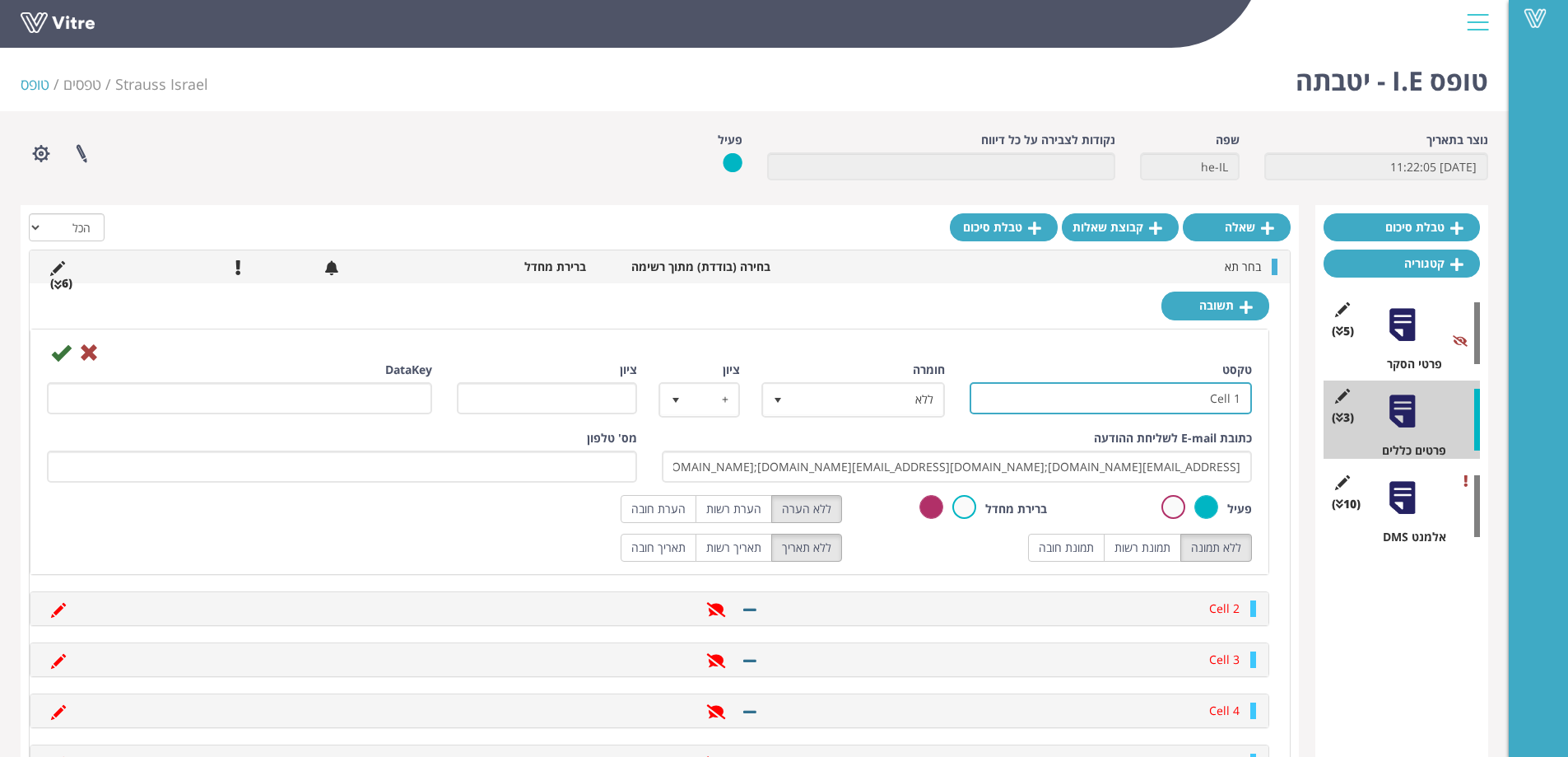
drag, startPoint x: 1209, startPoint y: 398, endPoint x: 1304, endPoint y: 398, distance: 95.0
click at [1304, 398] on div "טבלת סיכום קטגוריה (5 ) פרטי הסקר (3 ) פרטים כללים (10 ) אלמנט DMS שאלה קבוצת ש…" at bounding box center [754, 594] width 1468 height 778
paste input "תא בקבוקים"
type input "תא בקבוקים"
click at [63, 349] on icon at bounding box center [60, 352] width 20 height 20
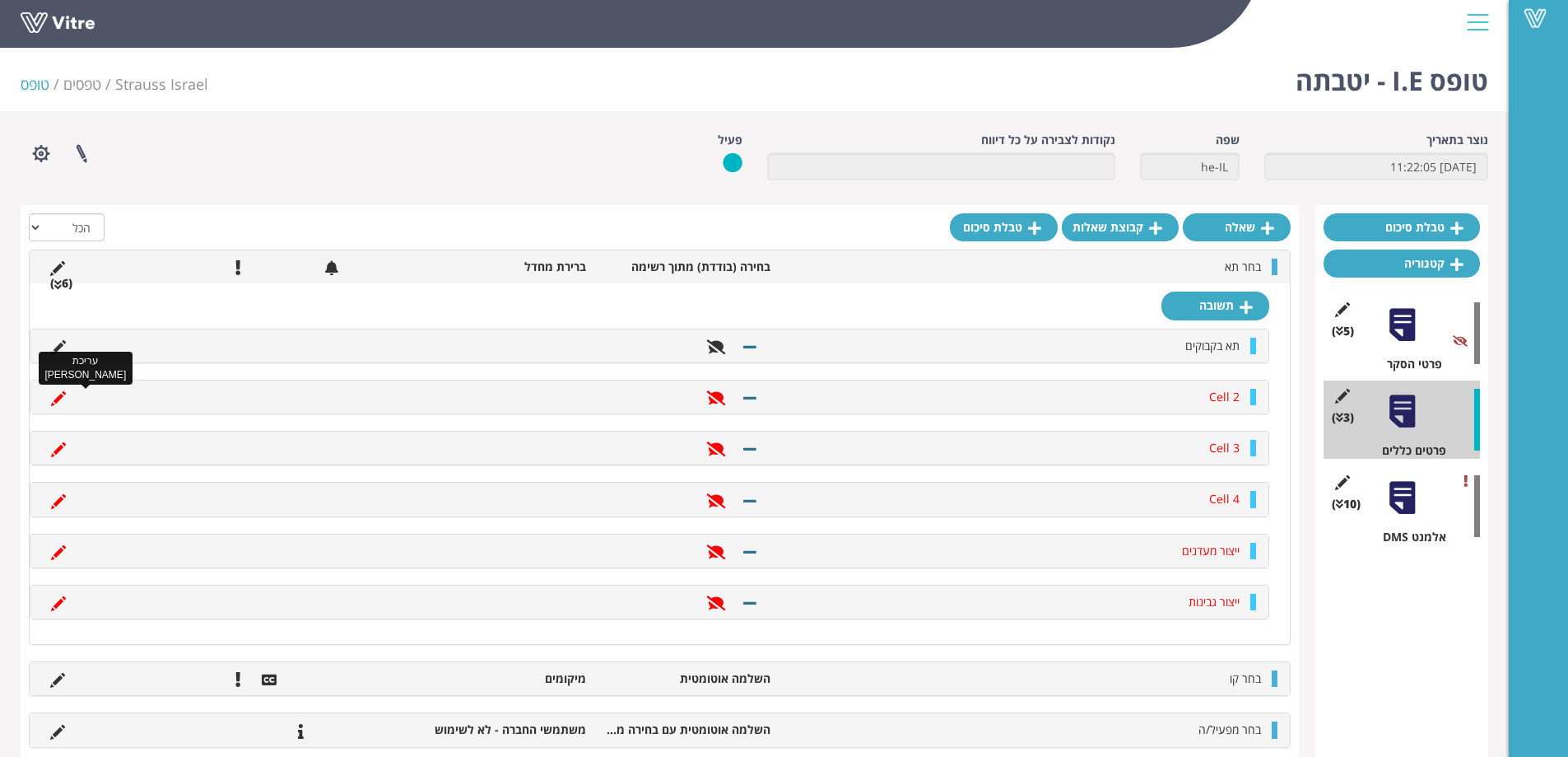
click at [64, 396] on icon at bounding box center [58, 398] width 14 height 14
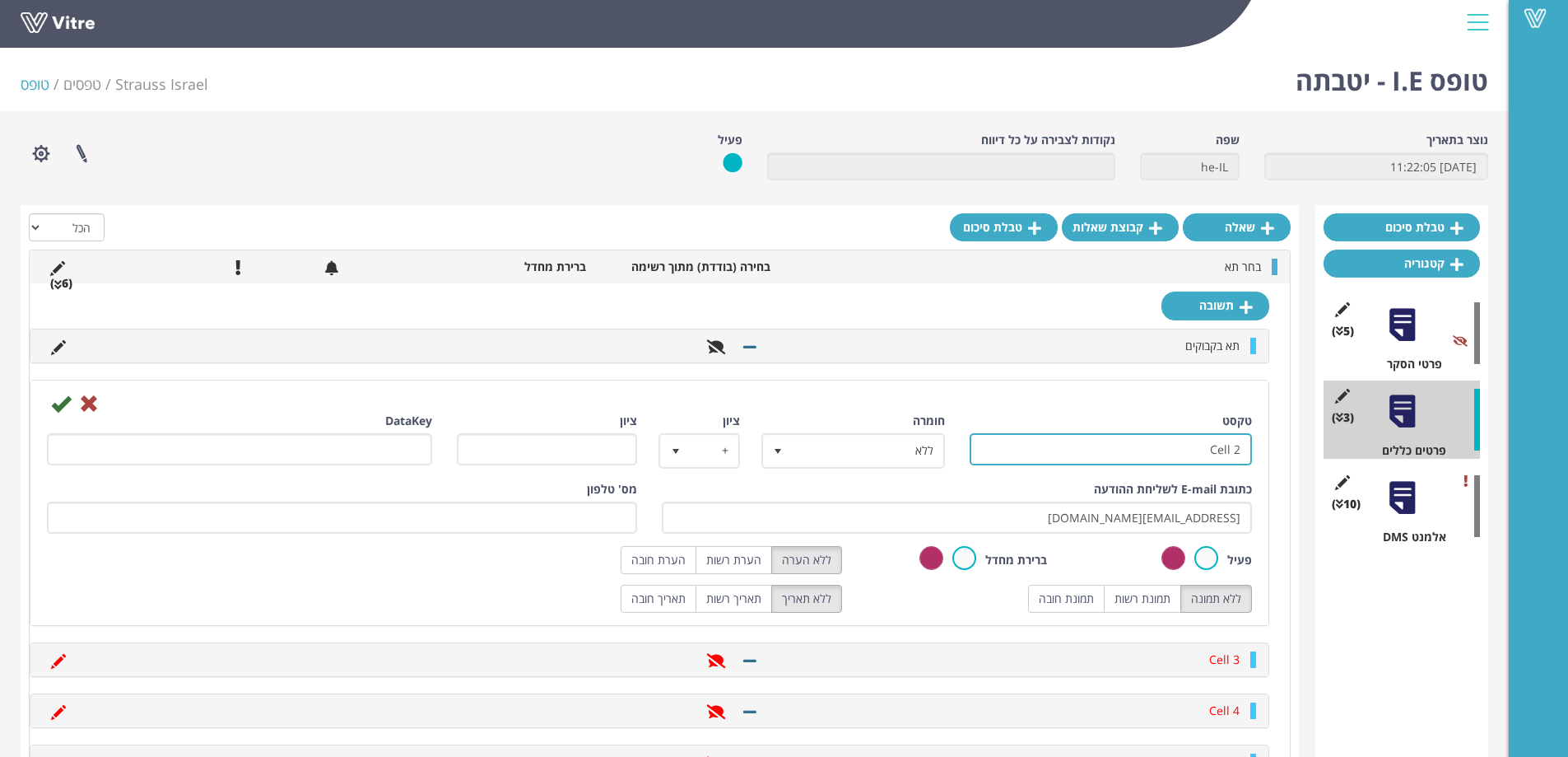
drag, startPoint x: 1177, startPoint y: 452, endPoint x: 1284, endPoint y: 450, distance: 107.0
click at [1284, 450] on div "[PERSON_NAME] תא בקבוקים Cell 2 טקסט Cell 2 חומרה ללא 0 ציון + 1 ציון DataKey כ…" at bounding box center [660, 569] width 1260 height 572
paste input "תא פסטור"
type input "תא פסטור"
click at [1212, 556] on label at bounding box center [1206, 558] width 24 height 24
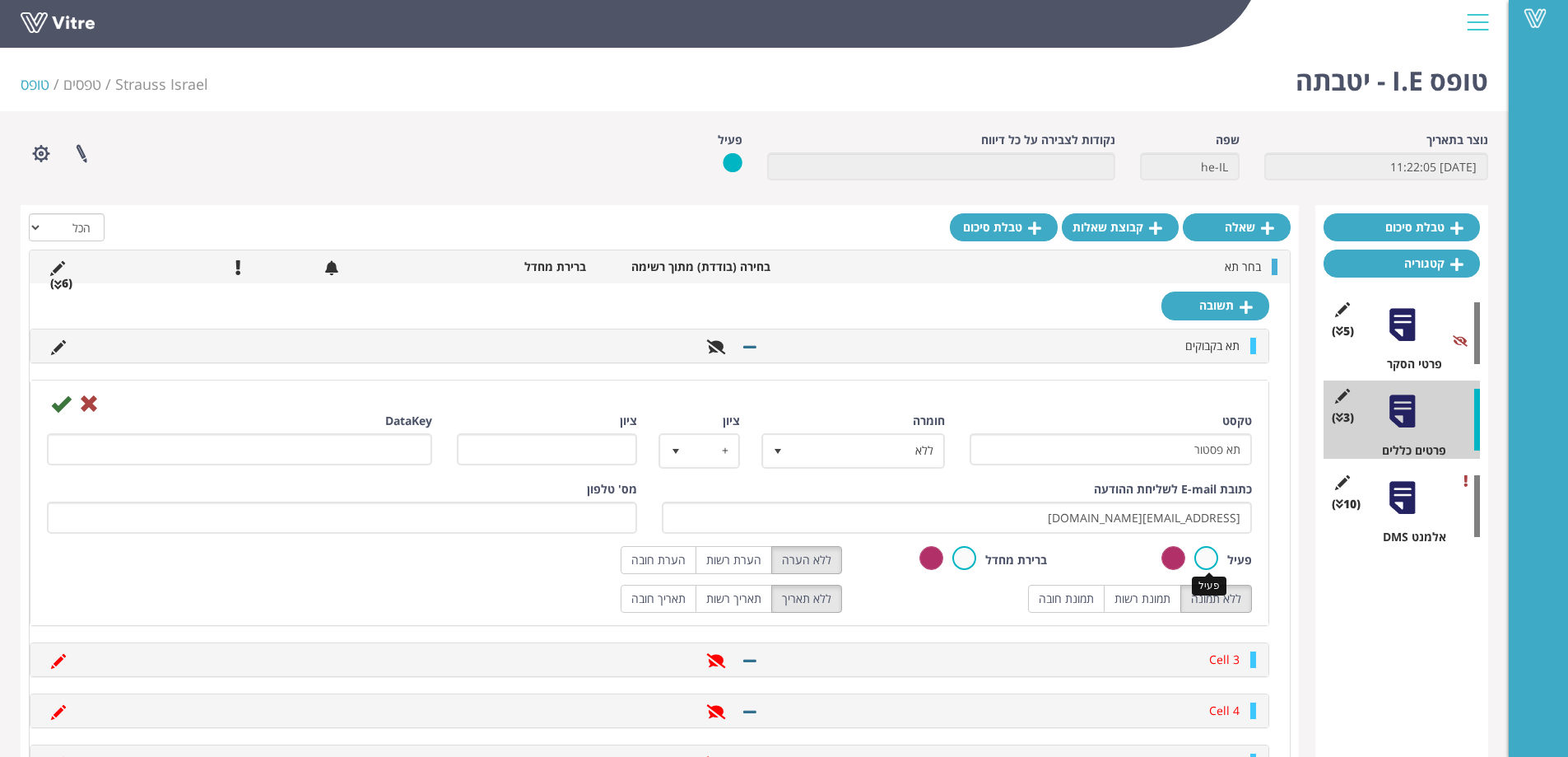
click at [0, 0] on input "radio" at bounding box center [0, 0] width 0 height 0
click at [65, 400] on icon at bounding box center [60, 403] width 20 height 20
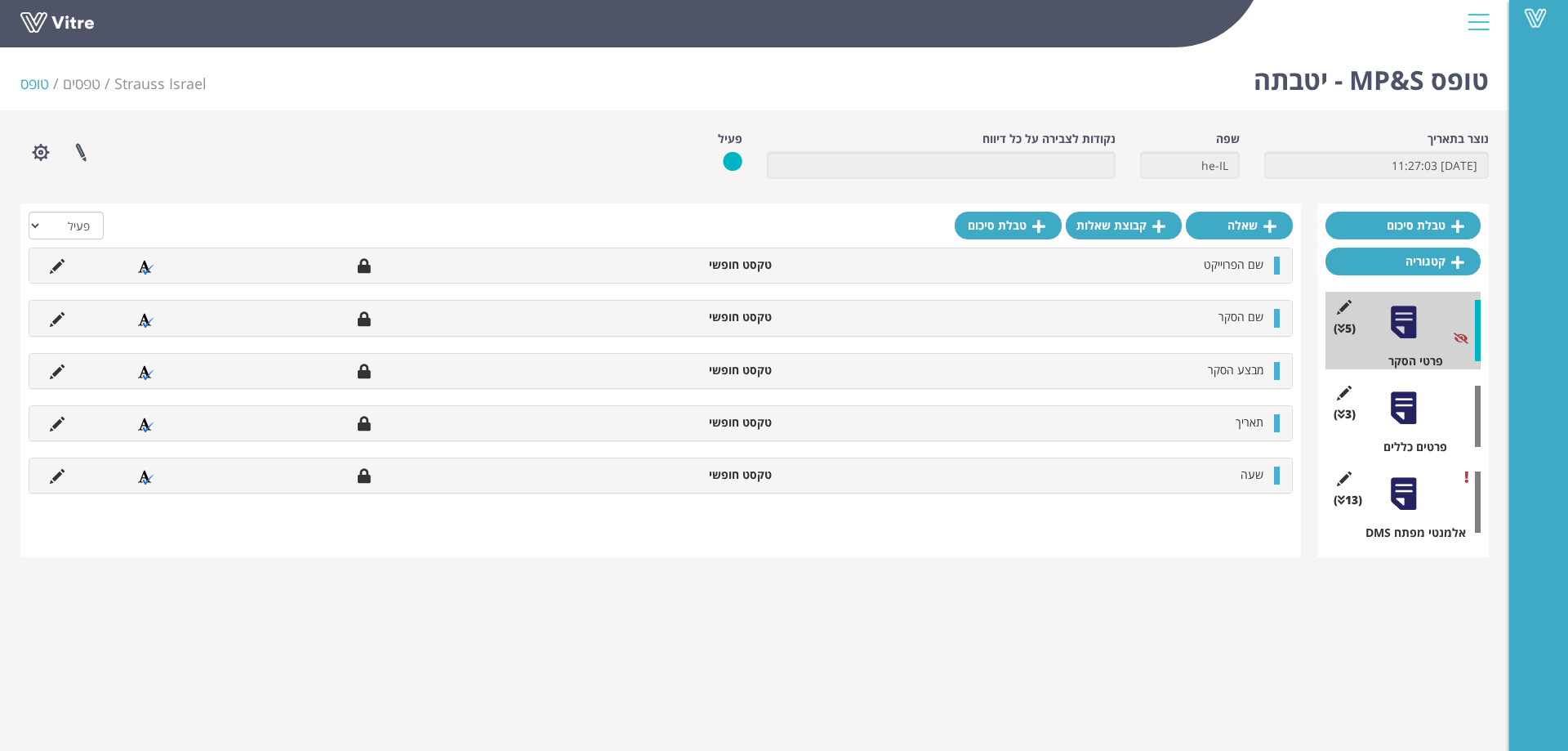
click at [1393, 413] on div at bounding box center [1404, 408] width 37 height 37
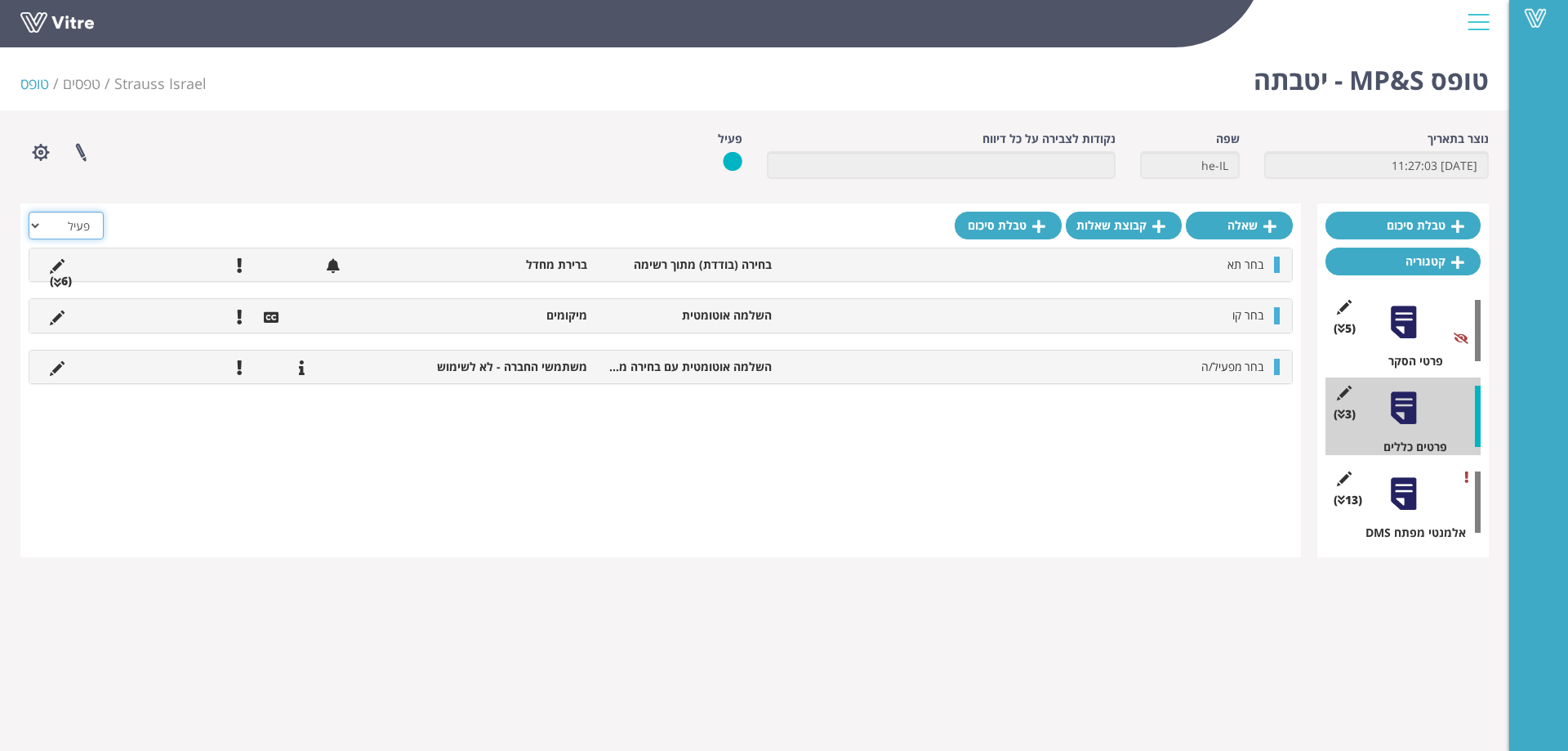
click at [75, 229] on select "הכל פעיל לא פעיל" at bounding box center [66, 225] width 75 height 28
select select "2"
click at [29, 212] on select "הכל פעיל לא פעיל" at bounding box center [66, 225] width 75 height 28
click at [63, 283] on li "(6 )" at bounding box center [60, 280] width 38 height 16
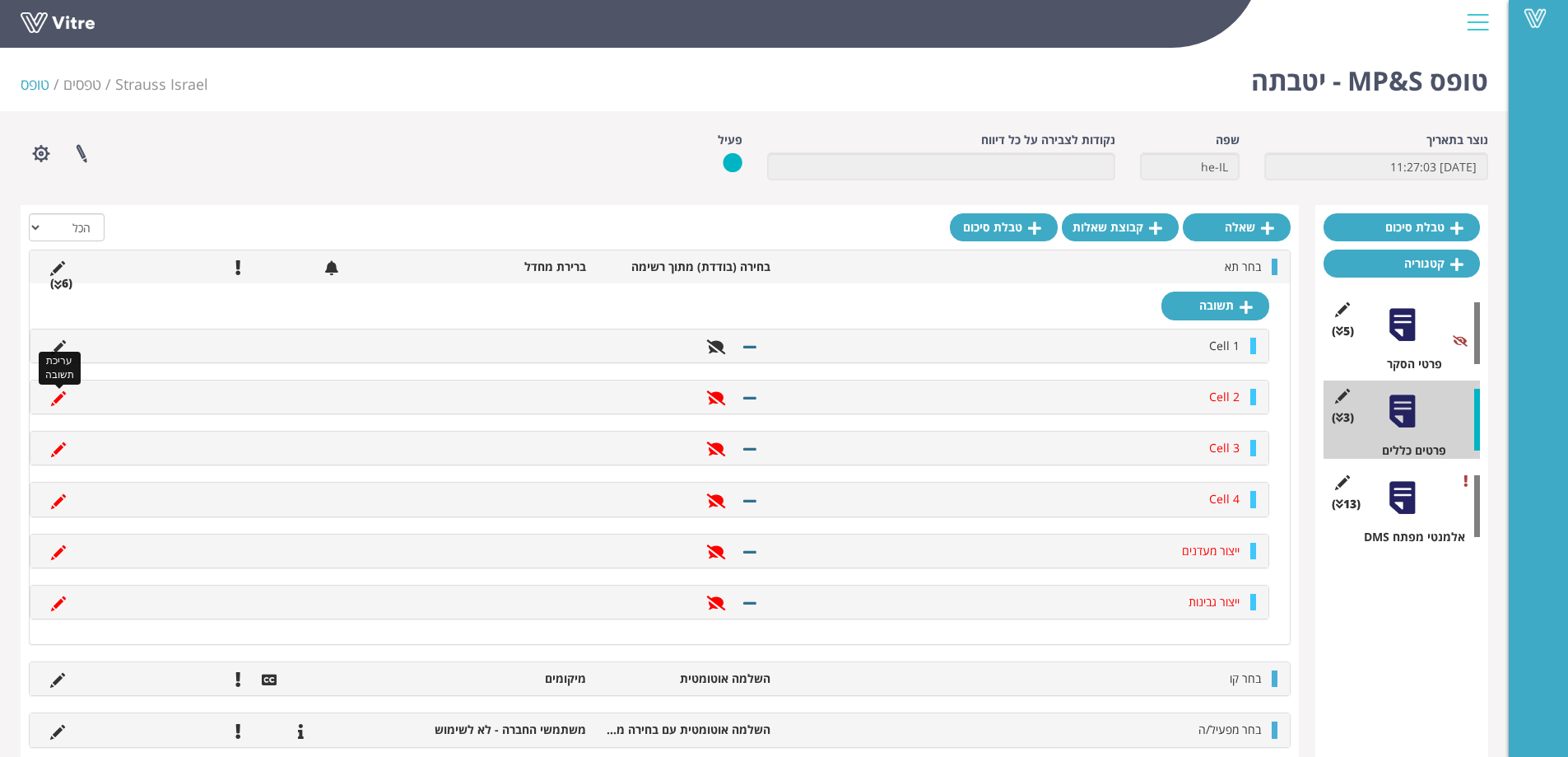
click at [55, 393] on icon at bounding box center [58, 398] width 14 height 14
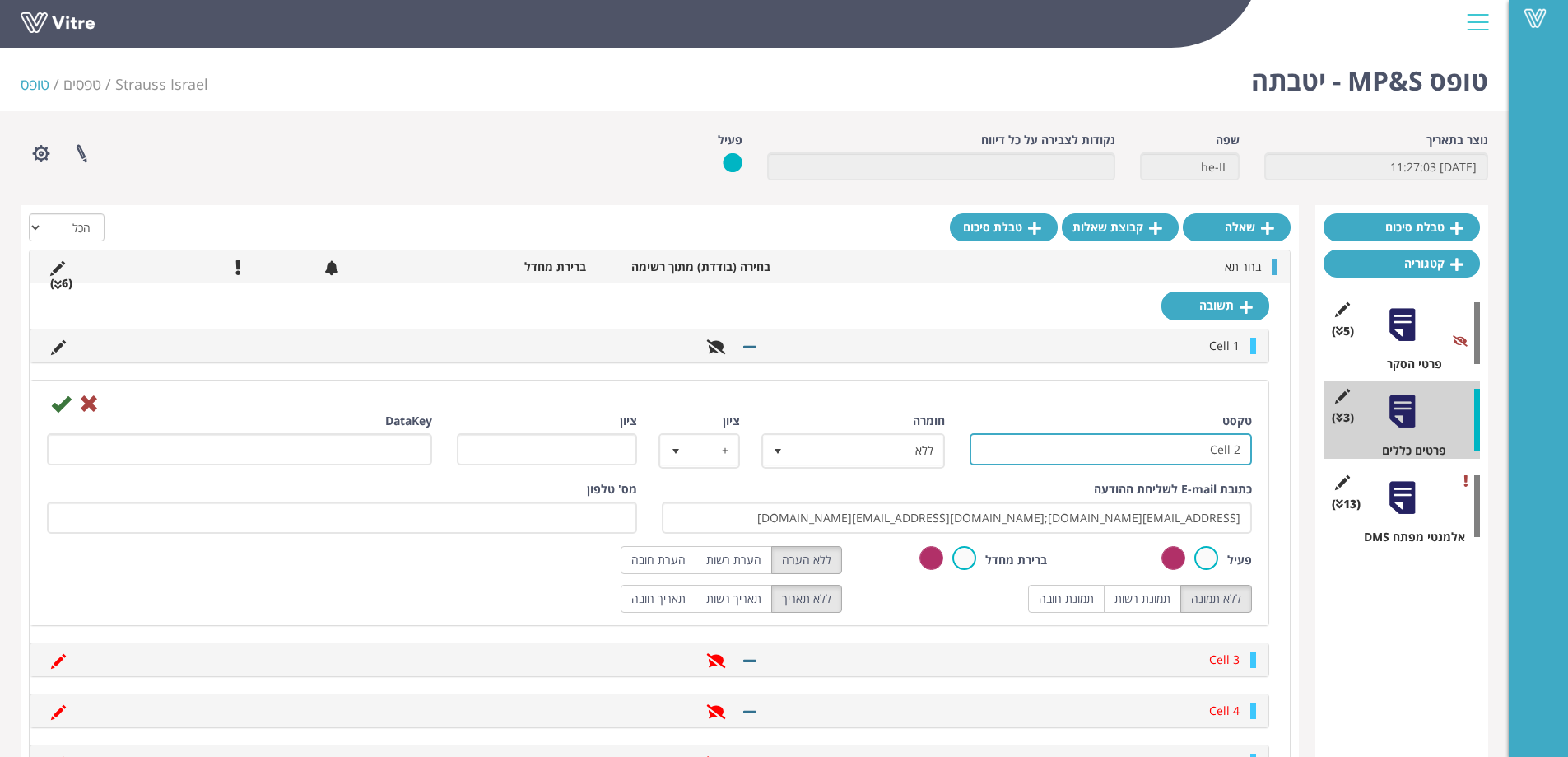
drag, startPoint x: 1207, startPoint y: 448, endPoint x: 1267, endPoint y: 448, distance: 60.0
click at [1267, 448] on div "טקסט Cell 2 חומרה ללא 0 ציון + 1 ציון DataKey כתובת E-mail לשליחת ההודעה EREZ.Z…" at bounding box center [650, 502] width 1238 height 244
paste input "תא פסטור"
type input "תא פסטור"
click at [1211, 554] on label at bounding box center [1206, 558] width 24 height 24
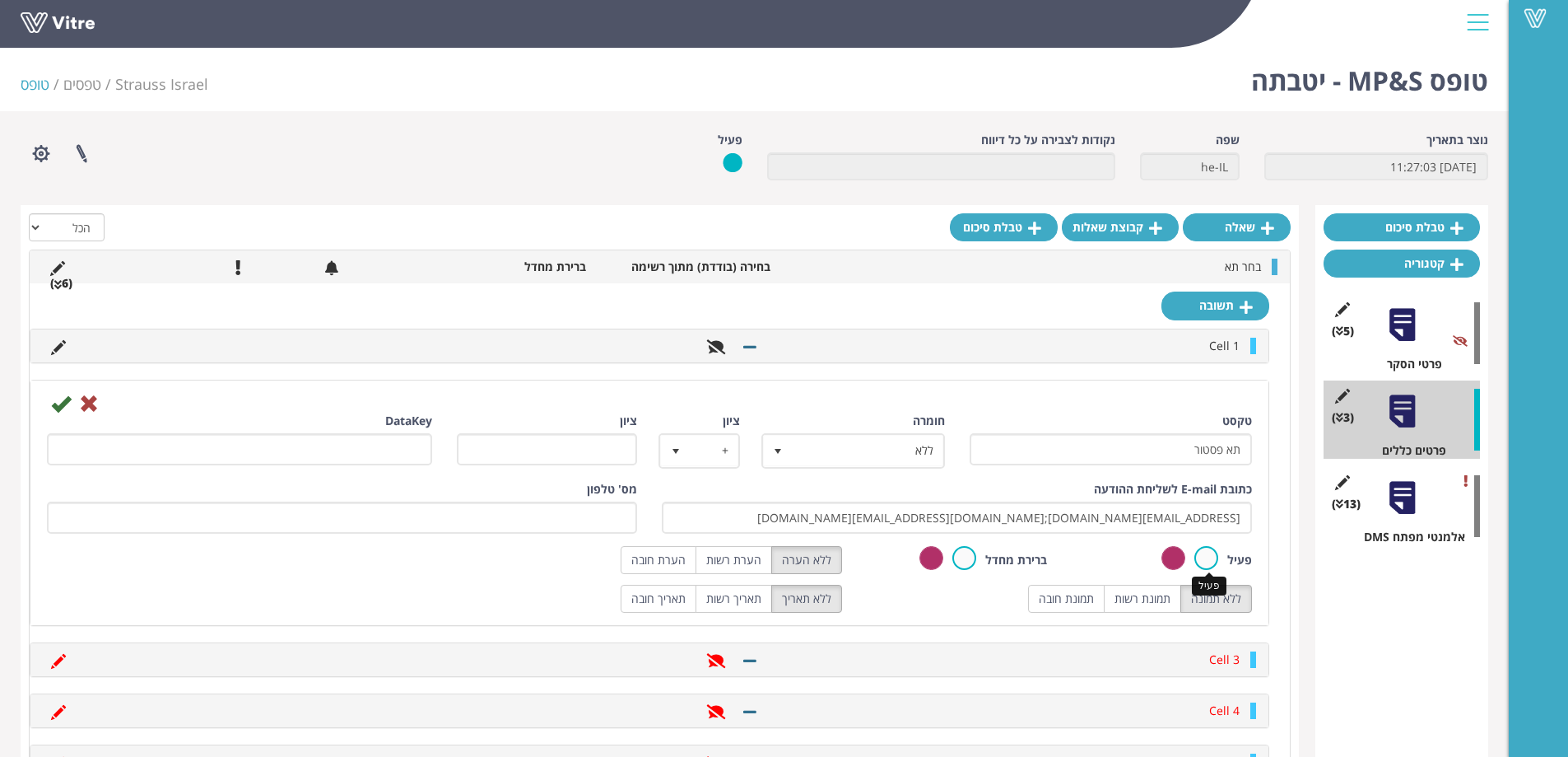
click at [0, 0] on input "radio" at bounding box center [0, 0] width 0 height 0
click at [59, 402] on icon at bounding box center [60, 403] width 20 height 20
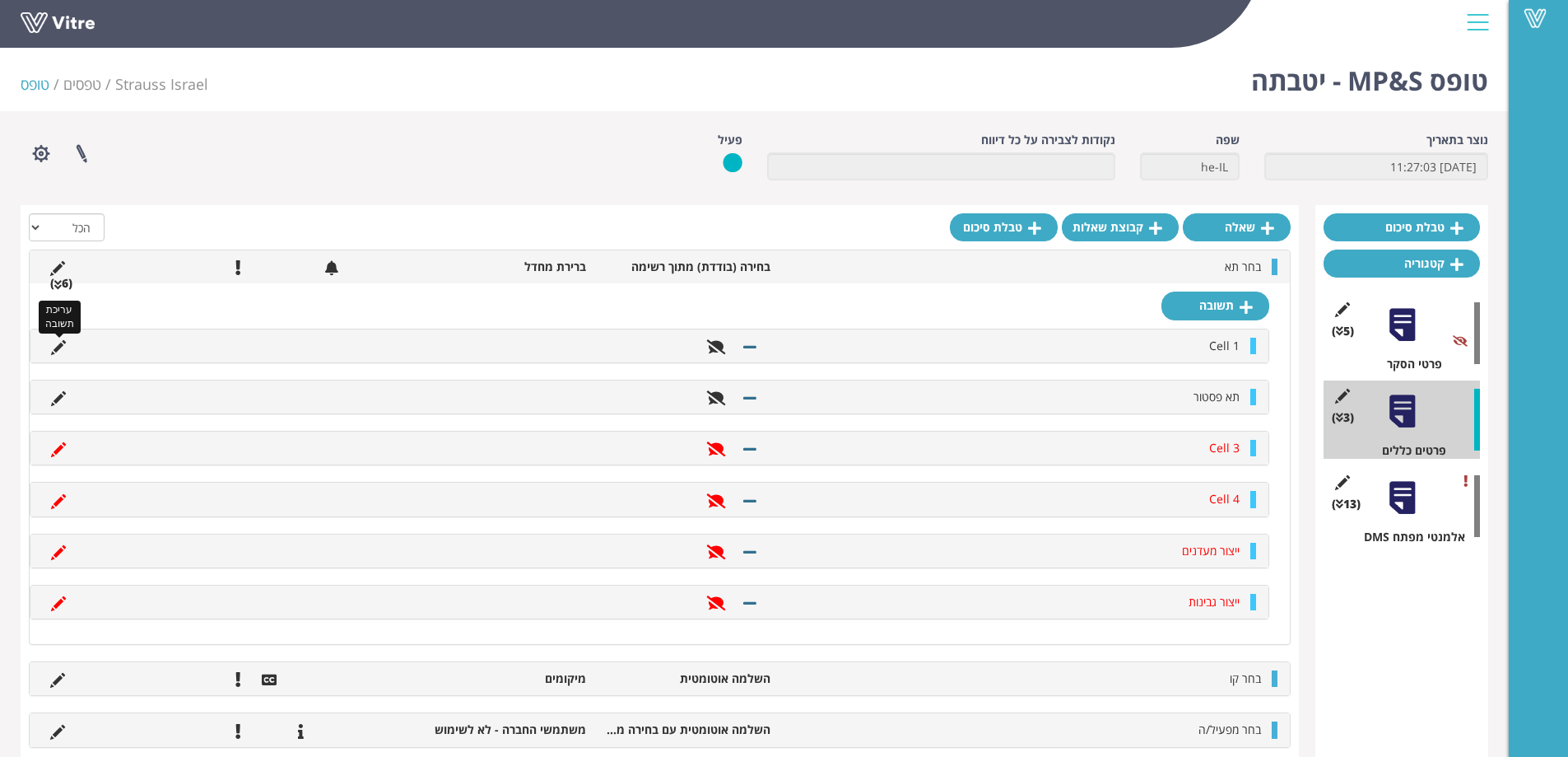
click at [57, 344] on icon at bounding box center [58, 347] width 14 height 14
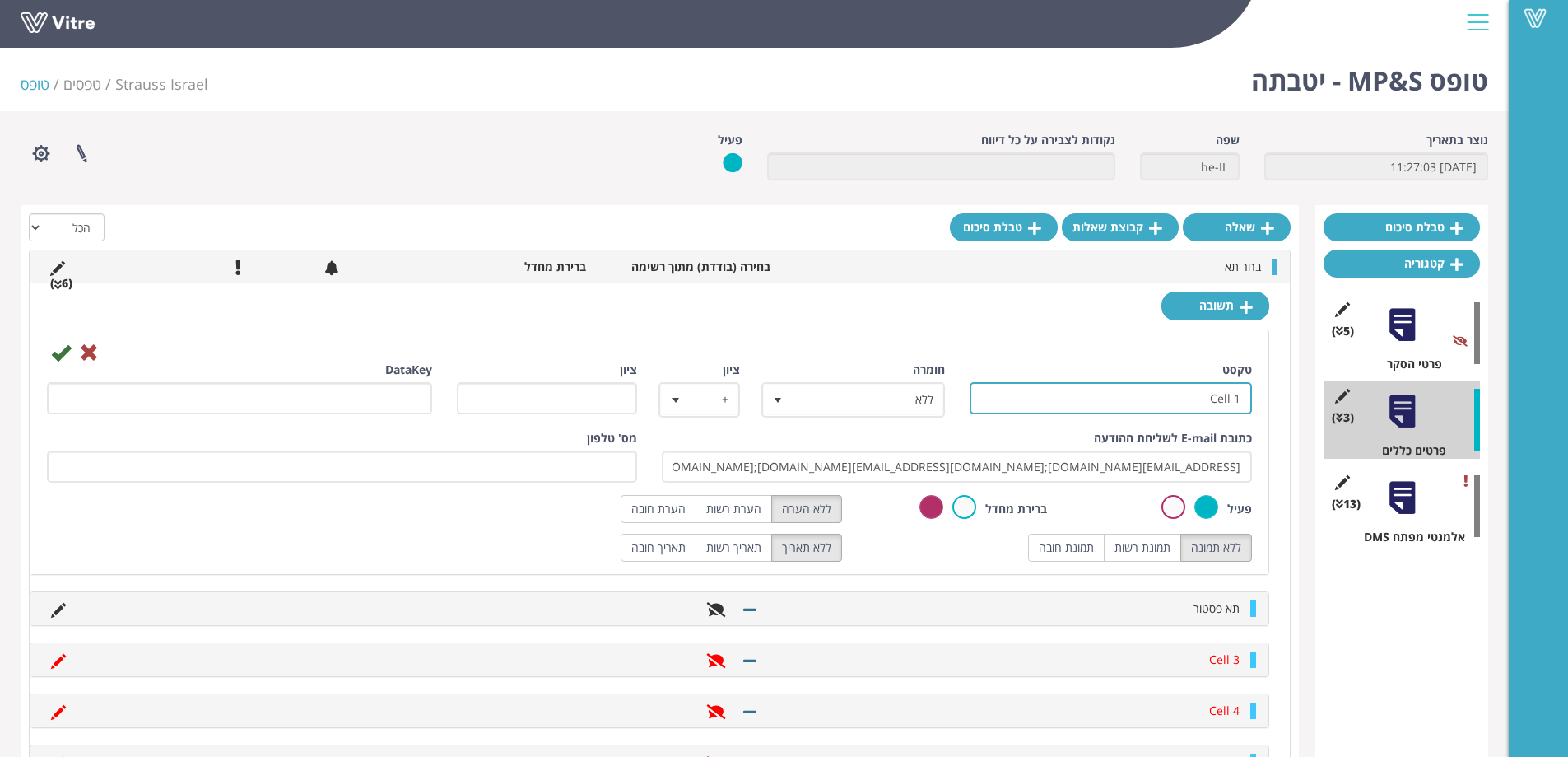
drag, startPoint x: 1173, startPoint y: 402, endPoint x: 1298, endPoint y: 405, distance: 125.0
click at [1305, 405] on div "טבלת סיכום קטגוריה (5 ) פרטי הסקר (3 ) פרטים כללים (13 ) אלמנטי מפתח DMS שאלה ק…" at bounding box center [754, 594] width 1468 height 778
paste input "תא בקבוקים"
type input "תא בקבוקים"
click at [56, 352] on icon at bounding box center [60, 352] width 20 height 20
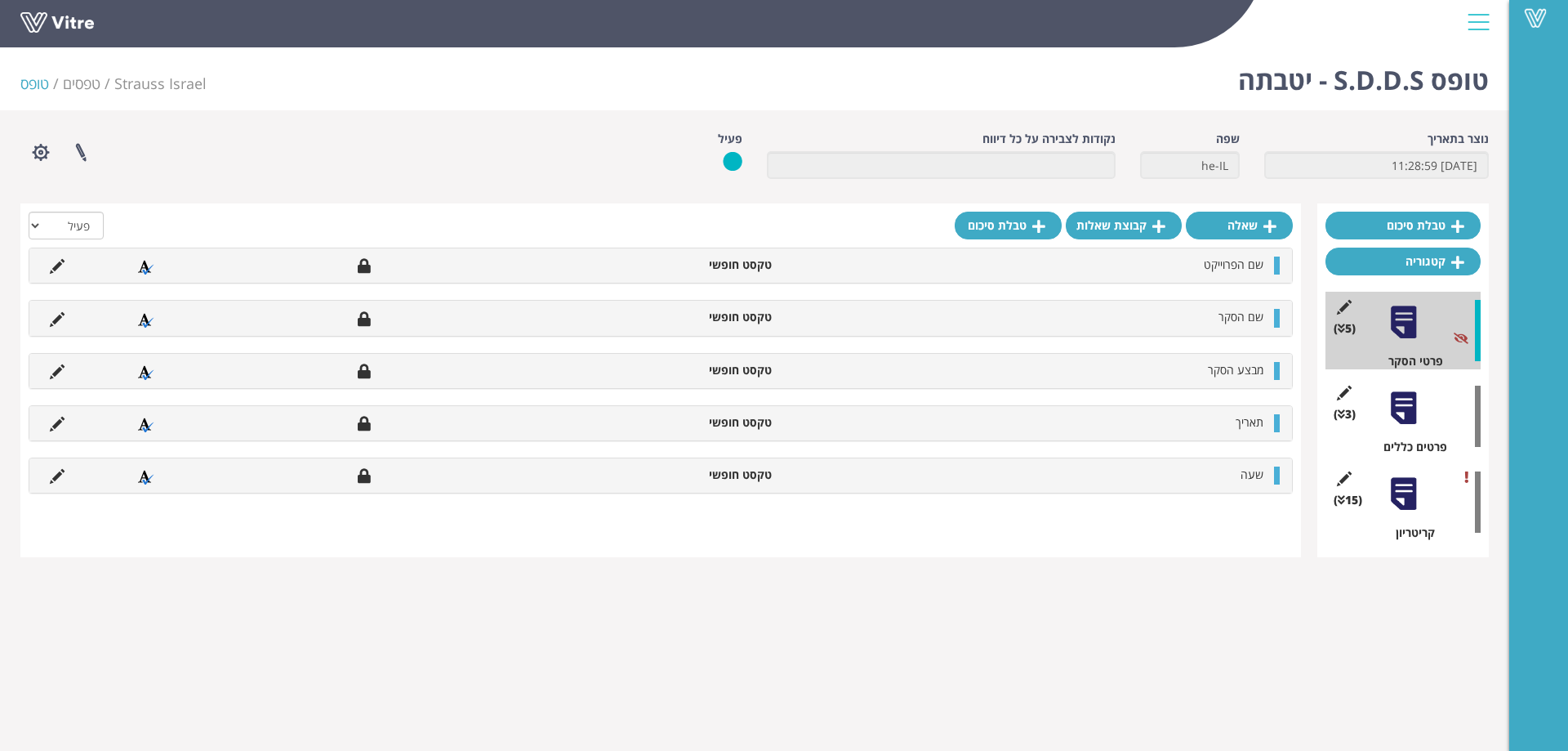
click at [1403, 412] on div at bounding box center [1404, 408] width 37 height 37
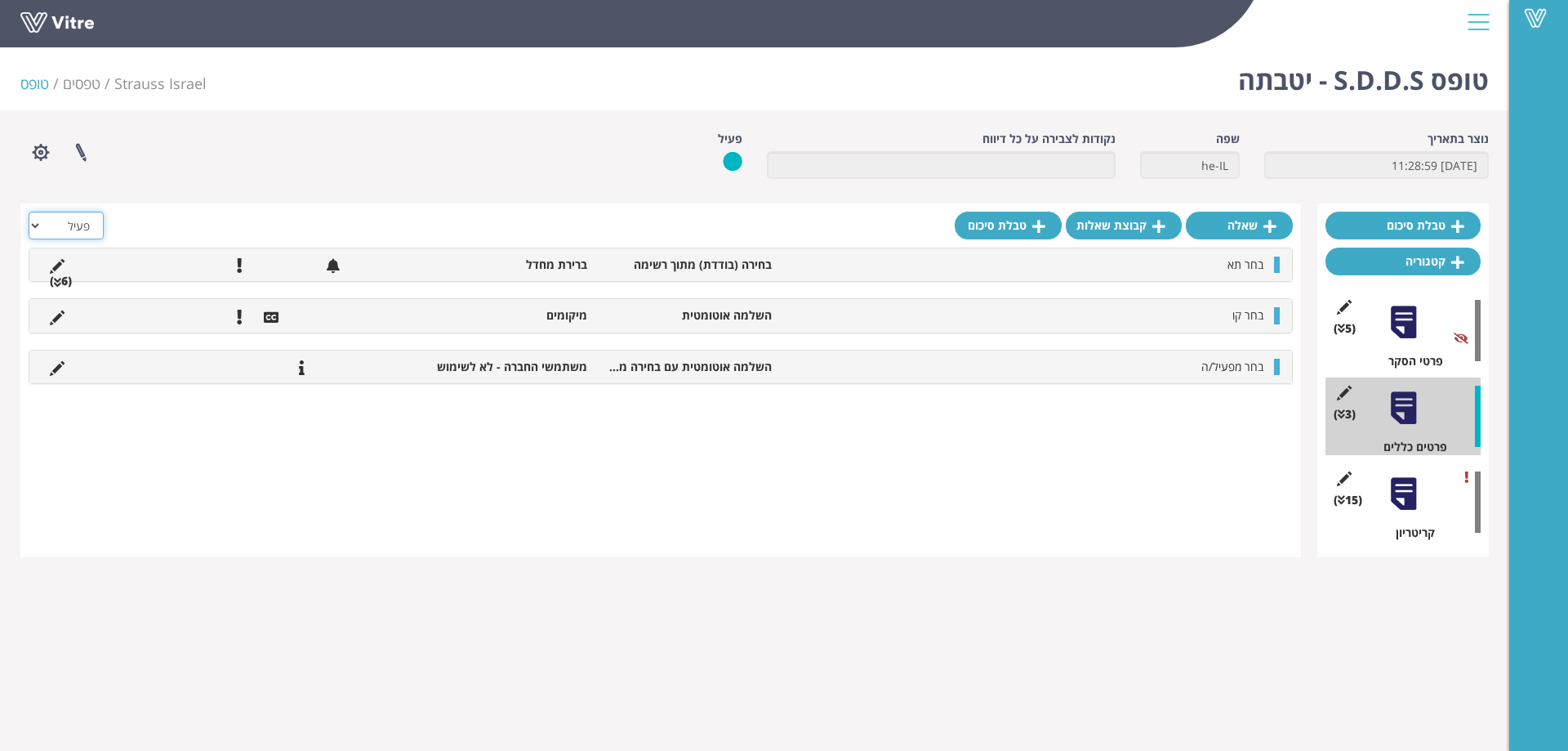
click at [77, 229] on select "הכל פעיל לא פעיל" at bounding box center [66, 225] width 75 height 28
select select "2"
click at [29, 212] on select "הכל פעיל לא פעיל" at bounding box center [66, 225] width 75 height 28
click at [62, 279] on li "(6 )" at bounding box center [60, 280] width 38 height 16
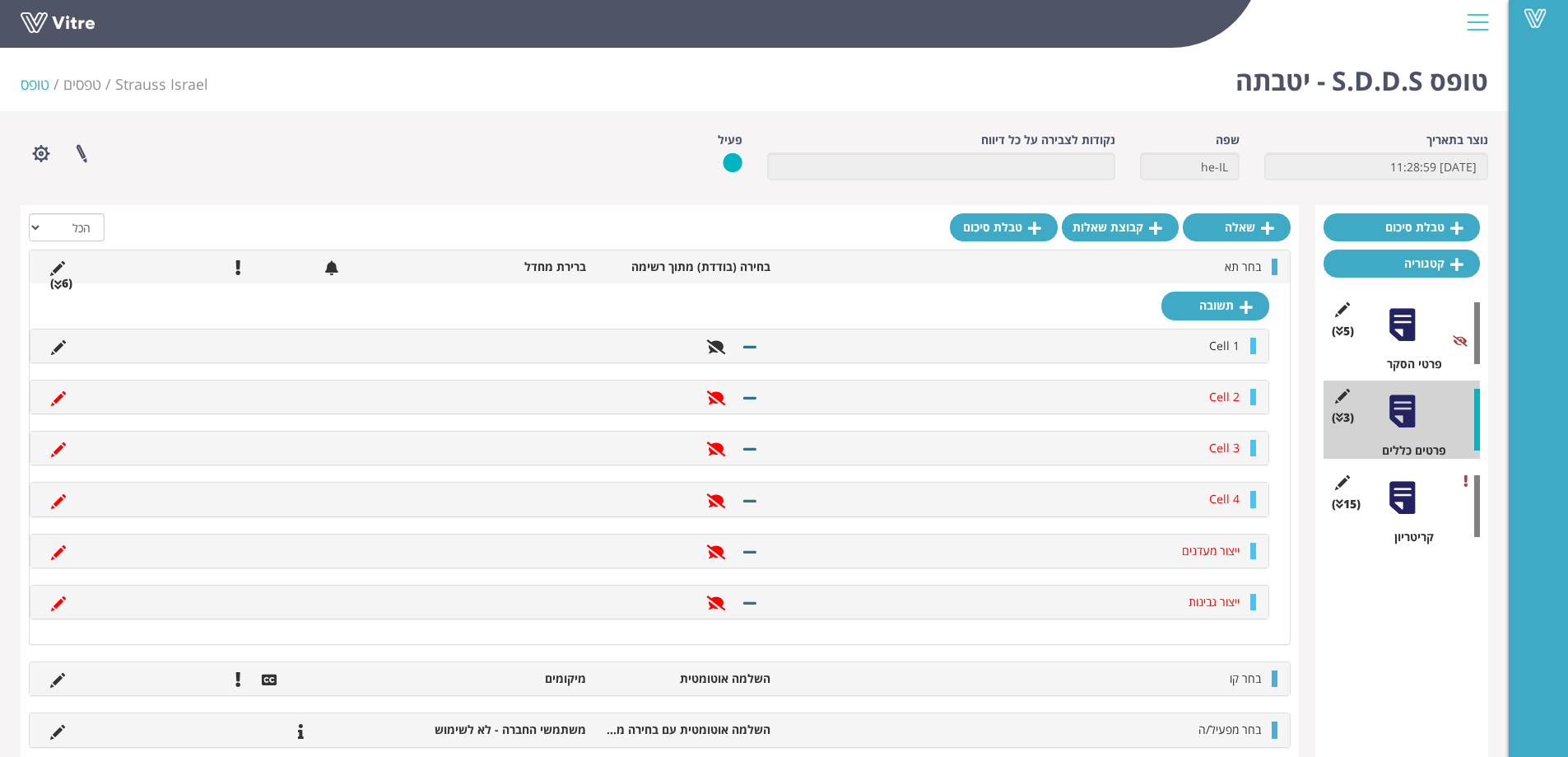
click at [49, 347] on li at bounding box center [58, 345] width 31 height 16
click at [57, 347] on icon at bounding box center [58, 347] width 14 height 14
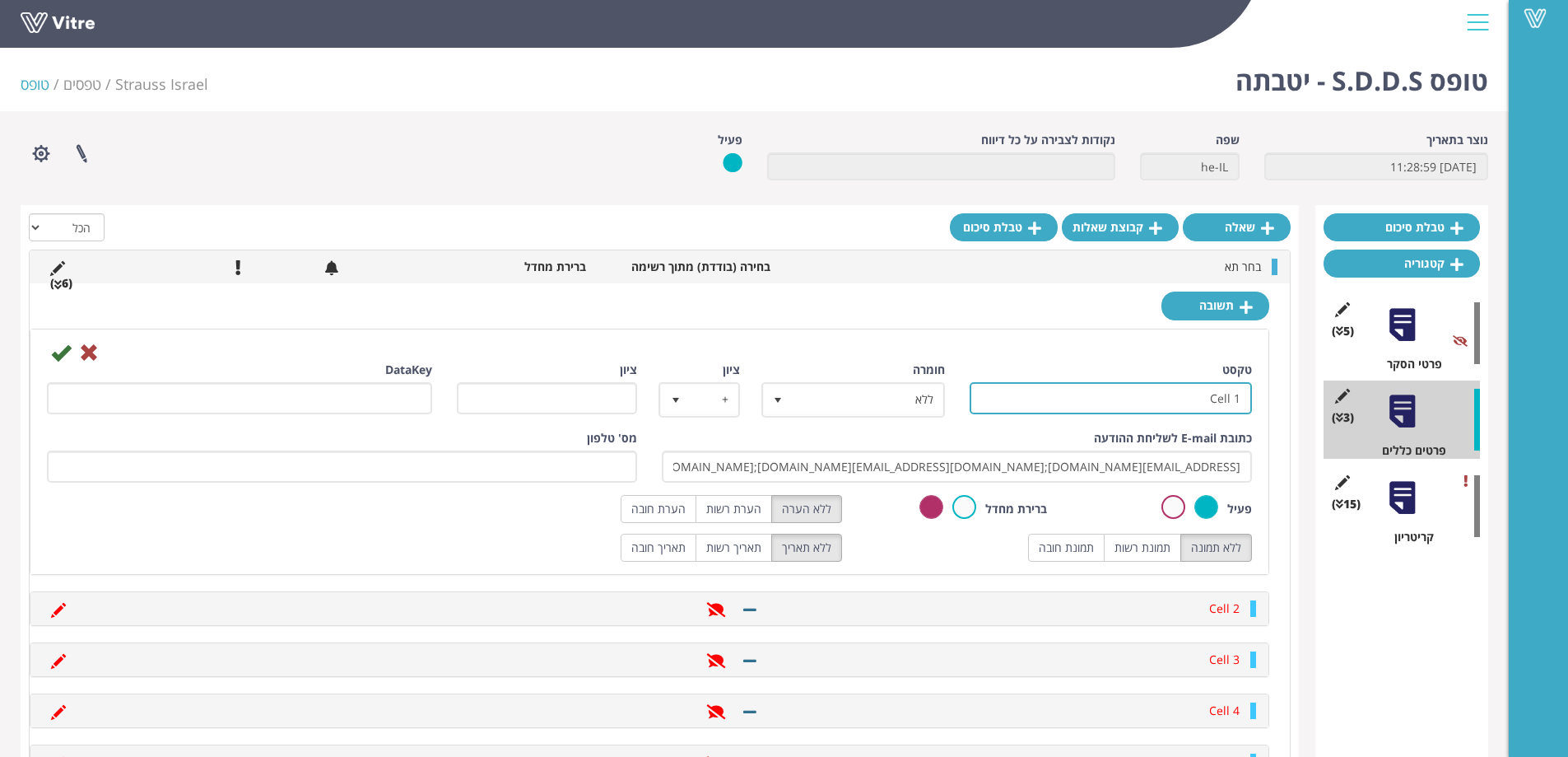
drag, startPoint x: 1247, startPoint y: 398, endPoint x: 1298, endPoint y: 400, distance: 51.0
click at [1298, 400] on div "טבלת סיכום קטגוריה (5 ) פרטי הסקר (3 ) פרטים כללים (15 ) קריטריון שאלה קבוצת שא…" at bounding box center [754, 594] width 1468 height 778
paste input "תא בקבוקים"
type input "תא בקבוקים"
click at [53, 353] on icon at bounding box center [60, 352] width 20 height 20
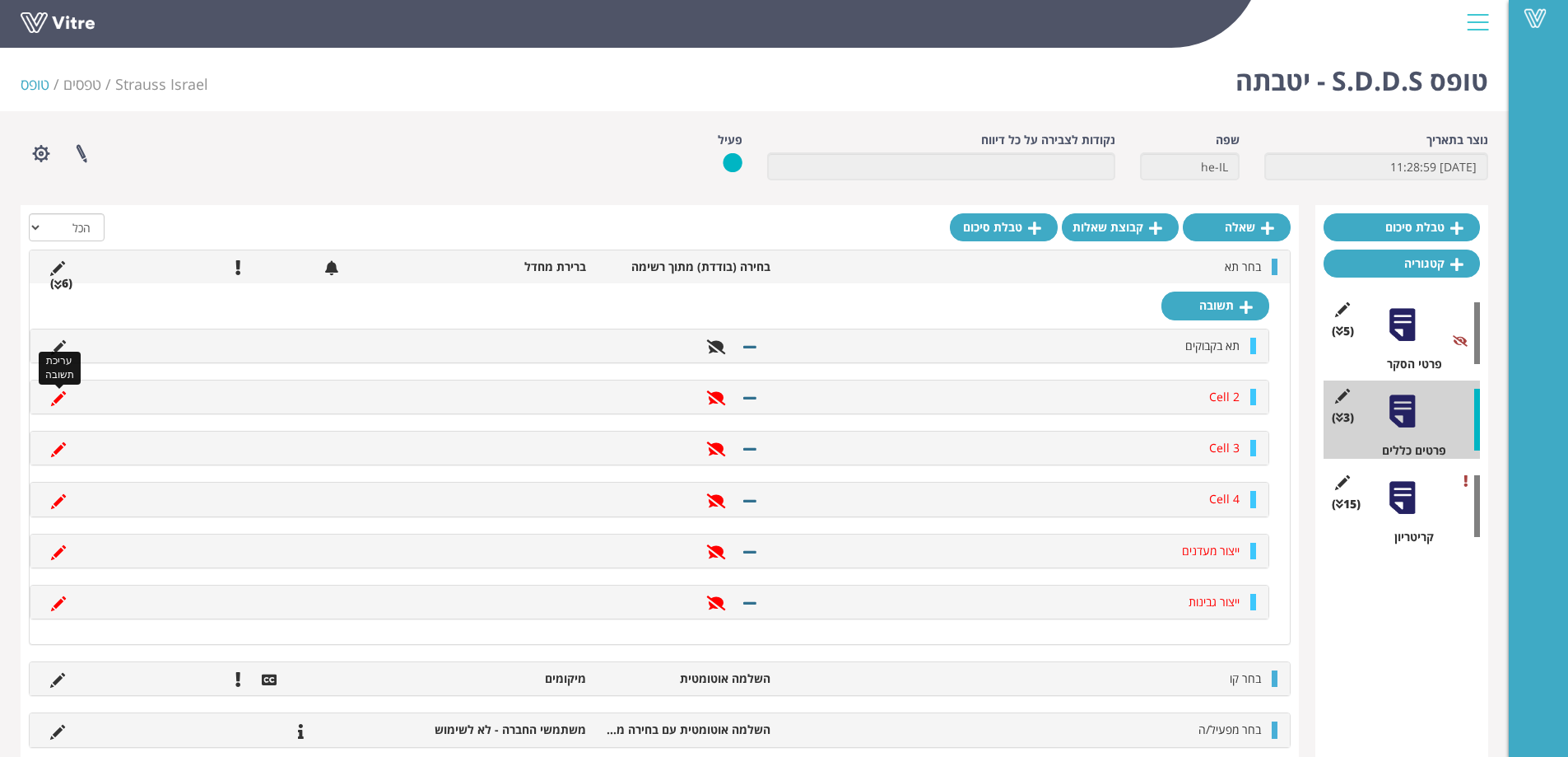
click at [60, 396] on icon at bounding box center [58, 398] width 14 height 14
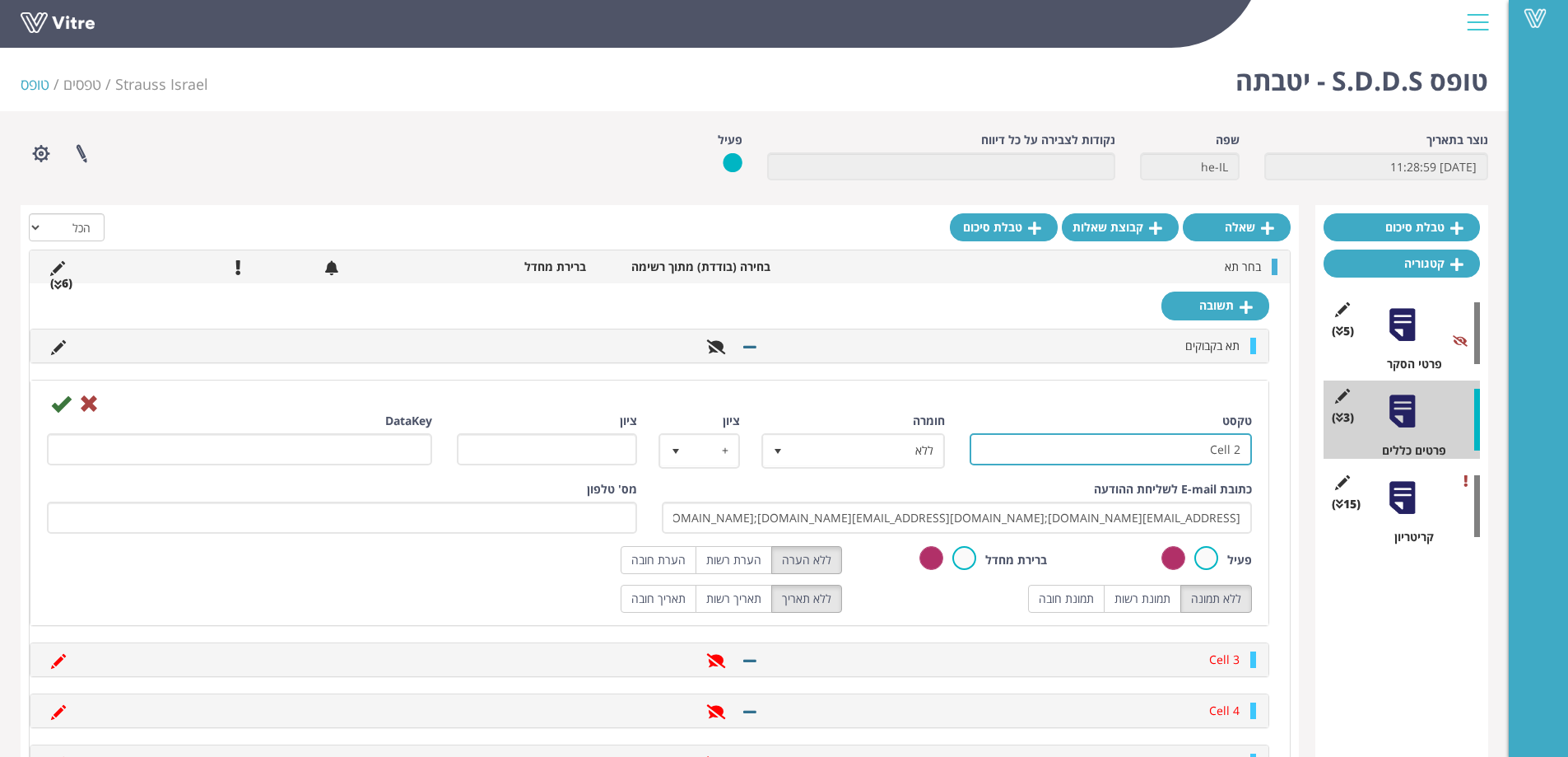
drag, startPoint x: 1190, startPoint y: 444, endPoint x: 1286, endPoint y: 454, distance: 96.5
click at [1286, 454] on div "תשובה תא בקבוקים Cell 2 טקסט Cell 2 חומרה ללא 0 ציון + 1 ציון DataKey כתובת E-m…" at bounding box center [660, 569] width 1260 height 572
paste input "תא פסטור"
type input "תא פסטור"
click at [1206, 561] on label at bounding box center [1206, 558] width 24 height 24
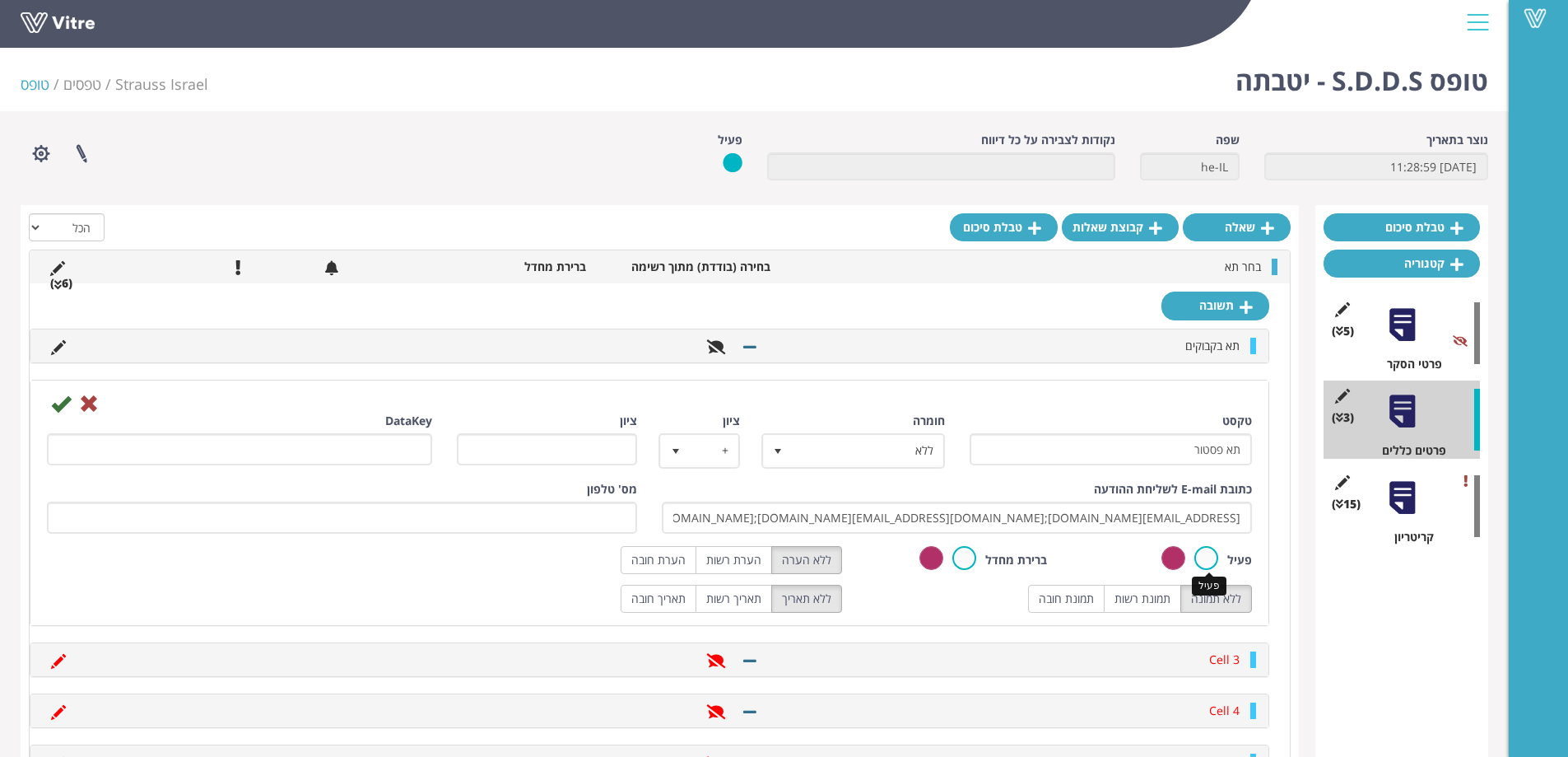
click at [0, 0] on input "radio" at bounding box center [0, 0] width 0 height 0
click at [64, 404] on icon at bounding box center [60, 403] width 20 height 20
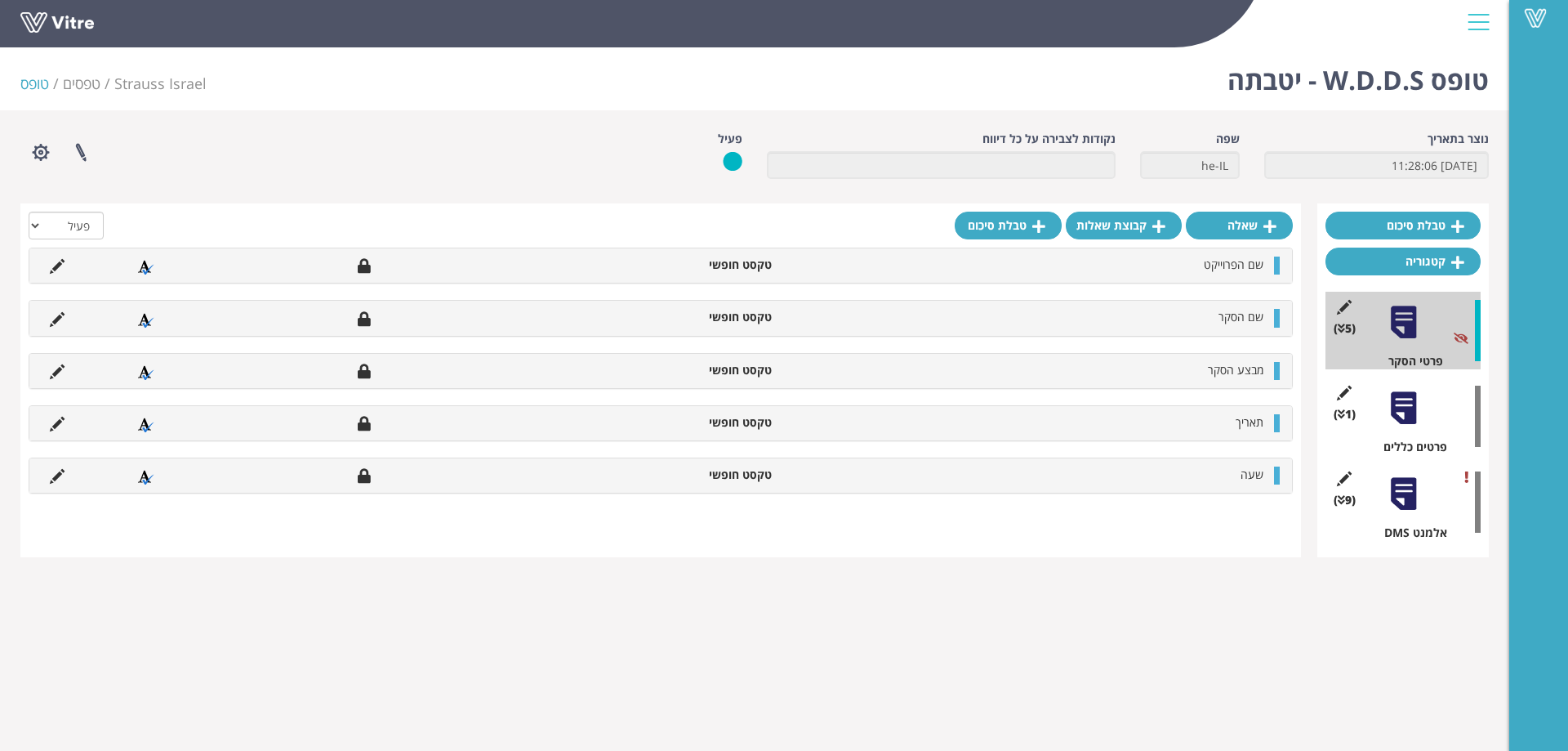
click at [1415, 404] on div at bounding box center [1404, 408] width 37 height 37
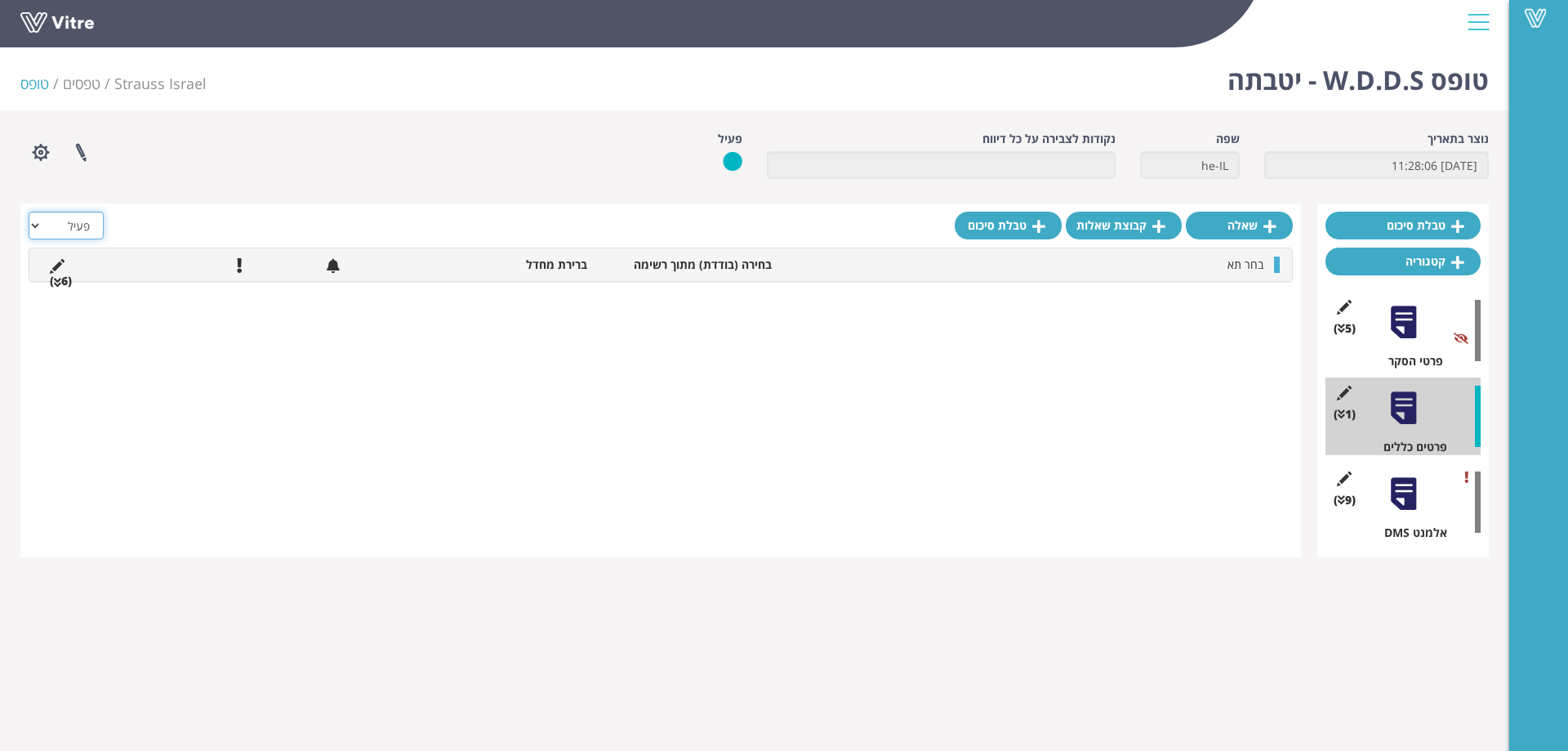
click at [70, 226] on select "הכל פעיל לא פעיל" at bounding box center [66, 225] width 75 height 28
select select "2"
click at [29, 212] on select "הכל פעיל לא פעיל" at bounding box center [66, 225] width 75 height 28
click at [64, 281] on li "(6 )" at bounding box center [60, 280] width 38 height 16
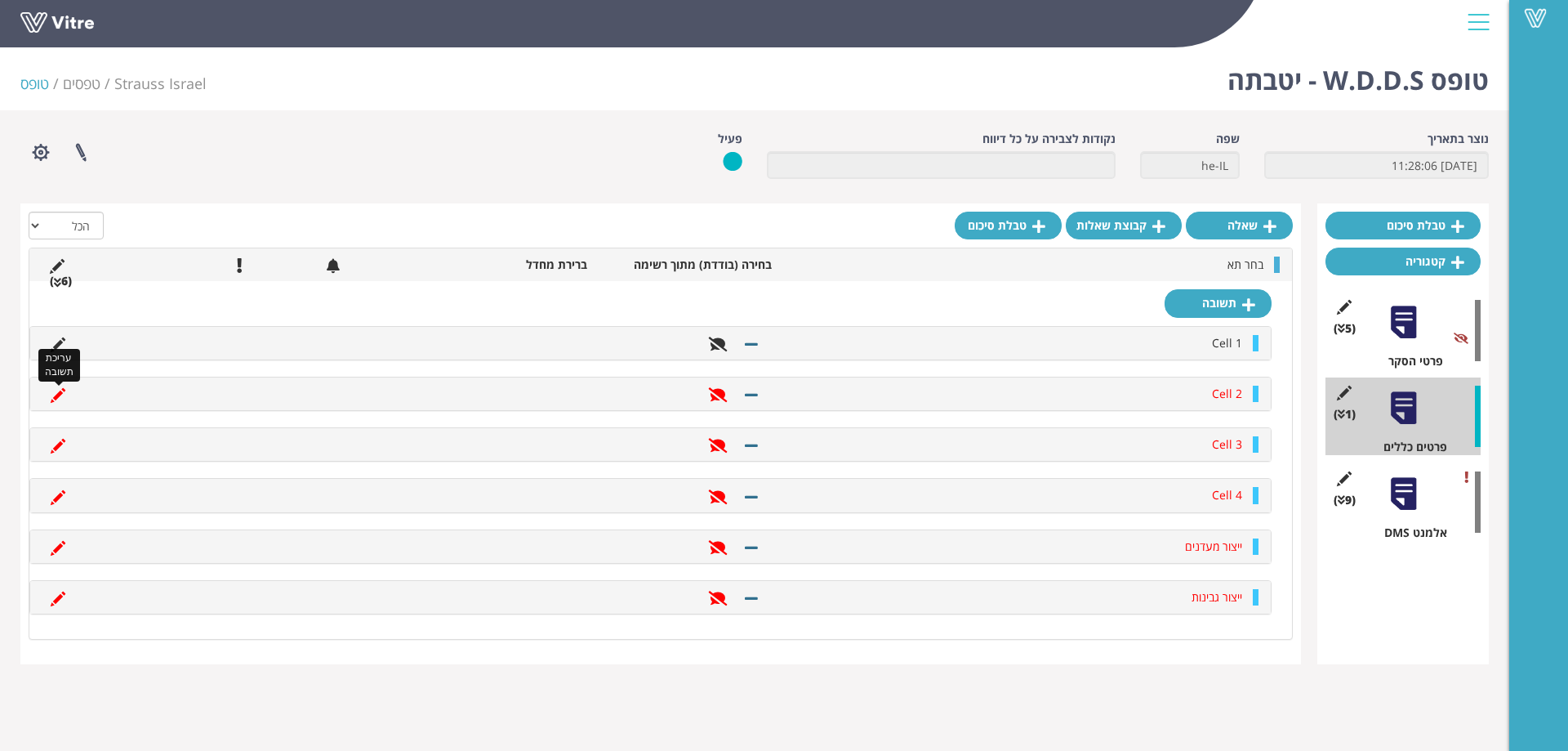
click at [59, 395] on icon at bounding box center [57, 395] width 14 height 14
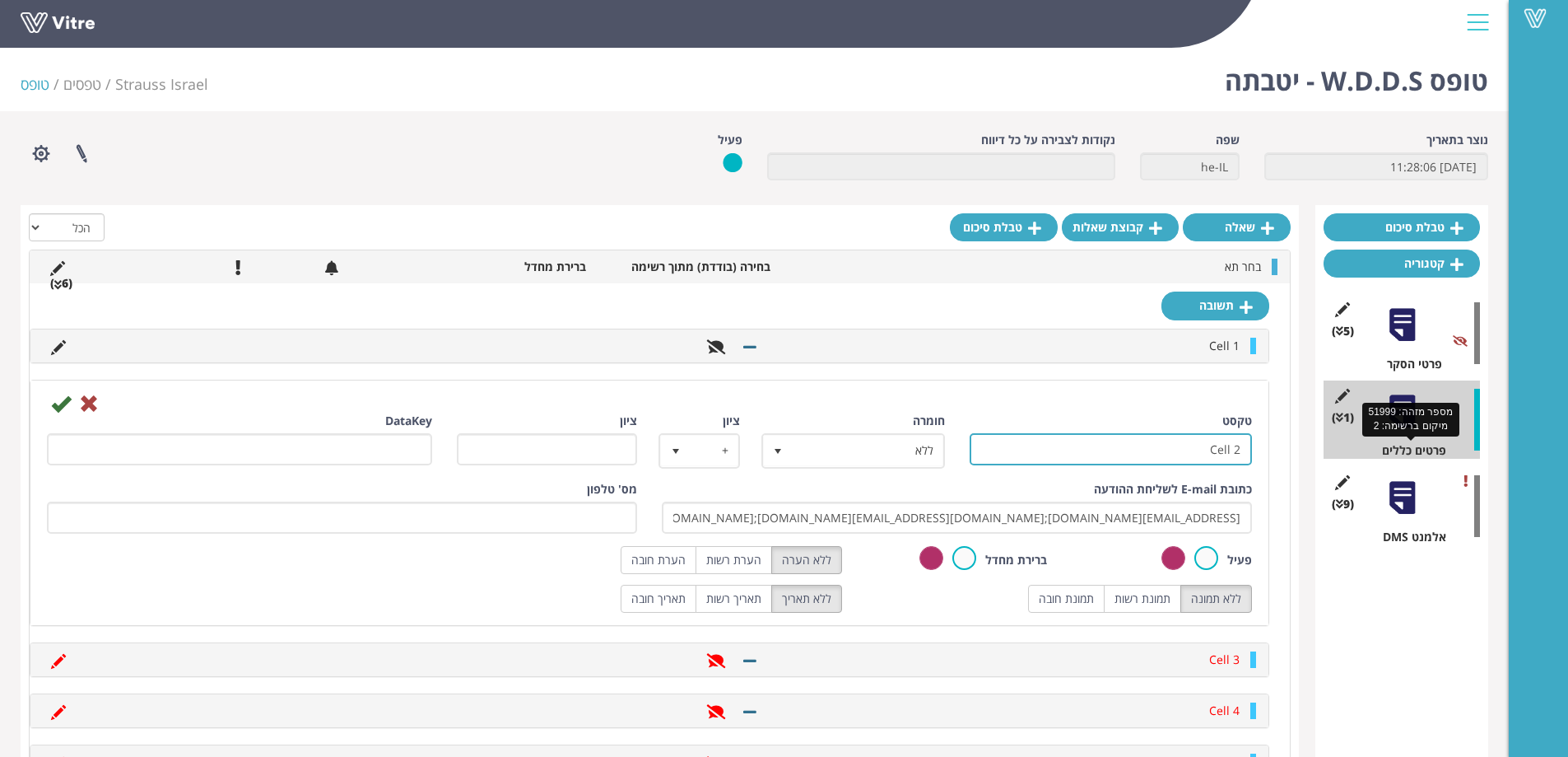
drag, startPoint x: 1191, startPoint y: 452, endPoint x: 1345, endPoint y: 448, distance: 154.1
click at [1364, 448] on div "טבלת סיכום קטגוריה (5 ) פרטי הסקר (1 ) פרטים כללים (9 ) אלמנט DMS שאלה קבוצת שא…" at bounding box center [754, 543] width 1468 height 676
paste input "תא פסטור"
type input "תא פסטור"
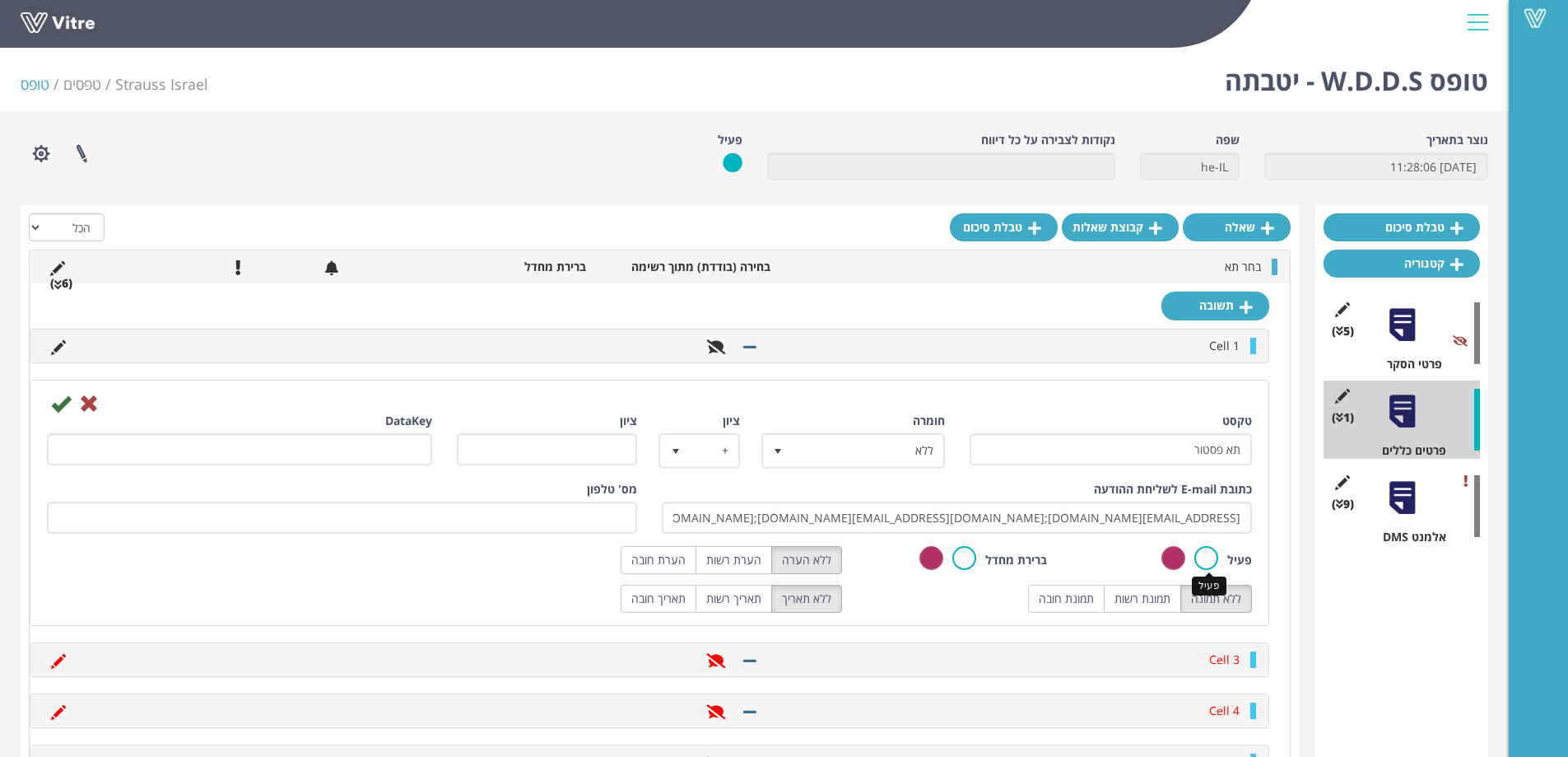
click at [1201, 554] on label at bounding box center [1206, 558] width 24 height 24
click at [0, 0] on input "radio" at bounding box center [0, 0] width 0 height 0
click at [61, 405] on icon at bounding box center [60, 403] width 20 height 20
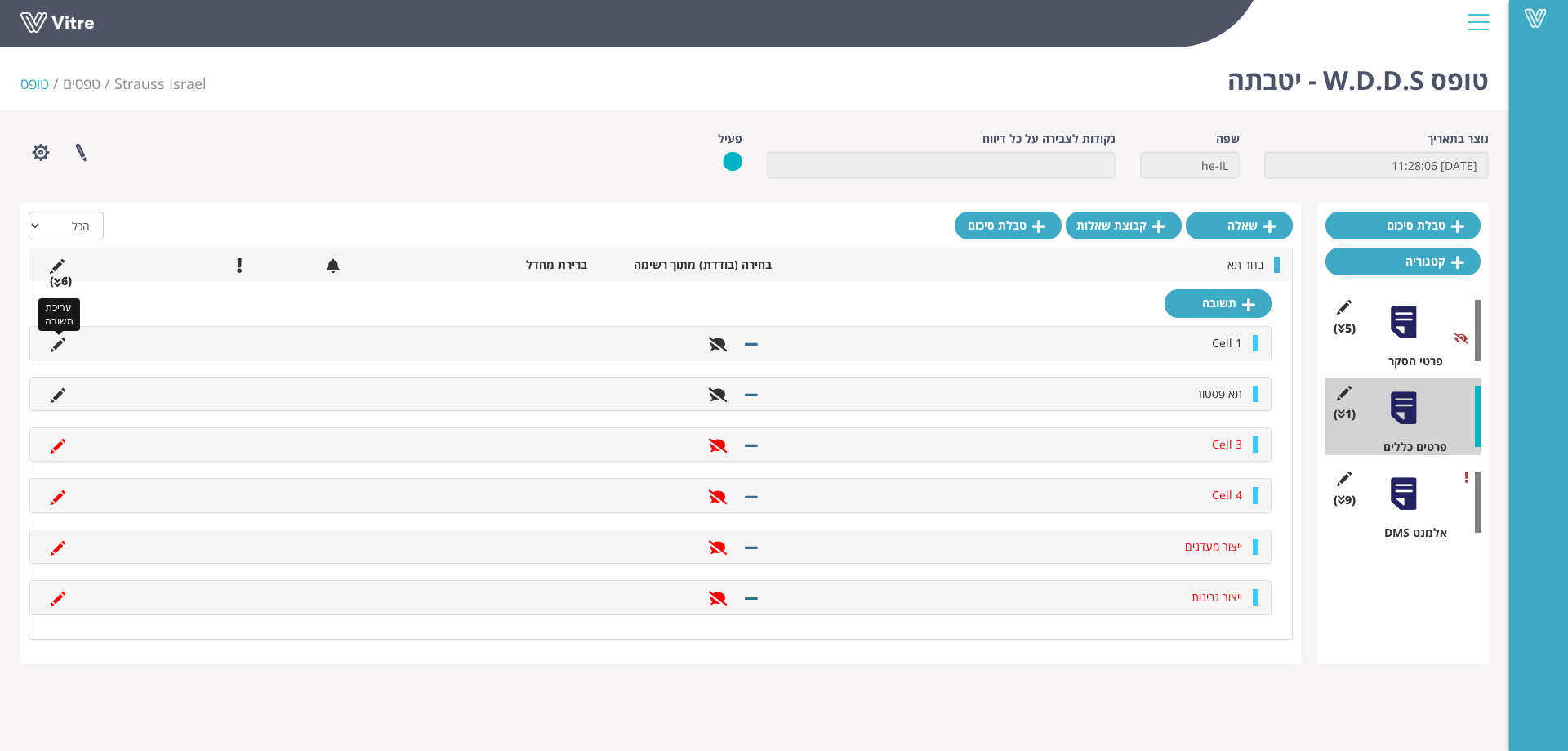
click at [63, 340] on icon at bounding box center [57, 344] width 14 height 14
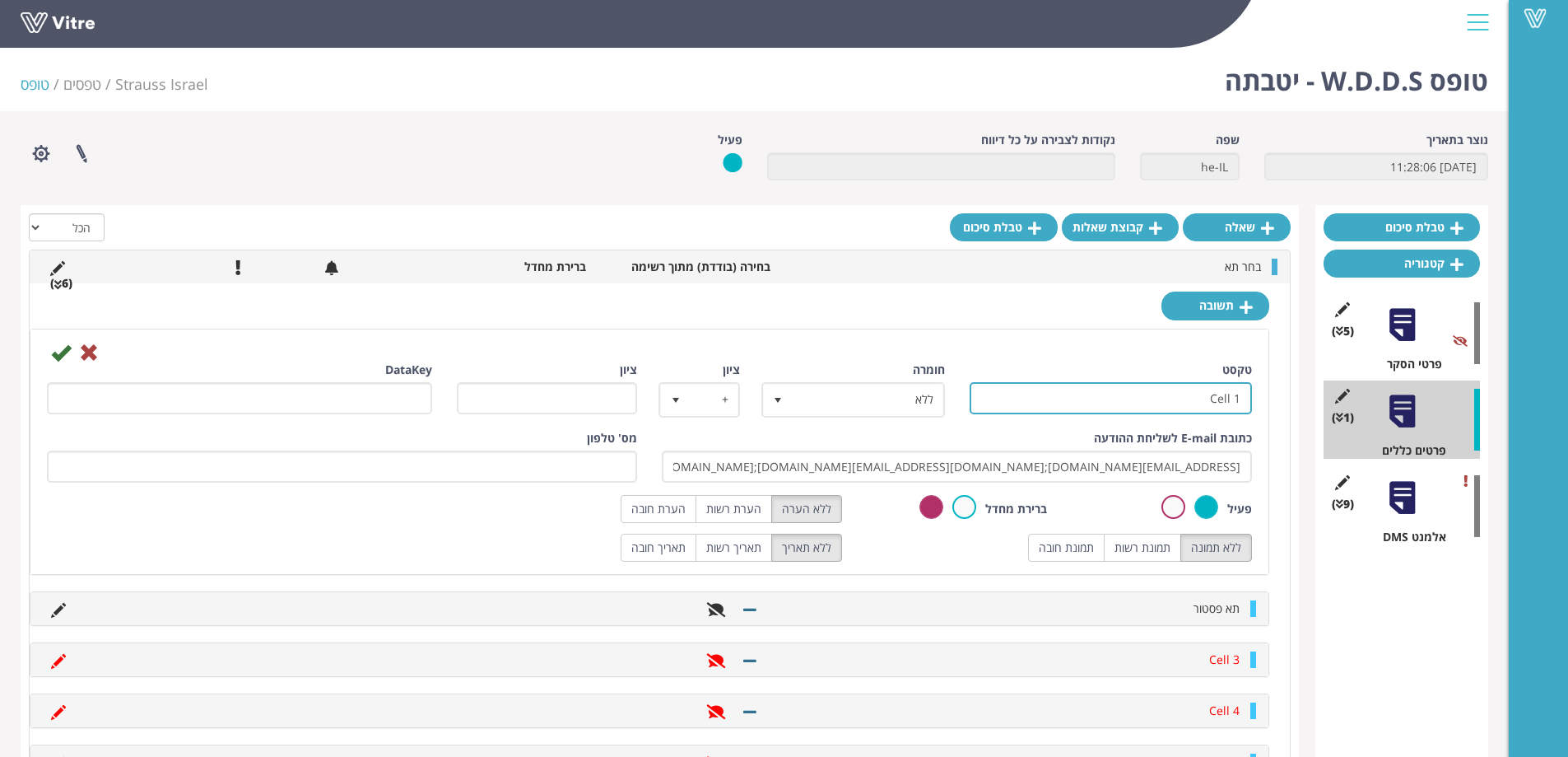
drag, startPoint x: 1194, startPoint y: 398, endPoint x: 1303, endPoint y: 396, distance: 109.0
click at [1303, 396] on div "טבלת סיכום קטגוריה (5 ) פרטי הסקר (1 ) פרטים כללים (9 ) אלמנט DMS שאלה קבוצת שא…" at bounding box center [754, 543] width 1468 height 676
paste input "תא בקבוקים"
type input "תא בקבוקים"
click at [54, 350] on icon at bounding box center [60, 352] width 20 height 20
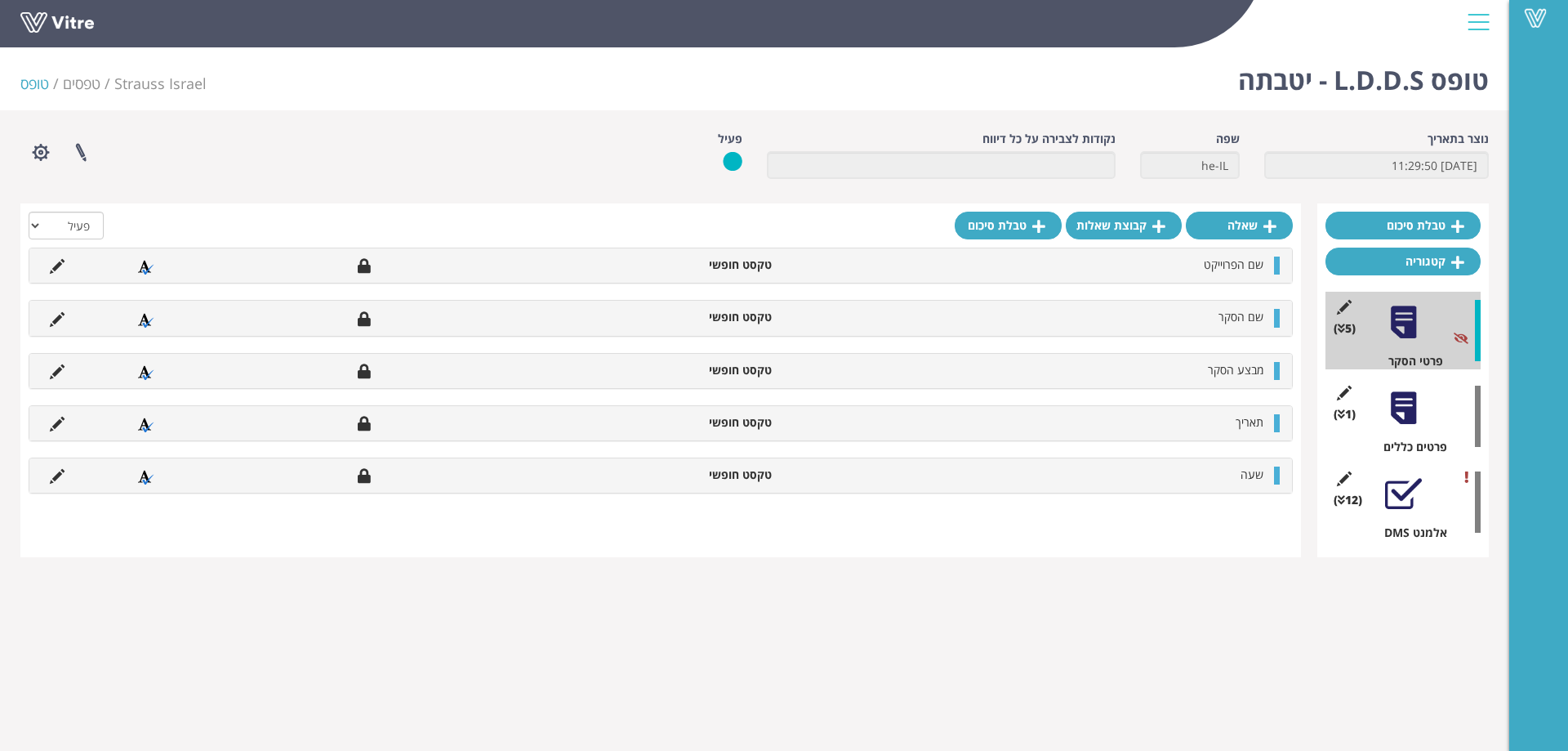
click at [1414, 404] on div at bounding box center [1404, 408] width 37 height 37
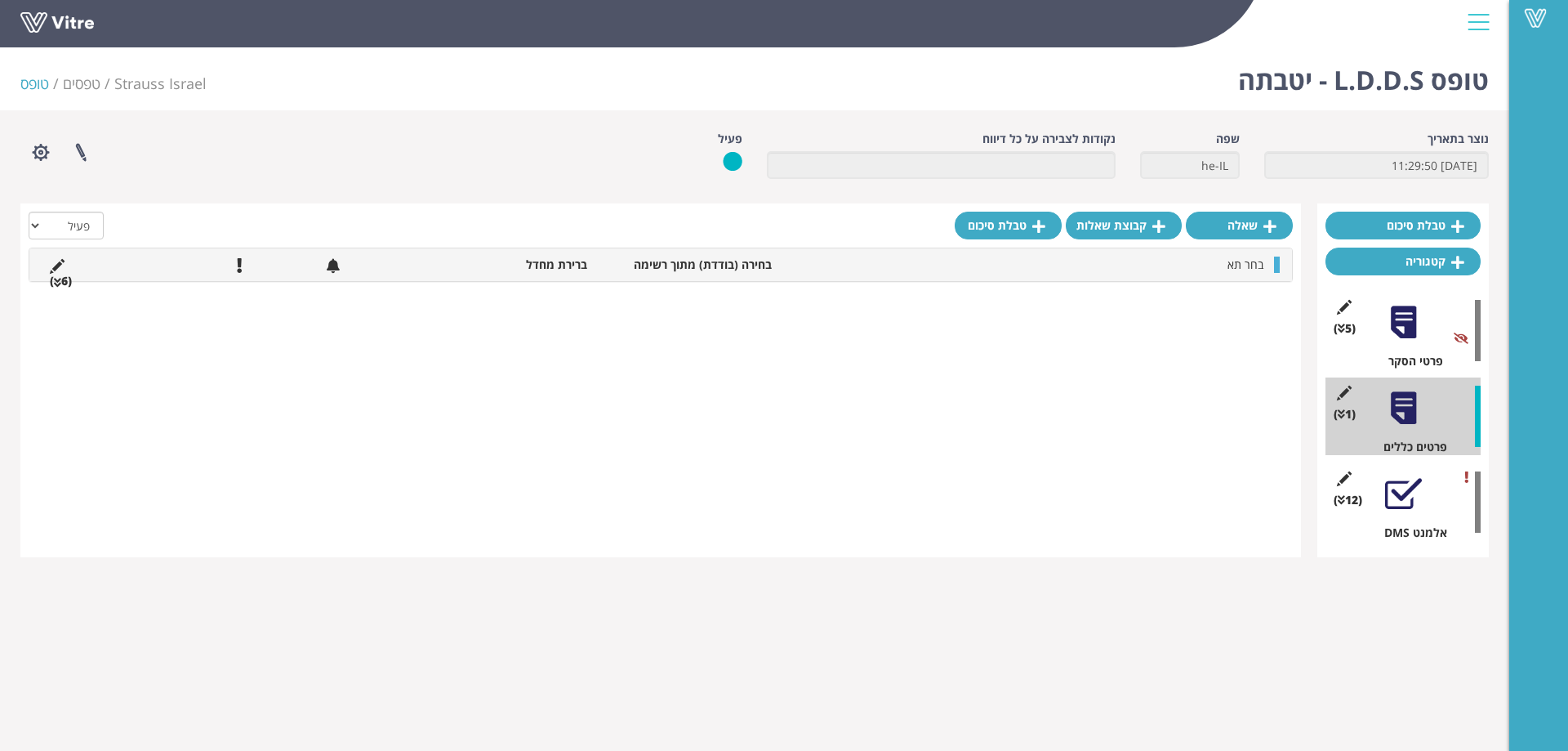
click at [71, 283] on li "(6 )" at bounding box center [60, 280] width 38 height 16
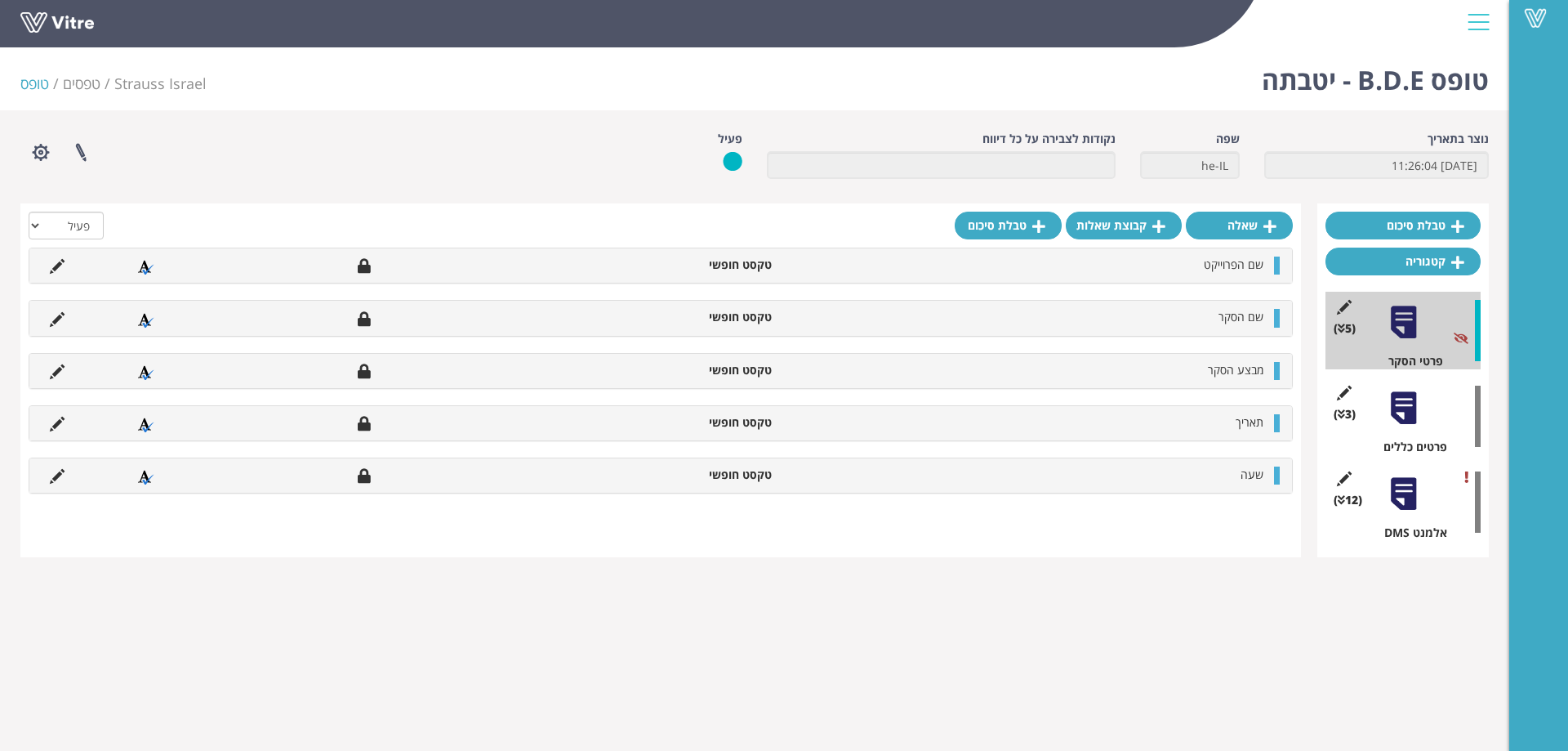
click at [1395, 411] on div at bounding box center [1404, 408] width 37 height 37
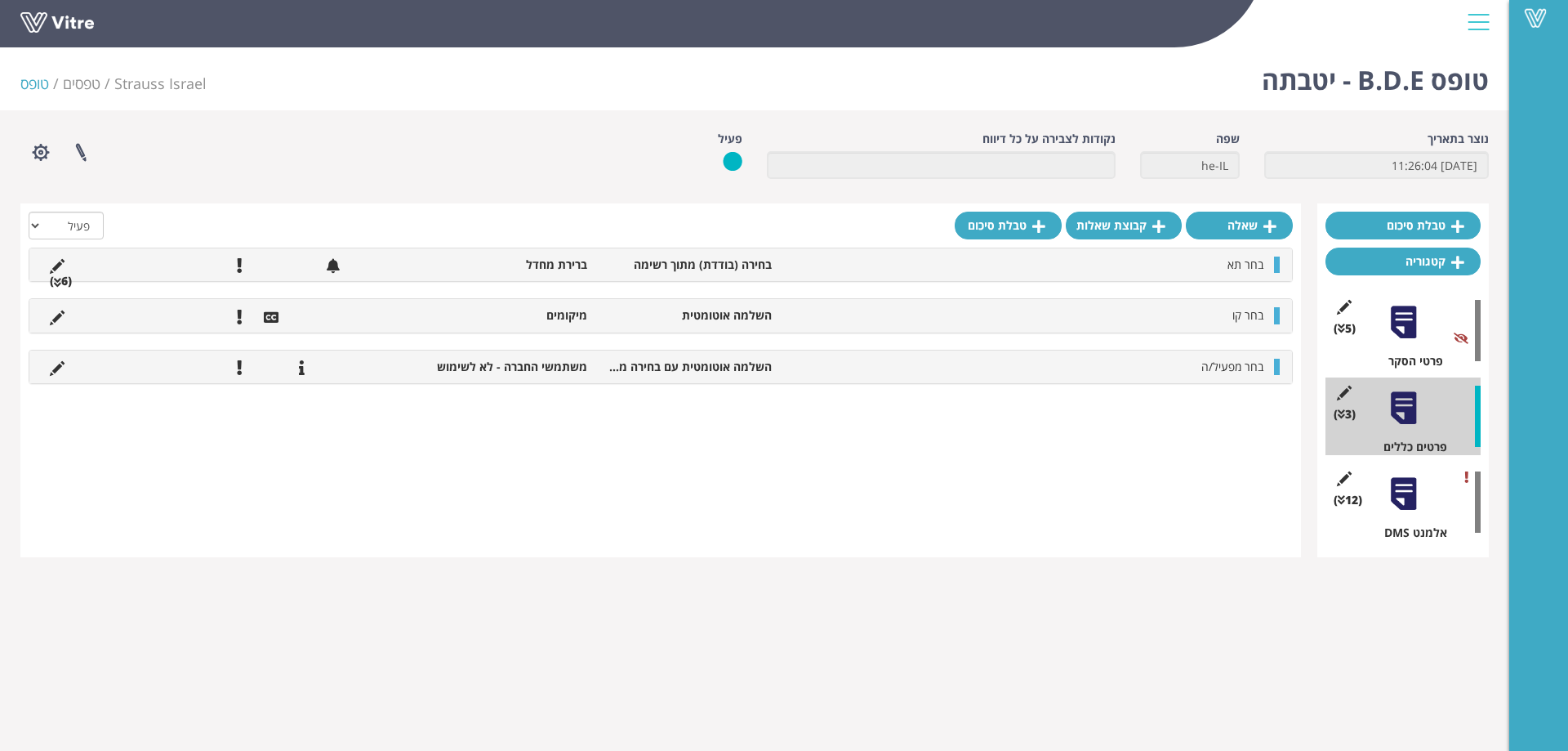
click at [56, 274] on li "(6 )" at bounding box center [60, 280] width 38 height 16
